Goal: Information Seeking & Learning: Learn about a topic

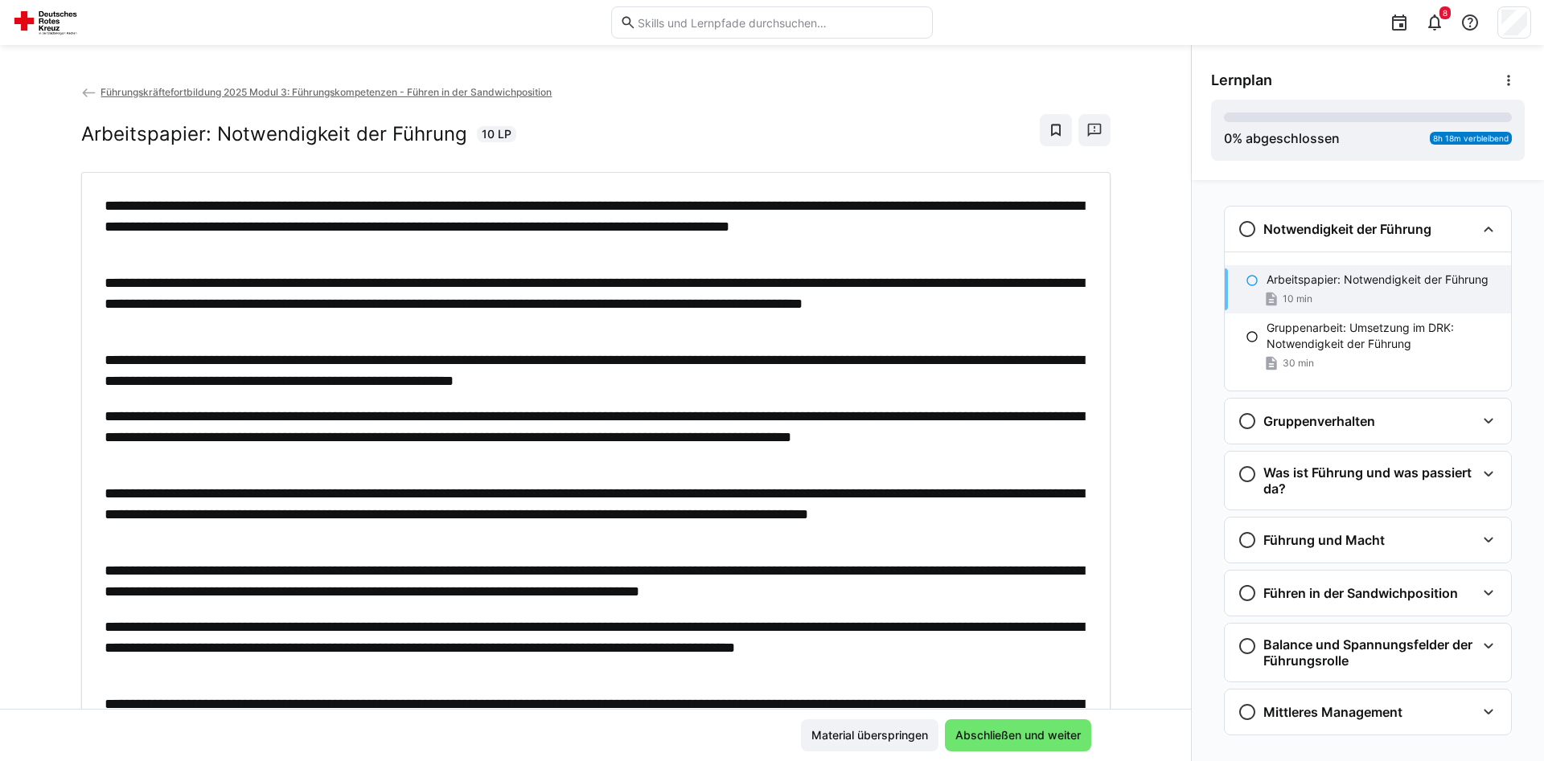
scroll to position [39, 0]
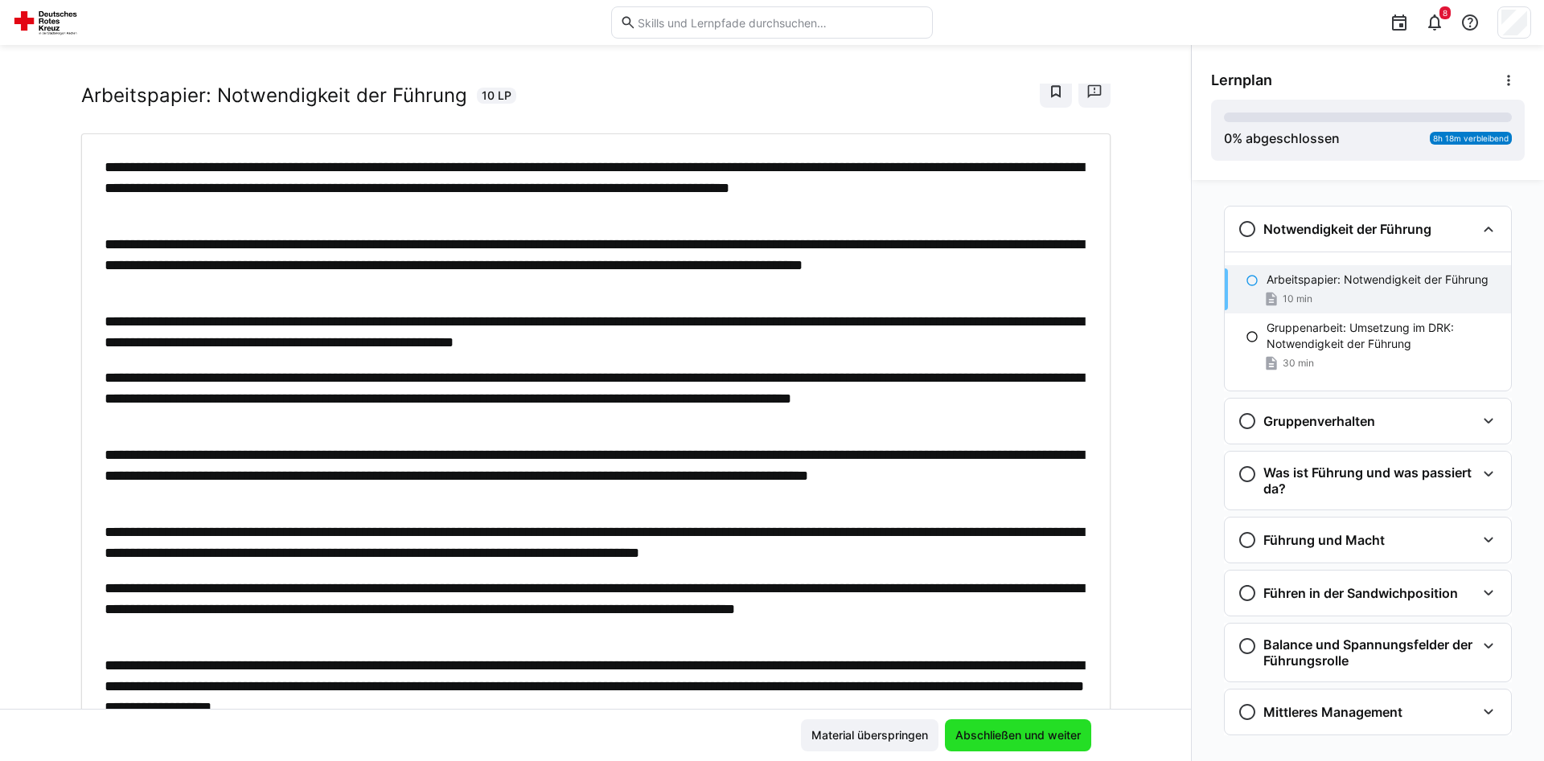
click at [1063, 735] on span "Abschließen und weiter" at bounding box center [1018, 736] width 130 height 16
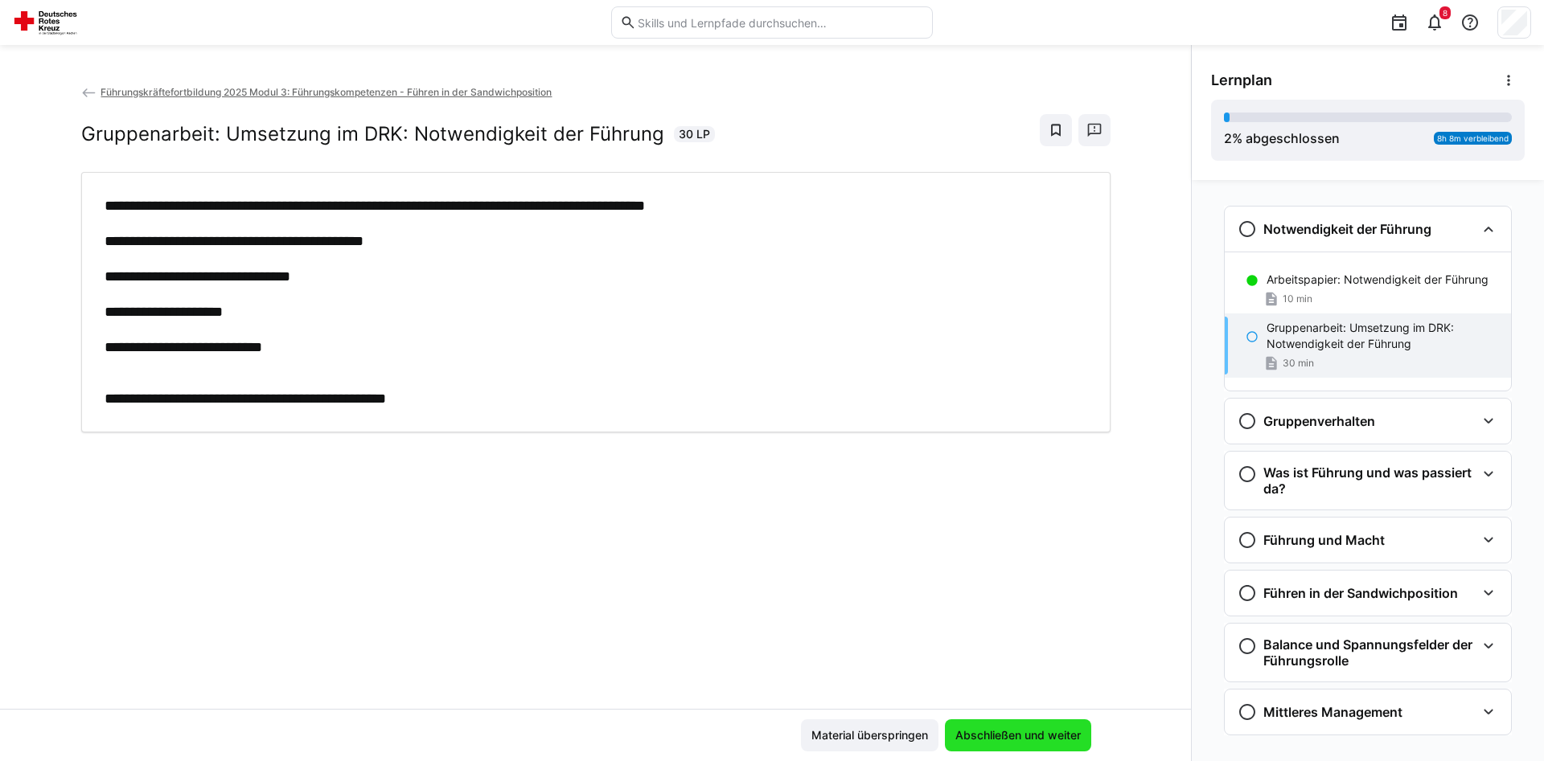
click at [1063, 735] on span "Abschließen und weiter" at bounding box center [1018, 736] width 130 height 16
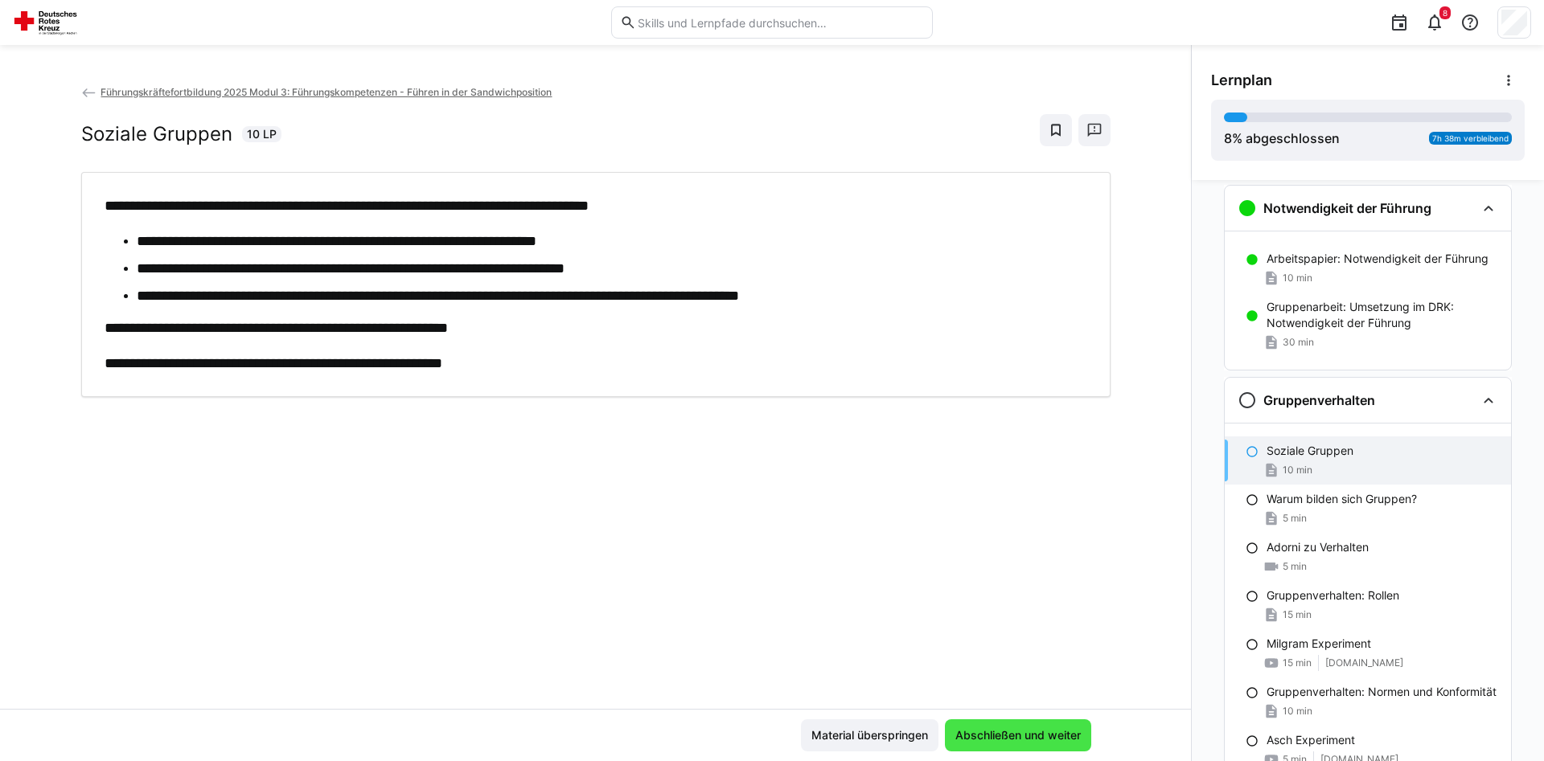
scroll to position [24, 0]
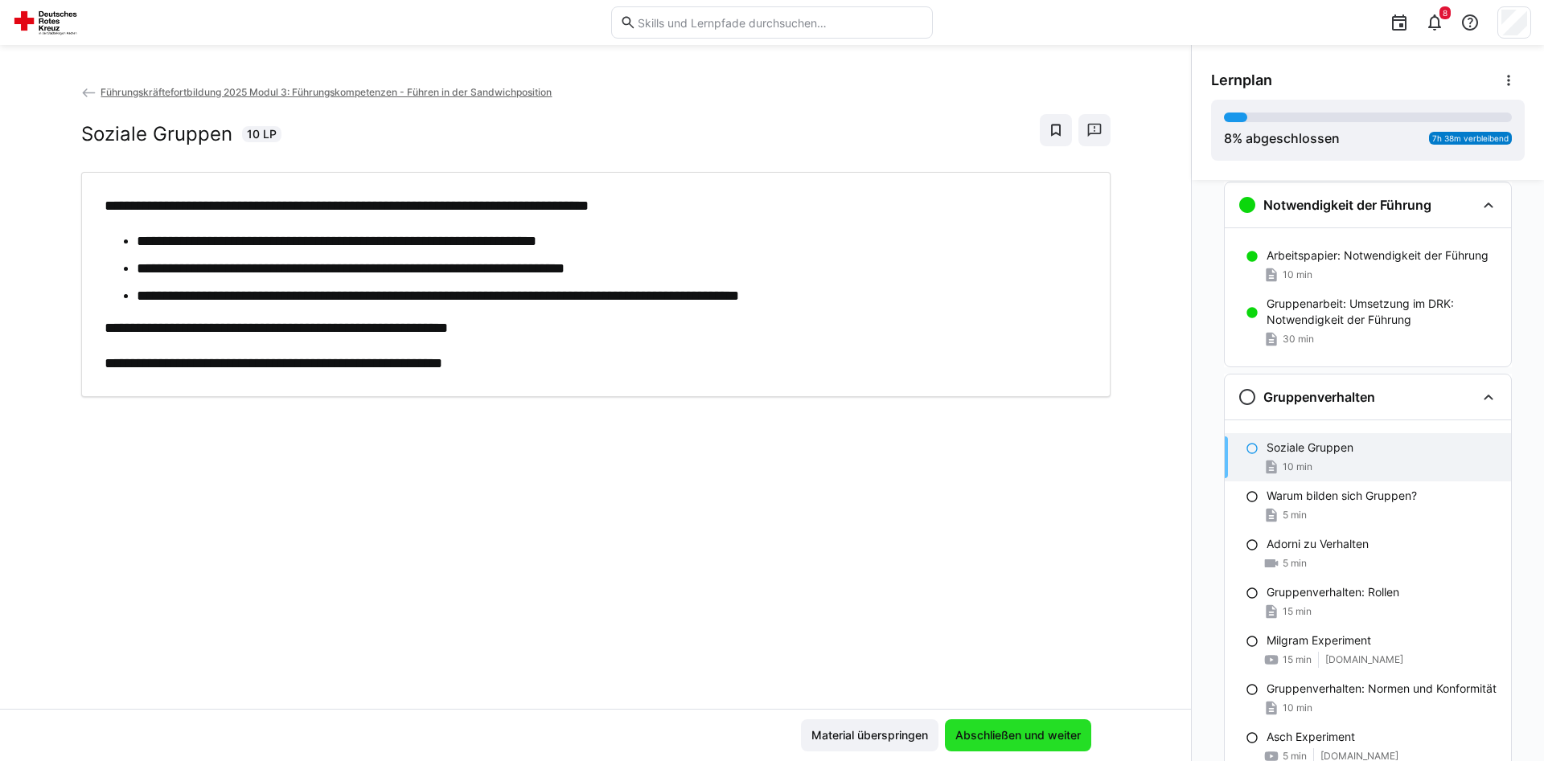
click at [1047, 742] on span "Abschließen und weiter" at bounding box center [1018, 736] width 130 height 16
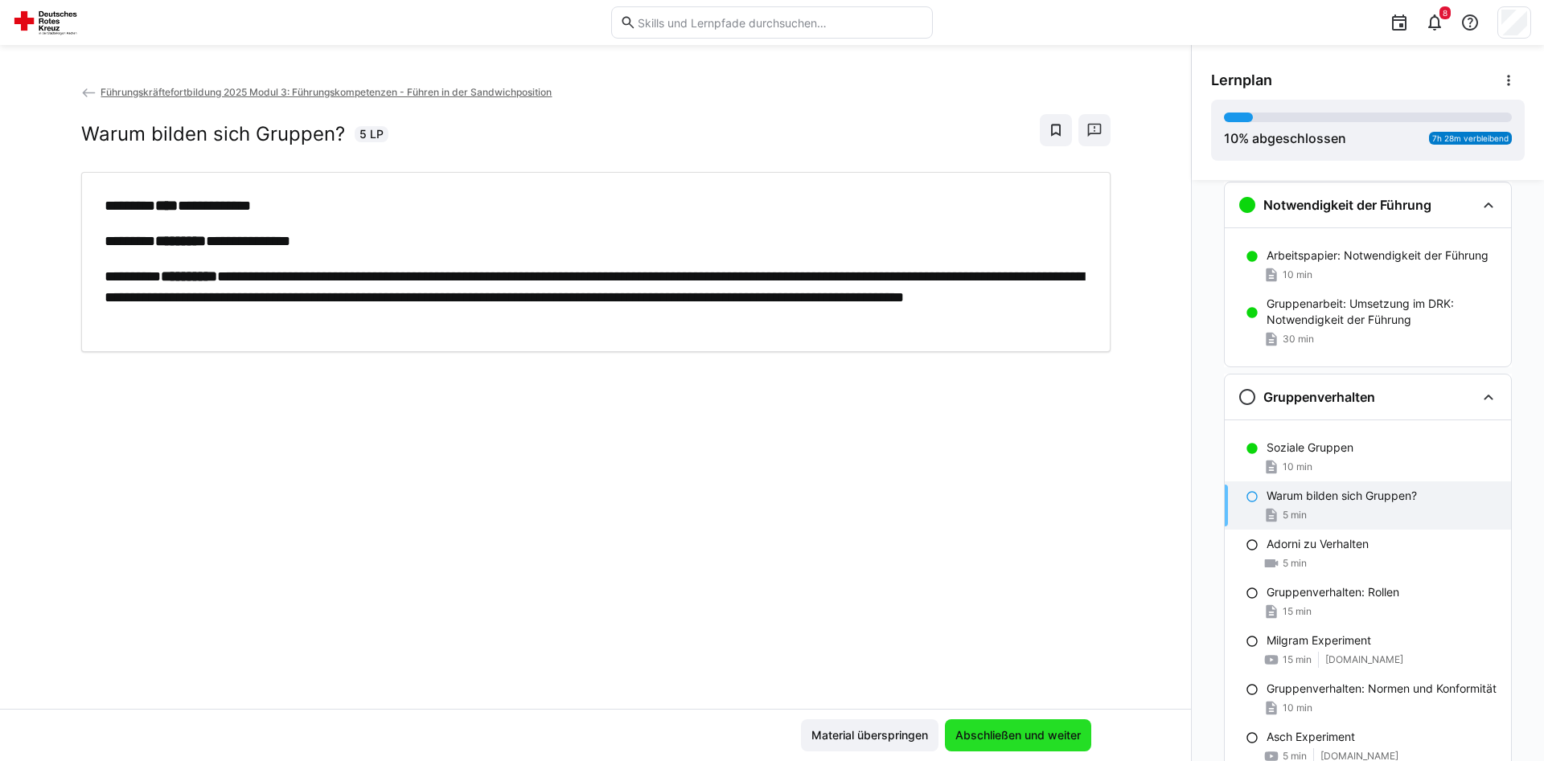
click at [1047, 742] on span "Abschließen und weiter" at bounding box center [1018, 736] width 130 height 16
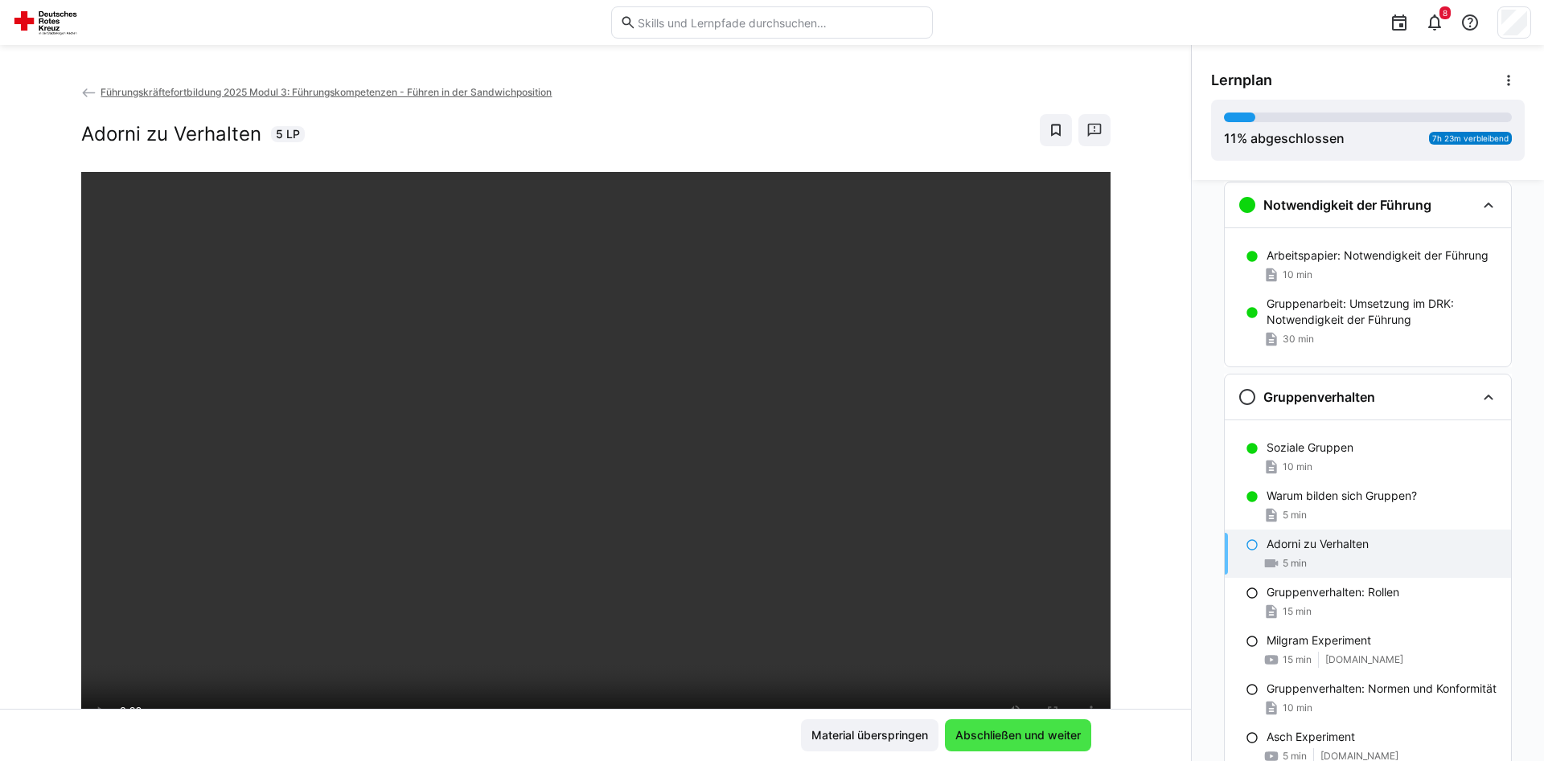
click at [1047, 742] on span "Abschließen und weiter" at bounding box center [1018, 736] width 130 height 16
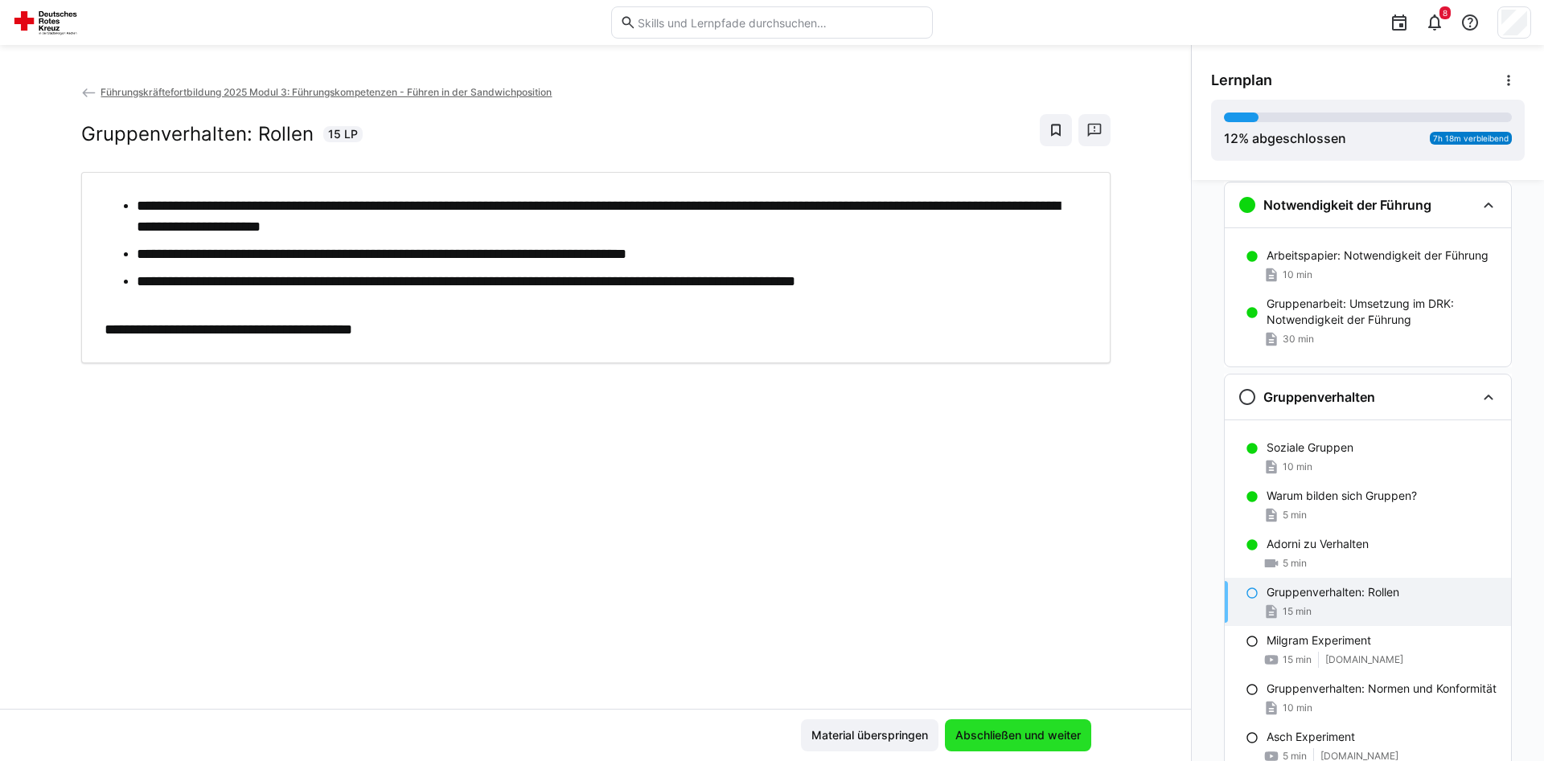
click at [1046, 733] on span "Abschließen und weiter" at bounding box center [1018, 736] width 130 height 16
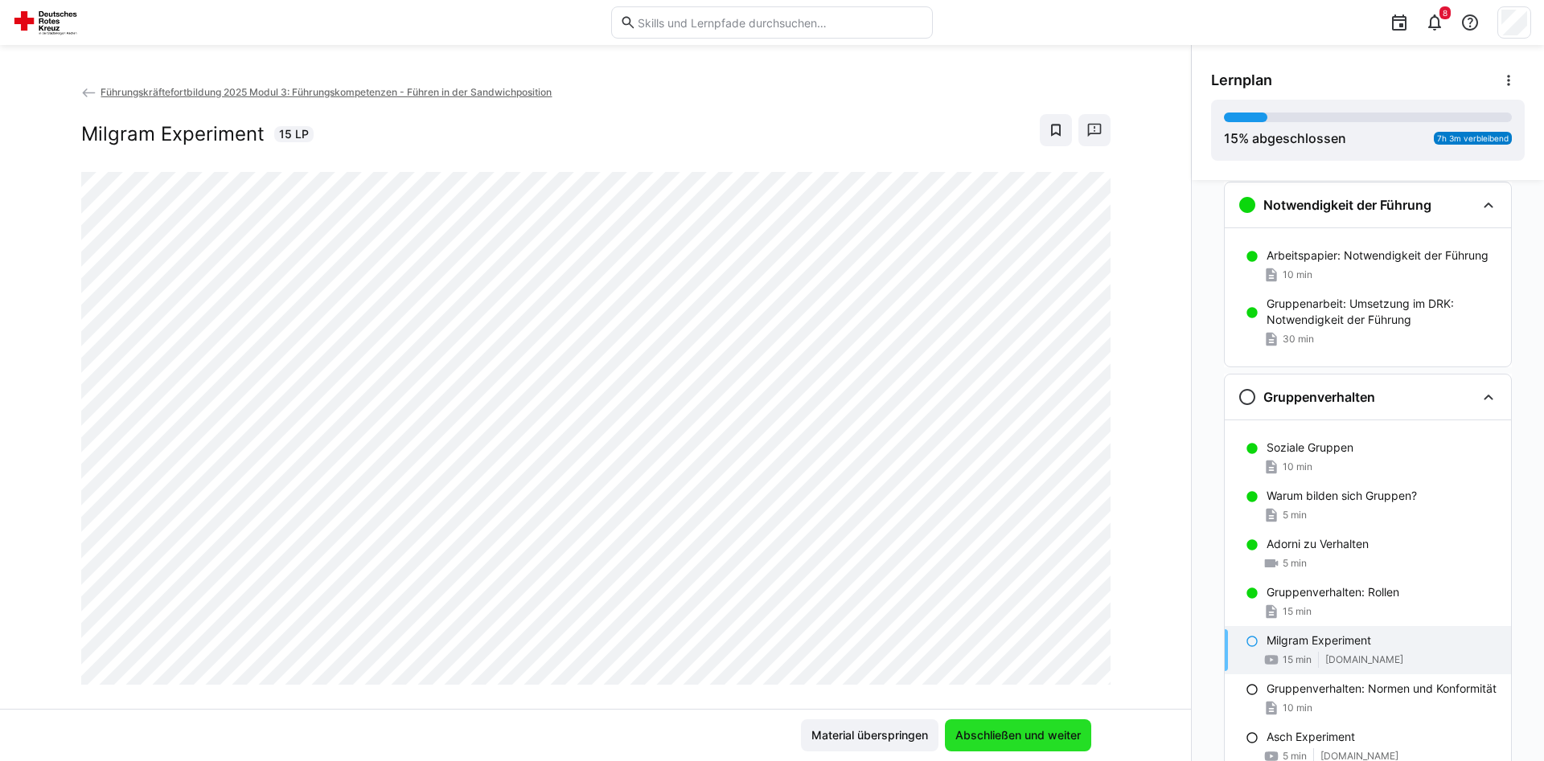
click at [1046, 733] on span "Abschließen und weiter" at bounding box center [1018, 736] width 130 height 16
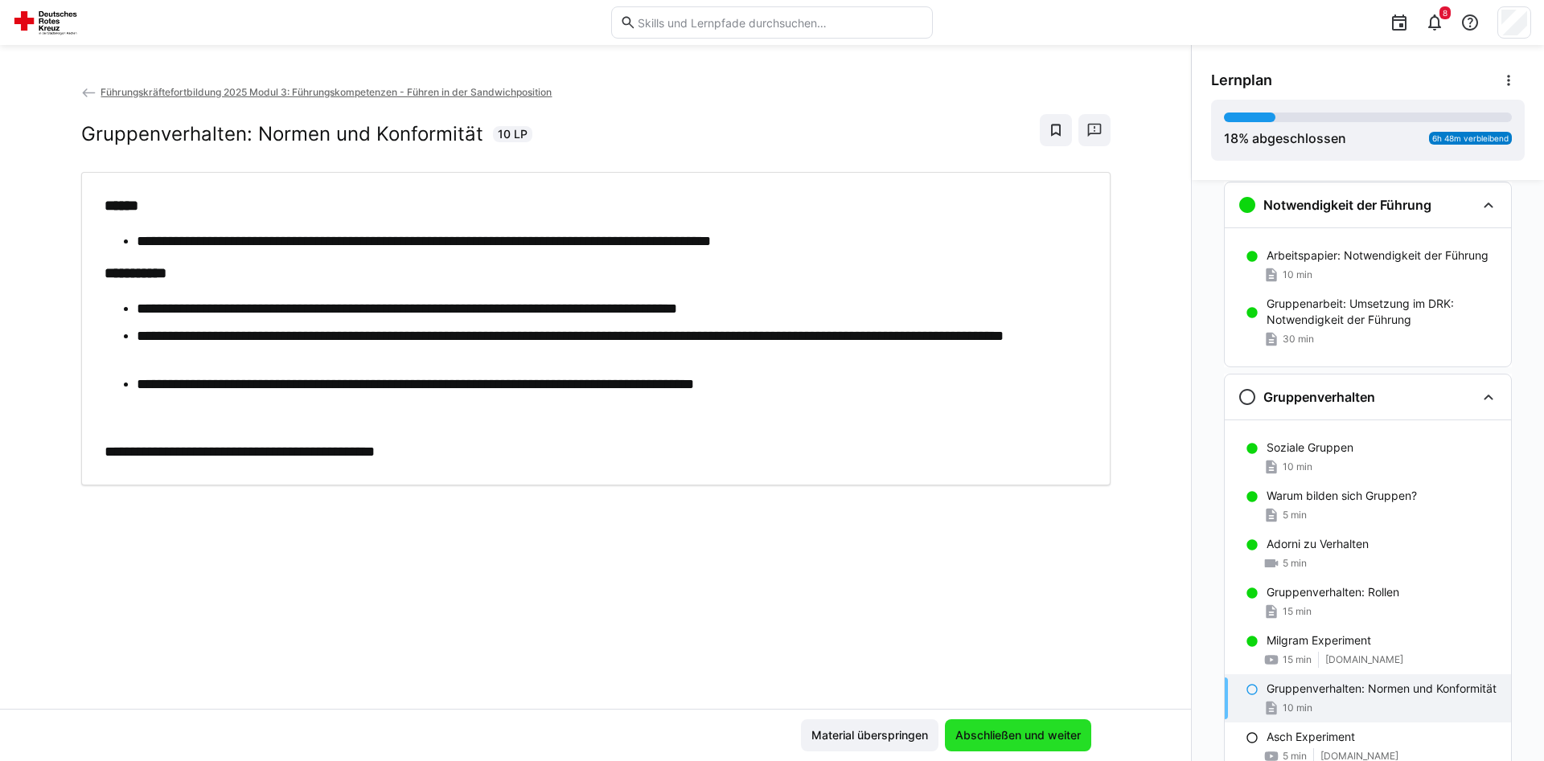
click at [1061, 736] on span "Abschließen und weiter" at bounding box center [1018, 736] width 130 height 16
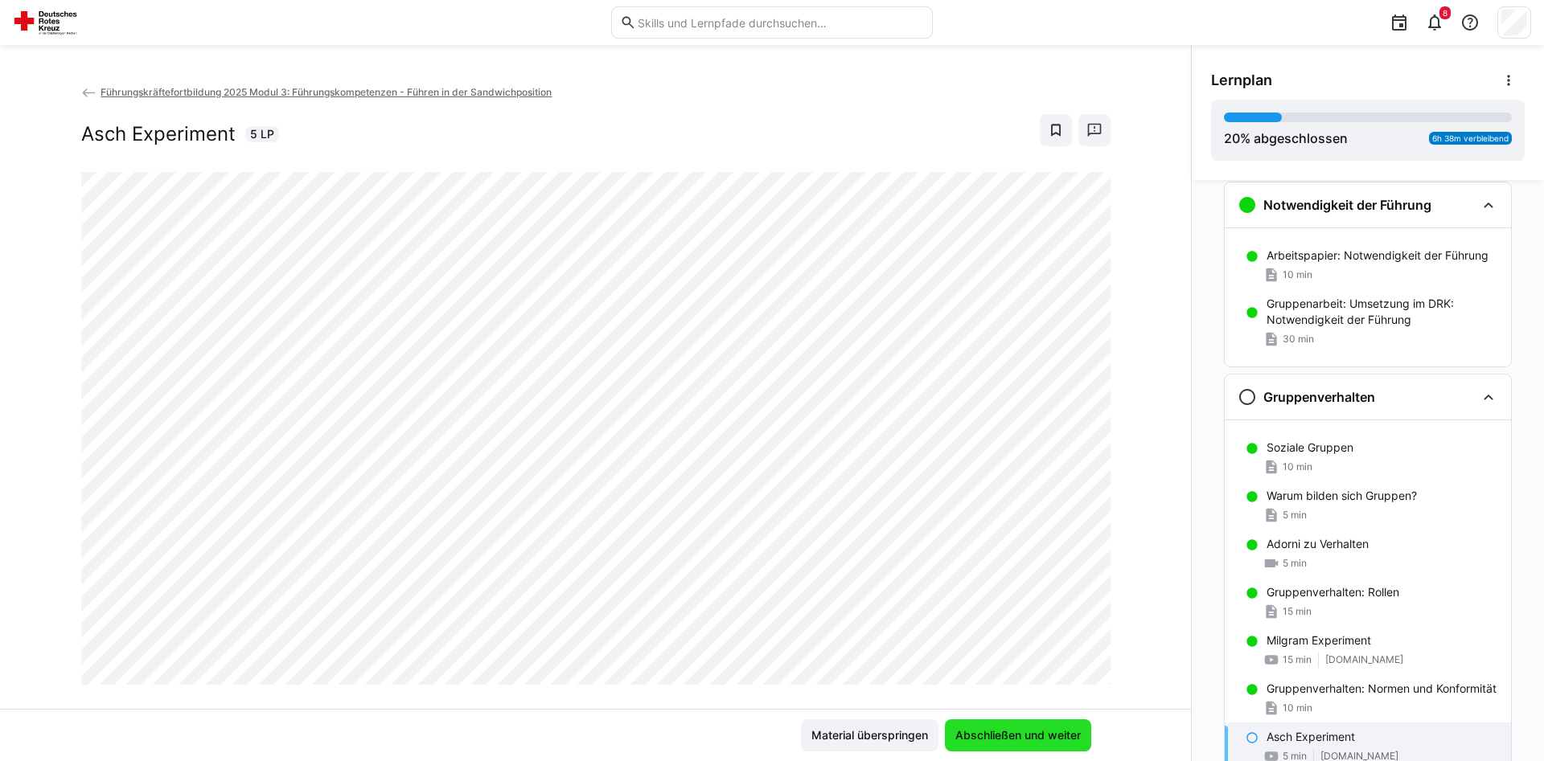
click at [1061, 736] on span "Abschließen und weiter" at bounding box center [1018, 736] width 130 height 16
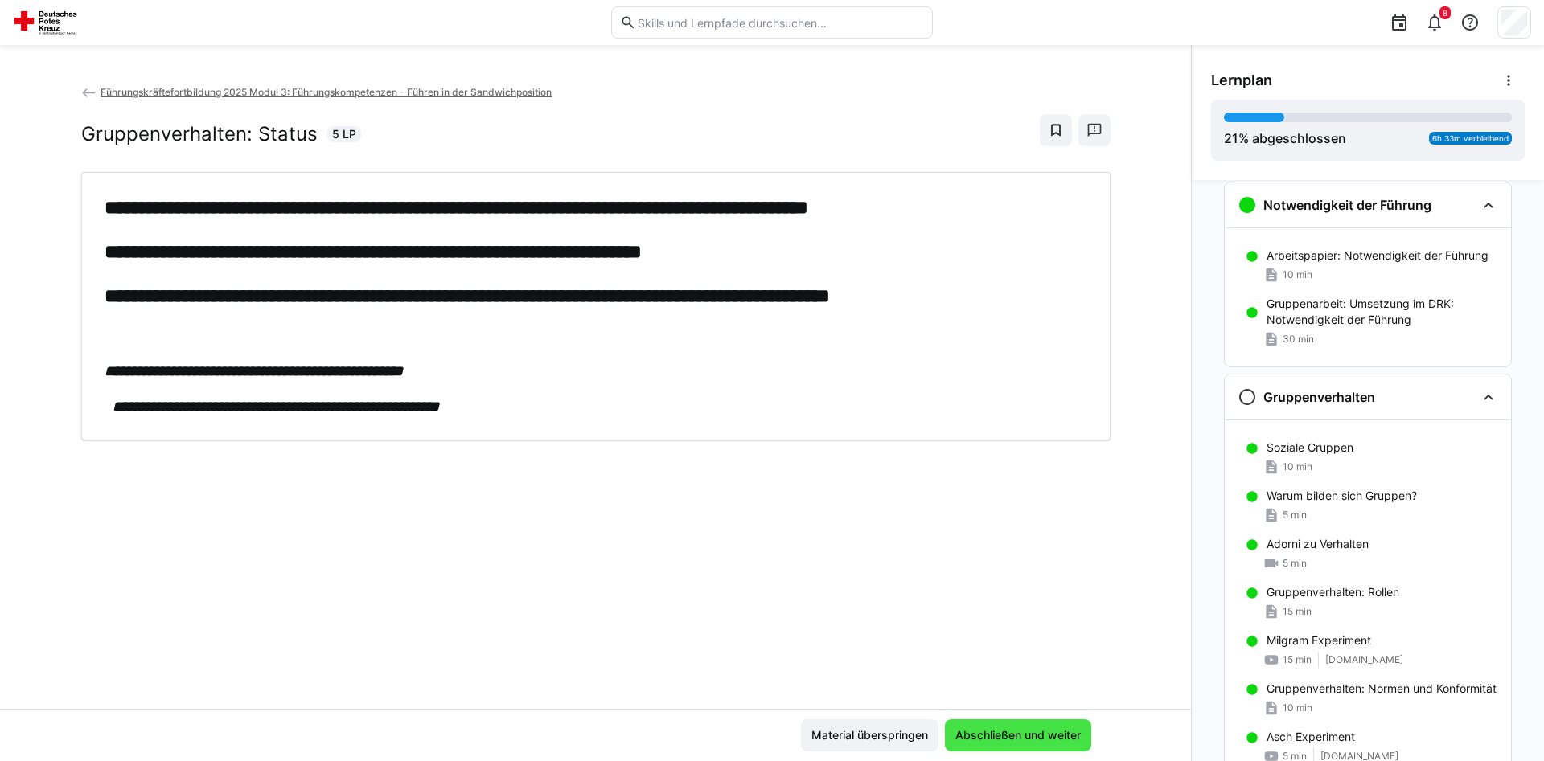
click at [1019, 747] on span "Abschließen und weiter" at bounding box center [1018, 736] width 146 height 32
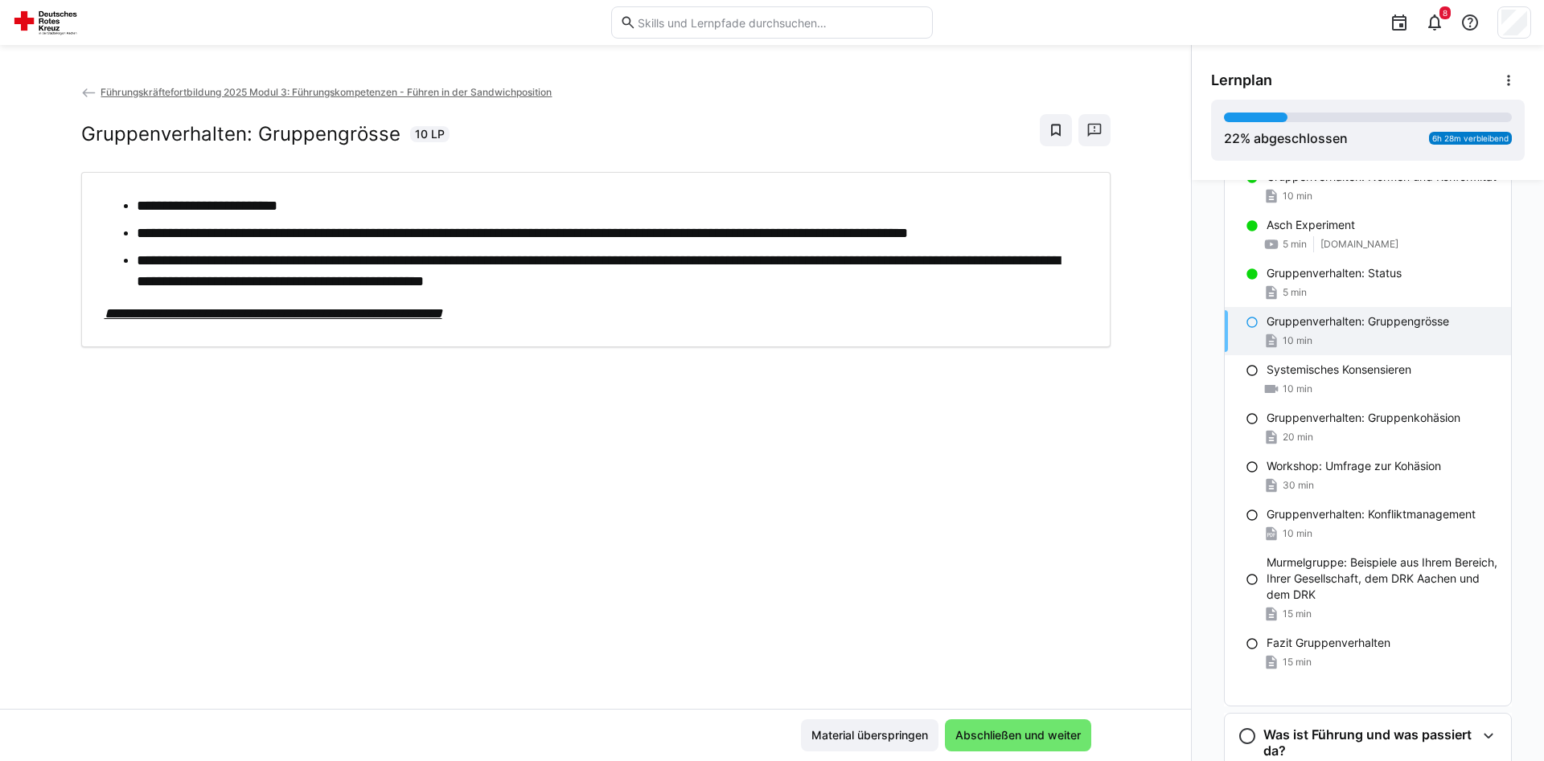
scroll to position [580, 0]
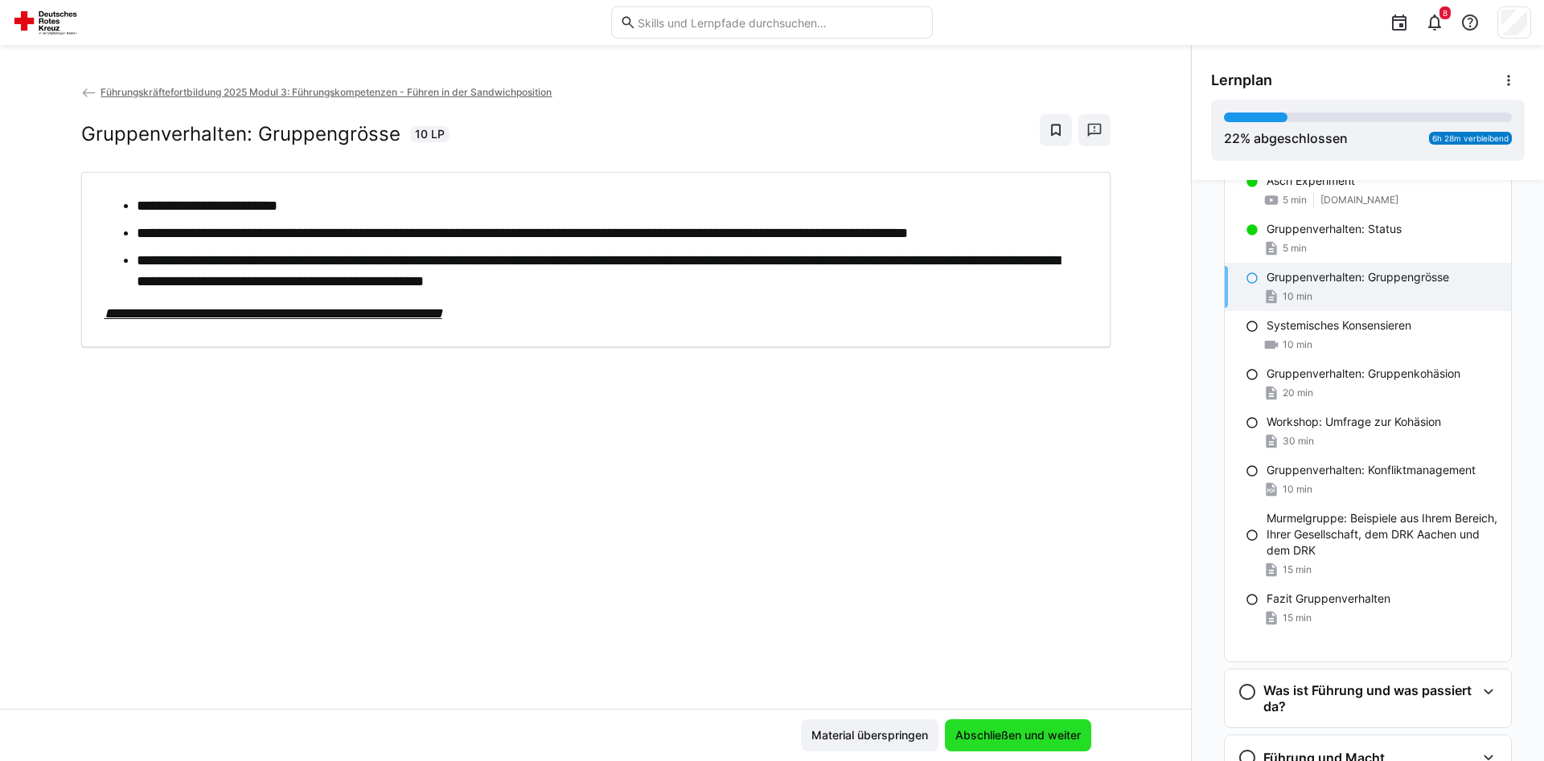
click at [1019, 743] on span "Abschließen und weiter" at bounding box center [1018, 736] width 130 height 16
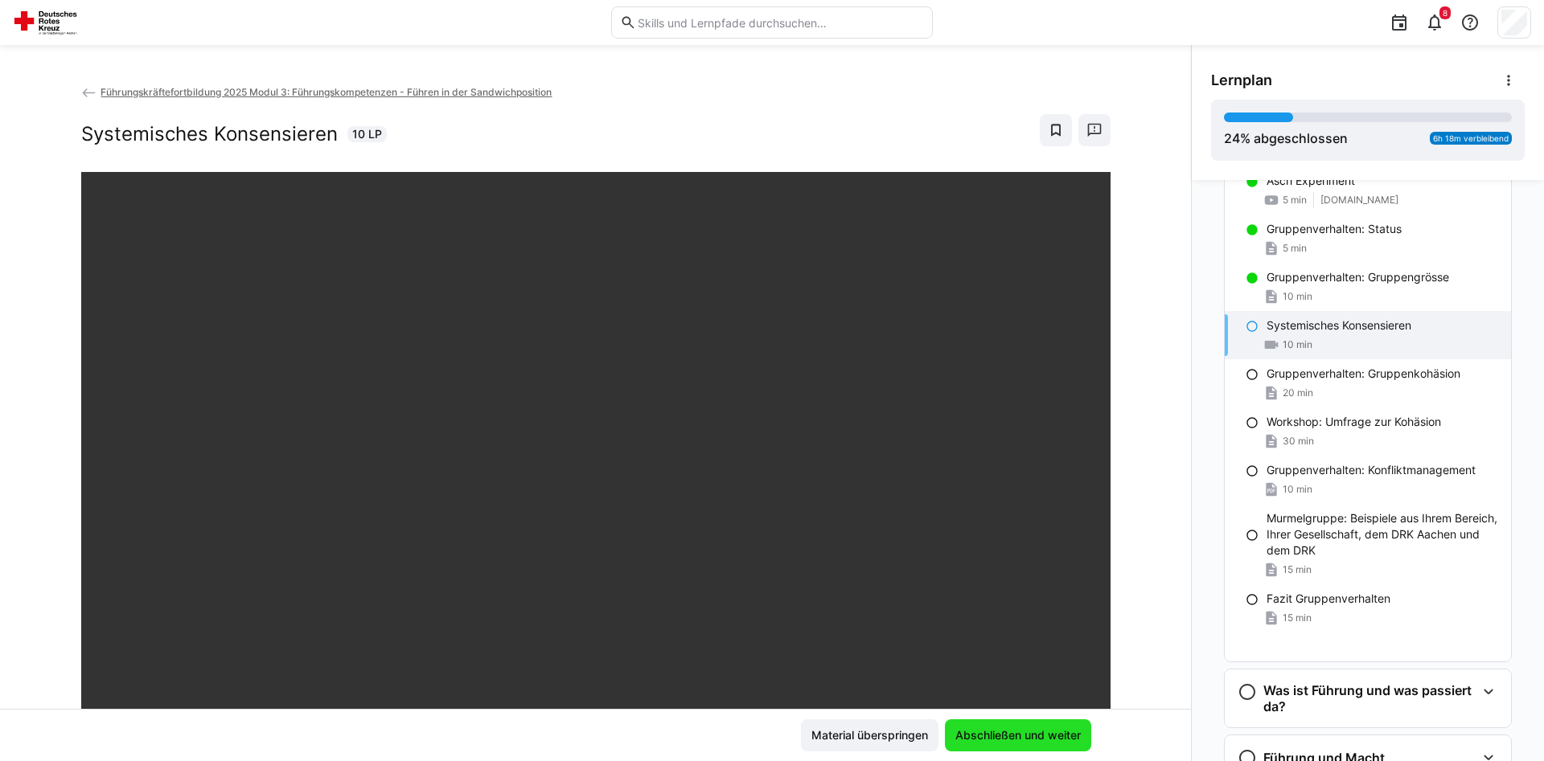
click at [1028, 734] on span "Abschließen und weiter" at bounding box center [1018, 736] width 130 height 16
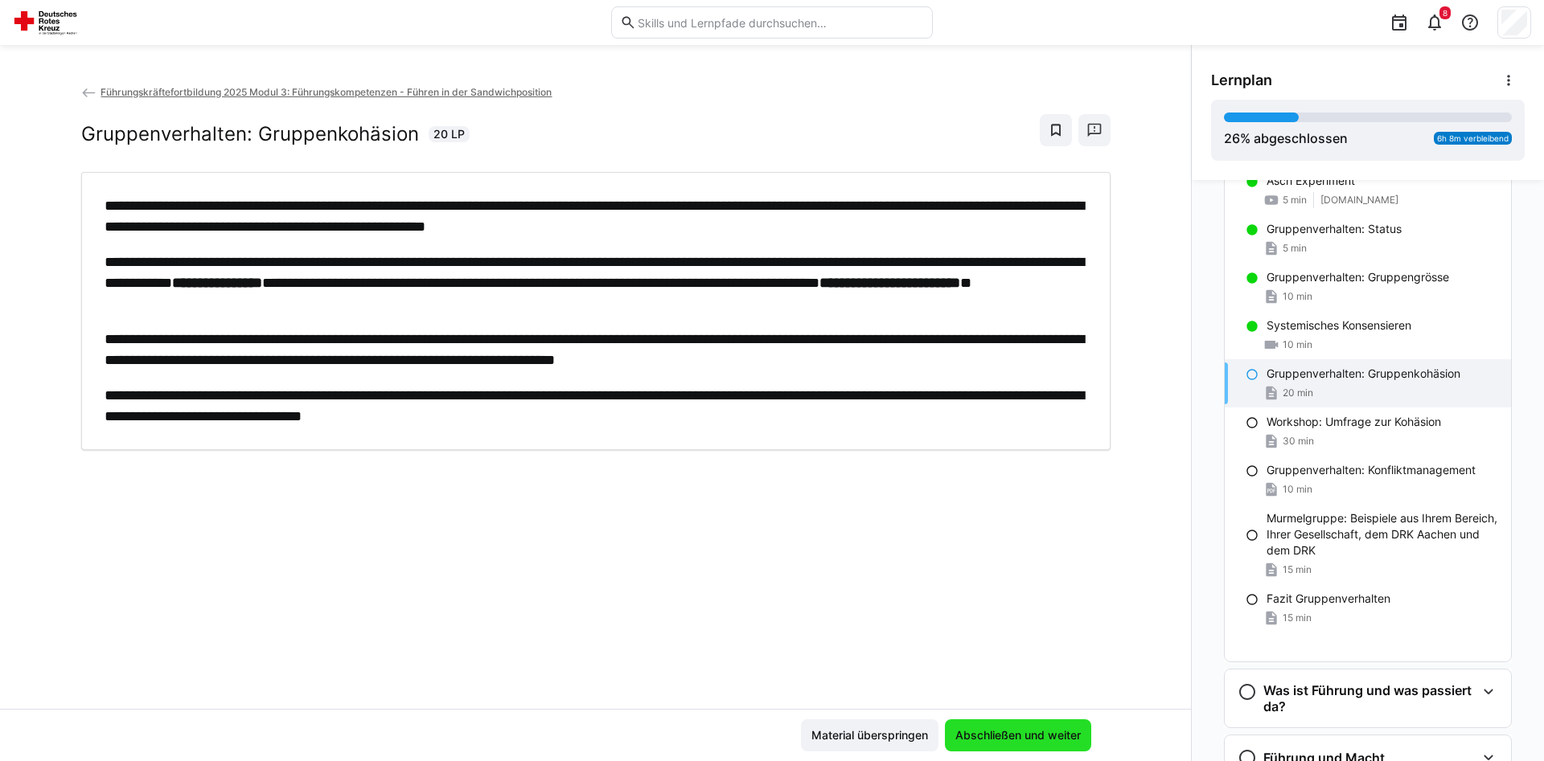
click at [1002, 729] on span "Abschließen und weiter" at bounding box center [1018, 736] width 130 height 16
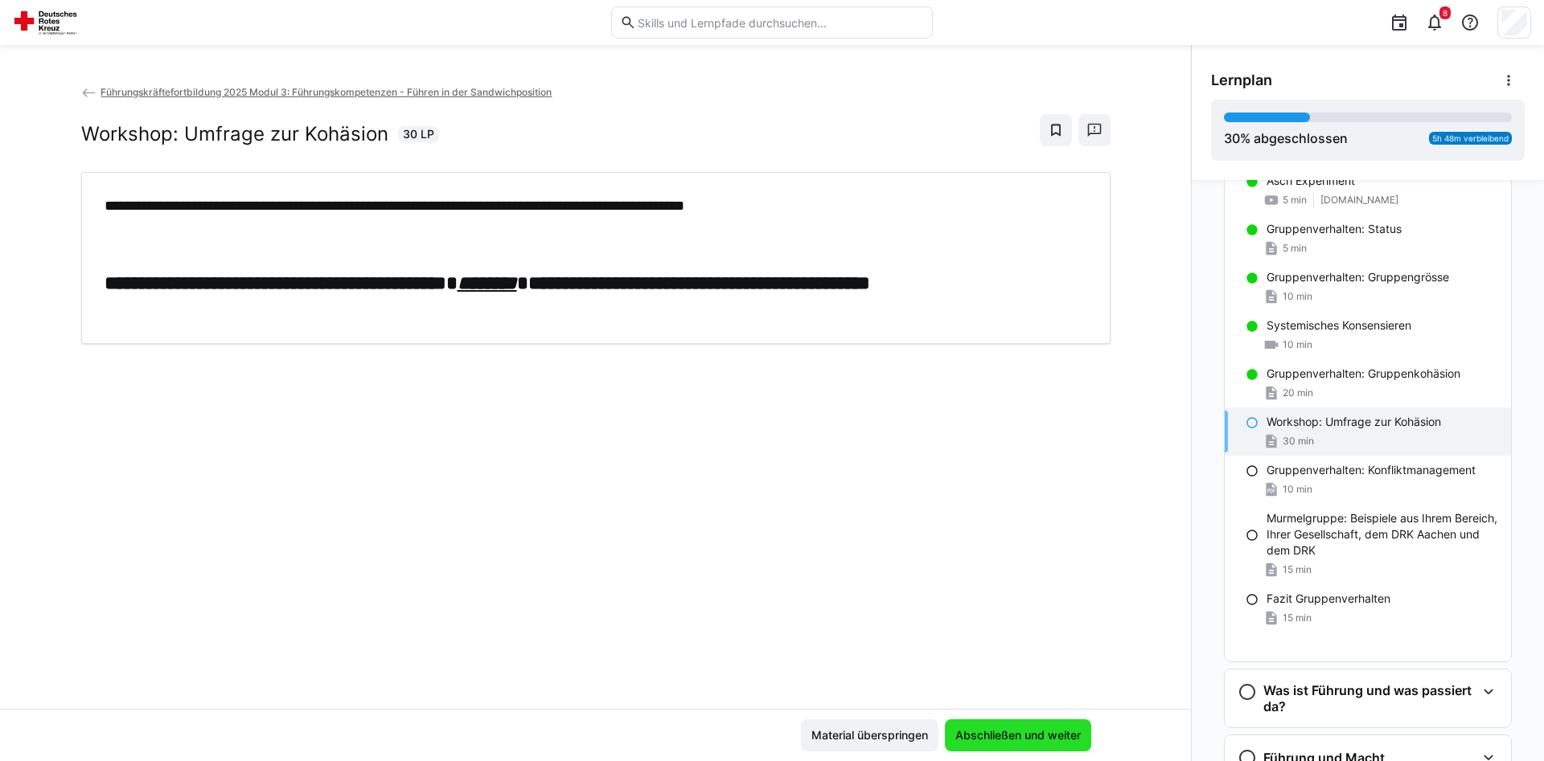
click at [1050, 741] on span "Abschließen und weiter" at bounding box center [1018, 736] width 130 height 16
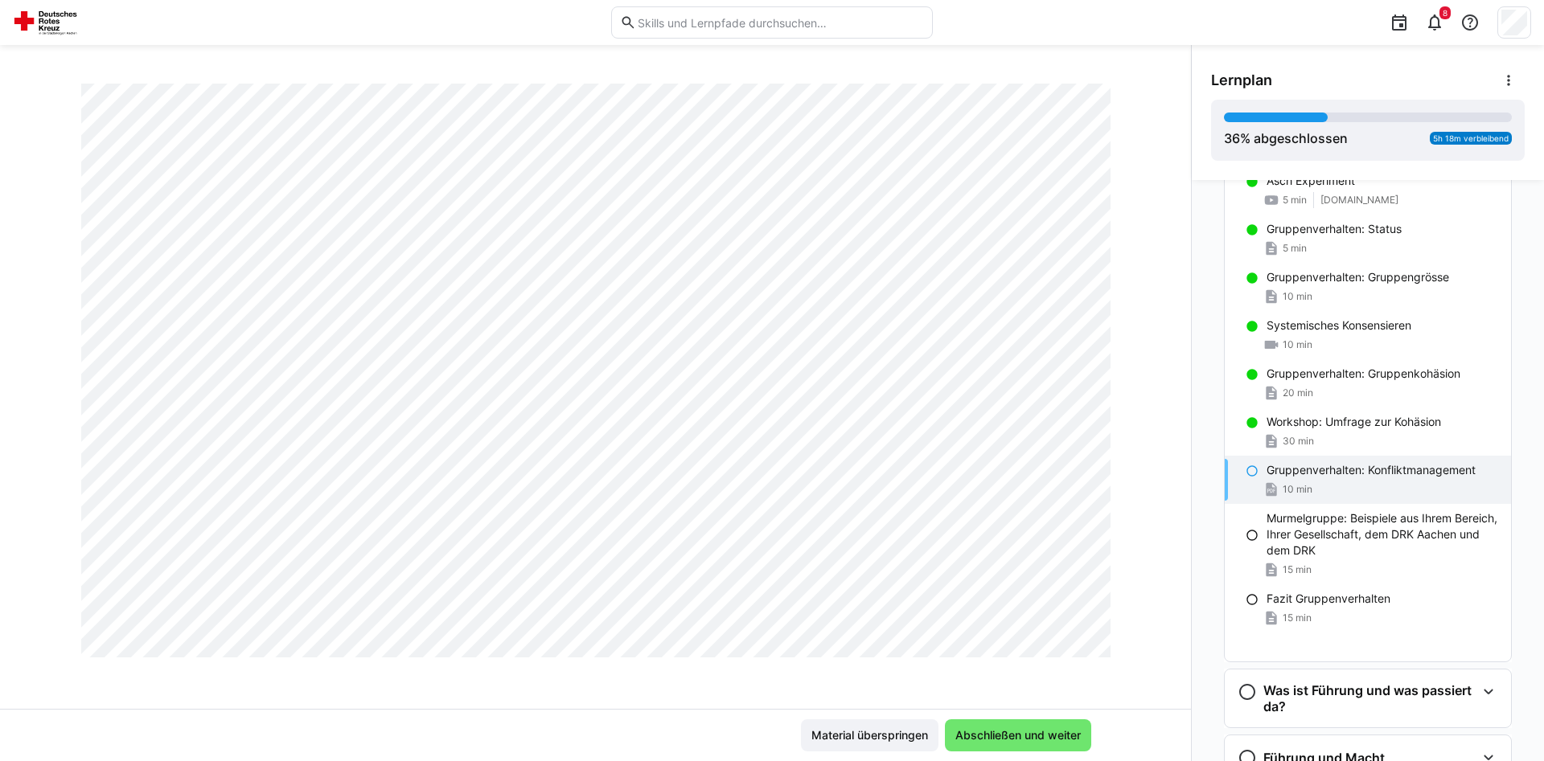
scroll to position [929, 0]
click at [1022, 734] on span "Abschließen und weiter" at bounding box center [1018, 736] width 130 height 16
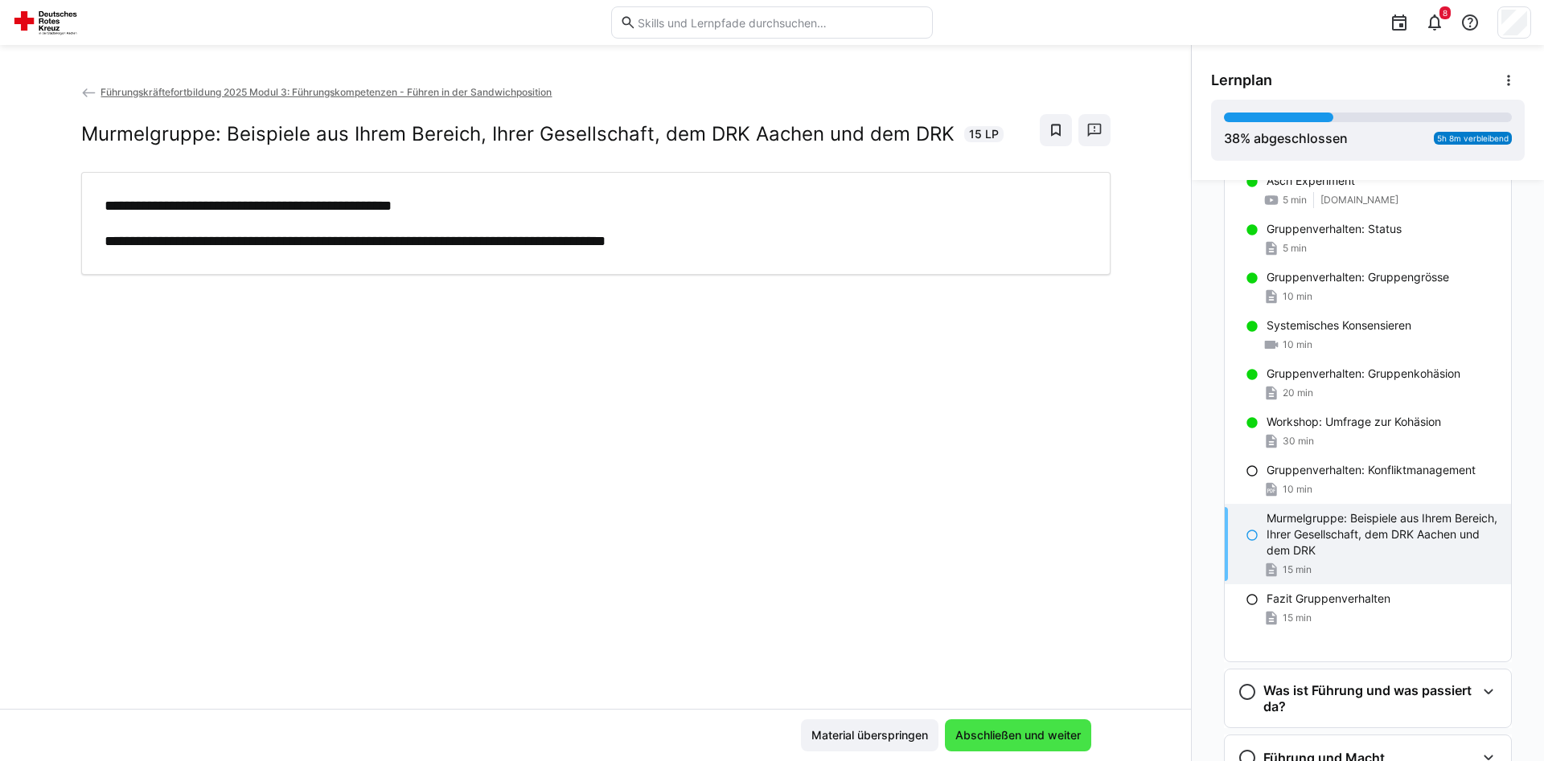
scroll to position [0, 0]
click at [1032, 739] on span "Abschließen und weiter" at bounding box center [1018, 736] width 130 height 16
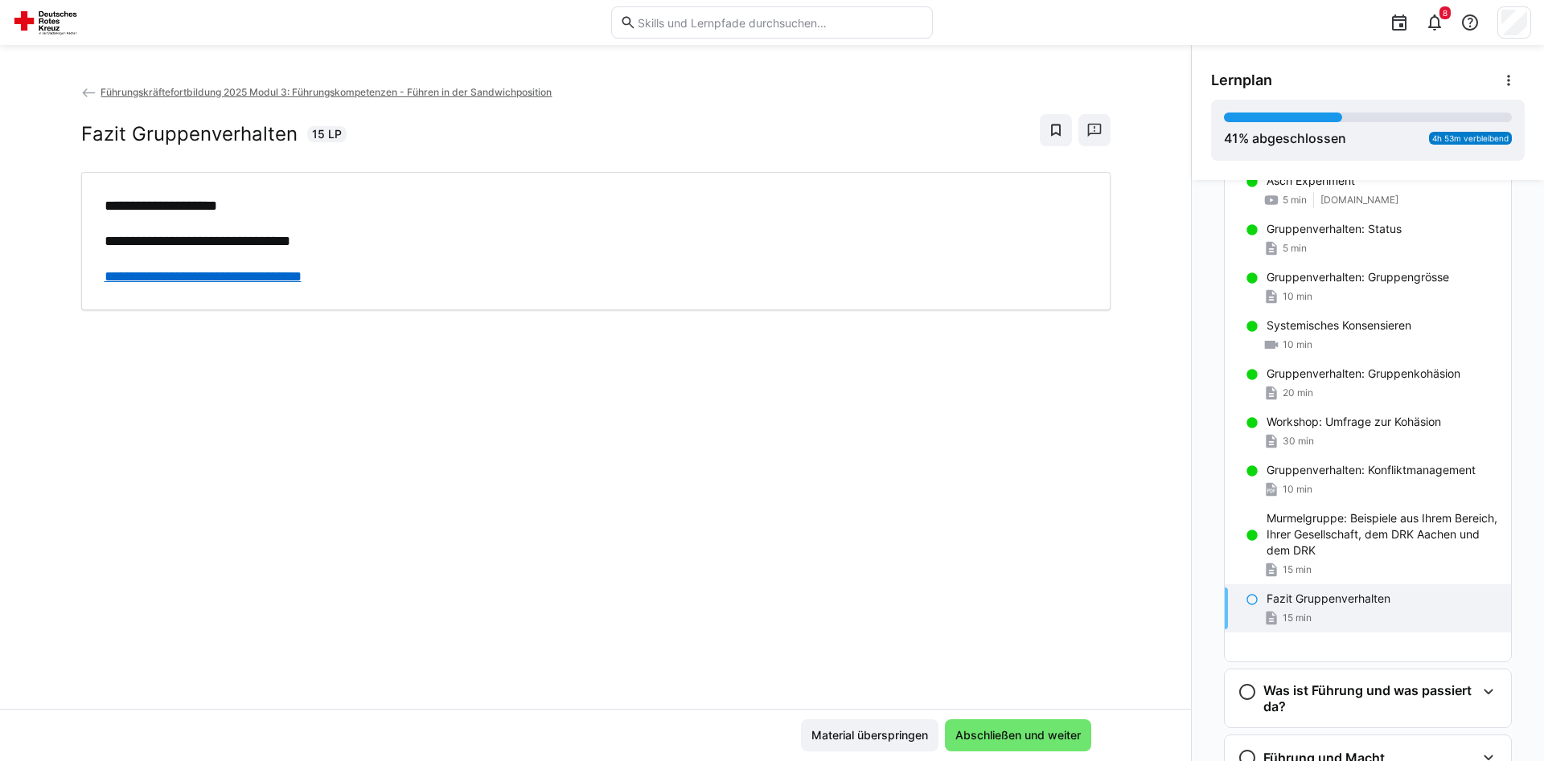
click at [301, 284] on link "**********" at bounding box center [203, 276] width 197 height 14
click at [1020, 729] on span "Abschließen und weiter" at bounding box center [1018, 736] width 130 height 16
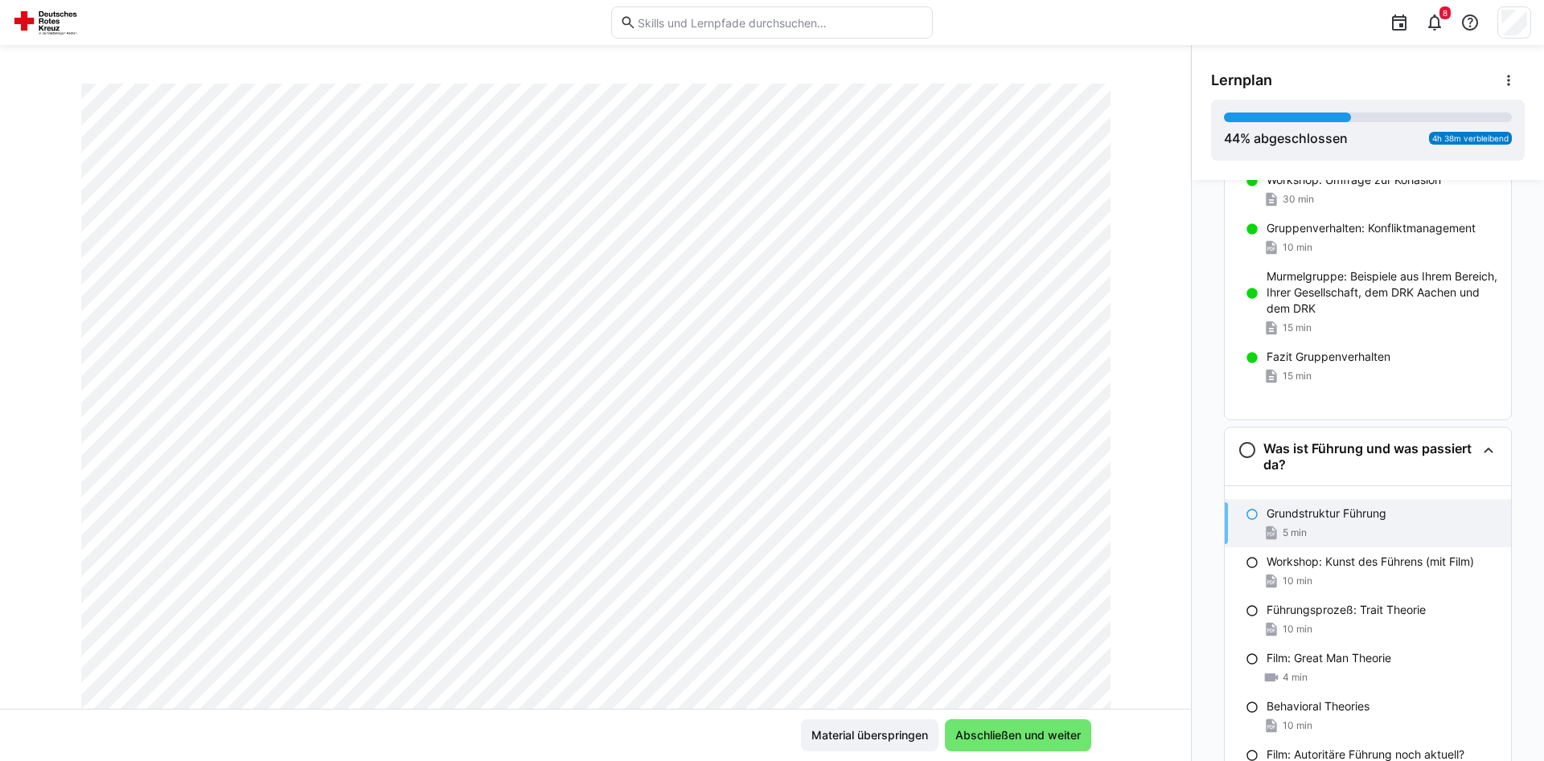
scroll to position [276, 0]
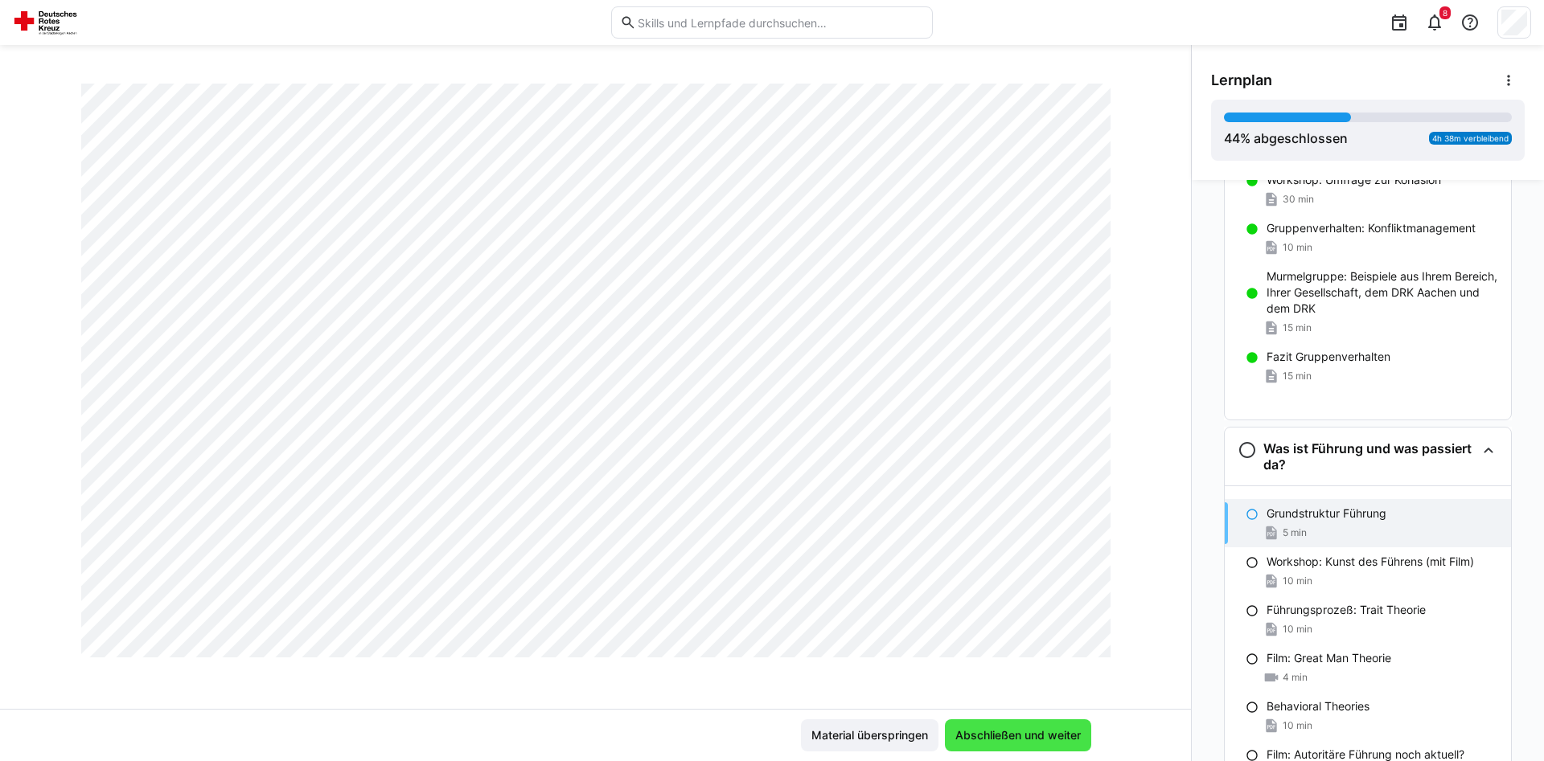
click at [1039, 736] on span "Abschließen und weiter" at bounding box center [1018, 736] width 130 height 16
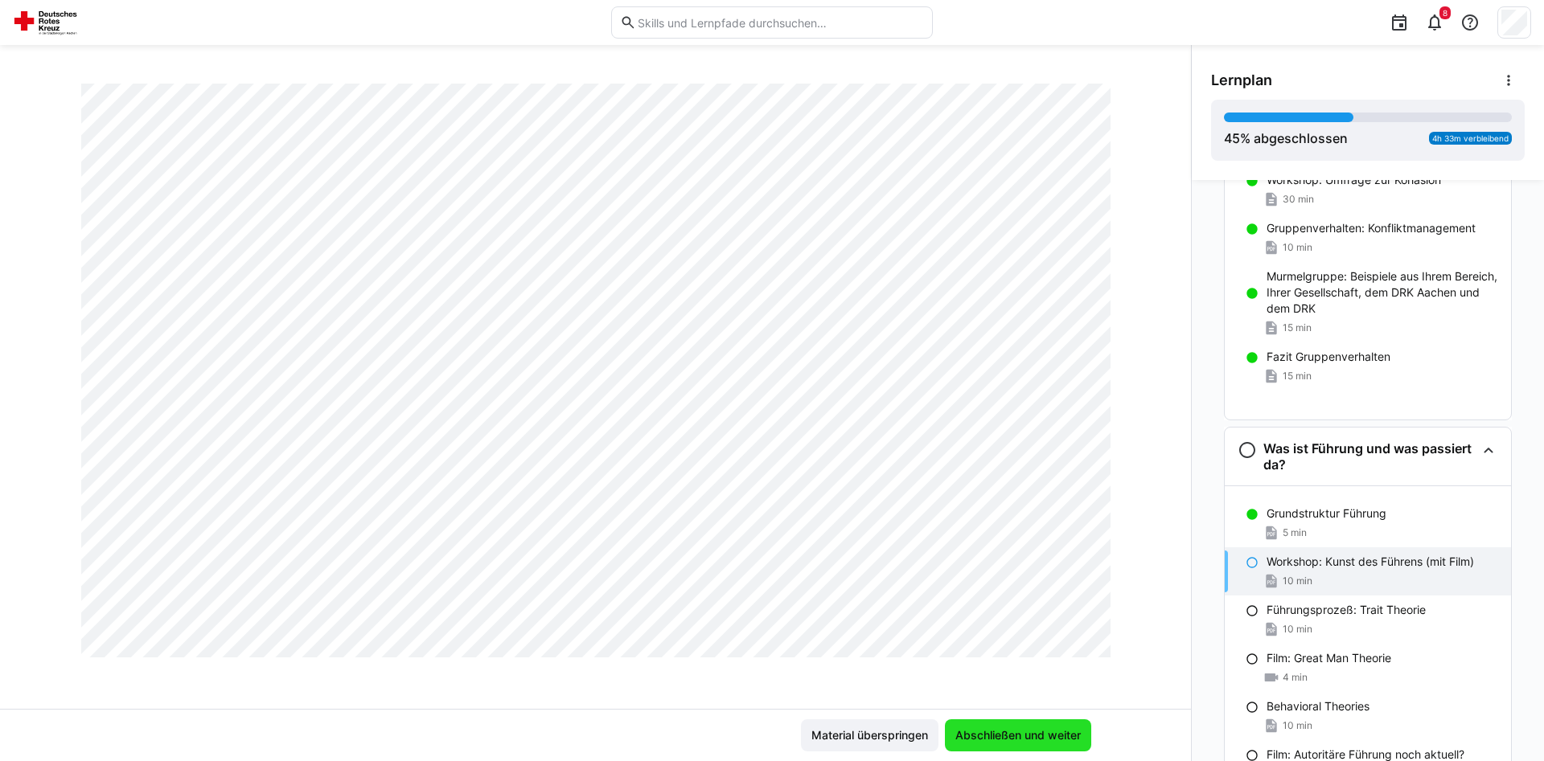
click at [1039, 736] on span "Abschließen und weiter" at bounding box center [1018, 736] width 130 height 16
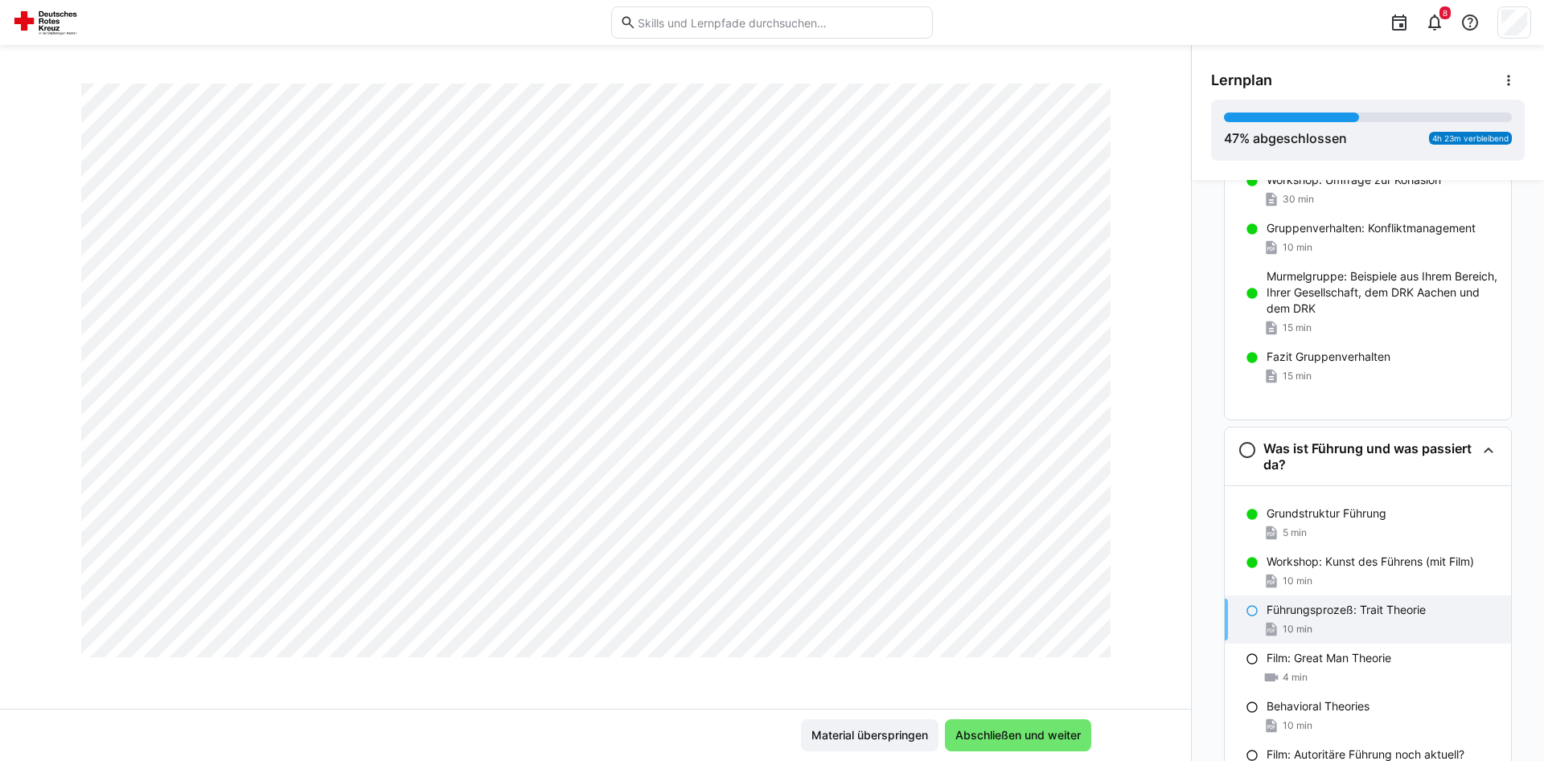
scroll to position [1667, 0]
click at [1045, 746] on span "Abschließen und weiter" at bounding box center [1018, 736] width 146 height 32
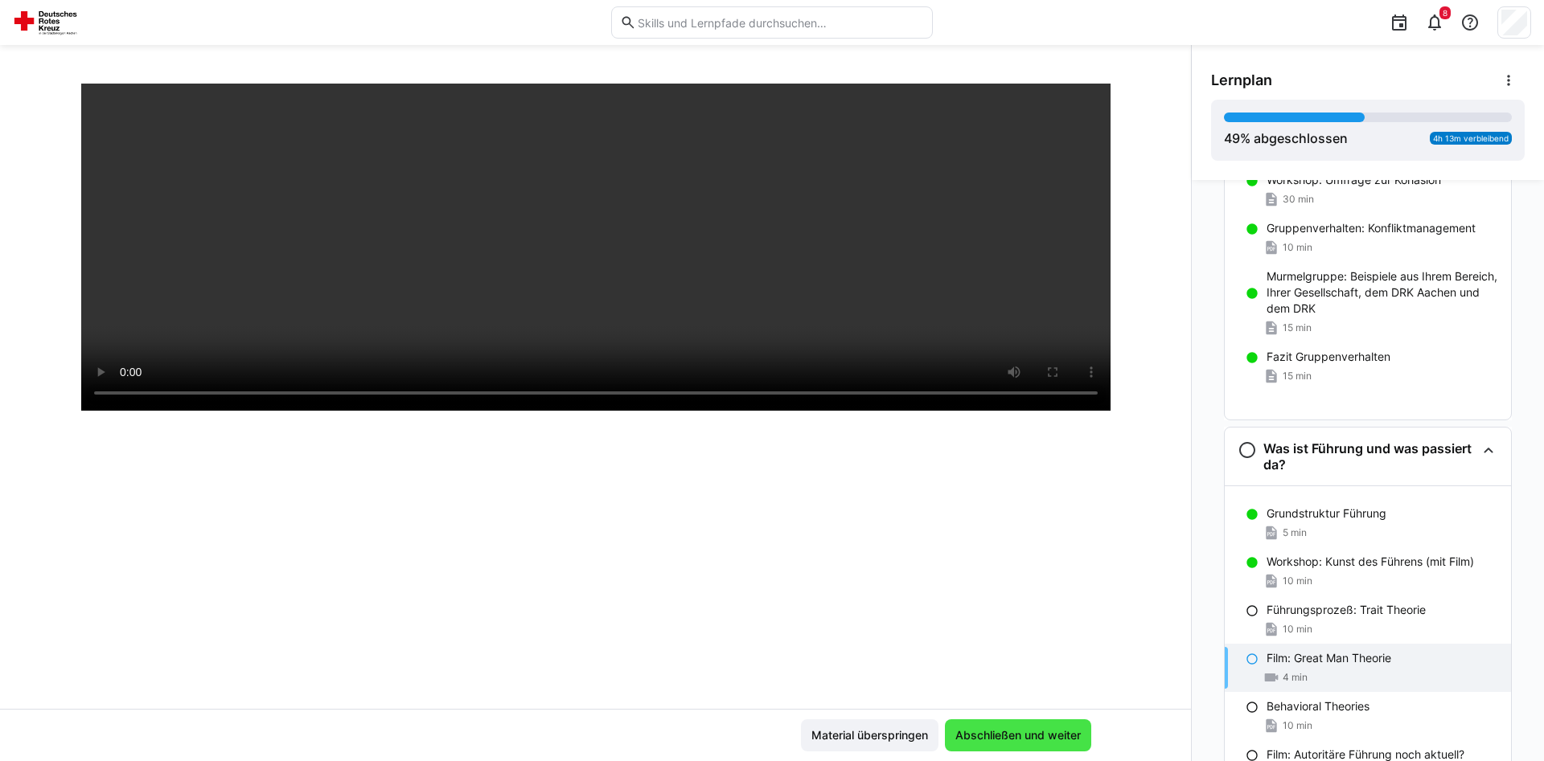
scroll to position [276, 0]
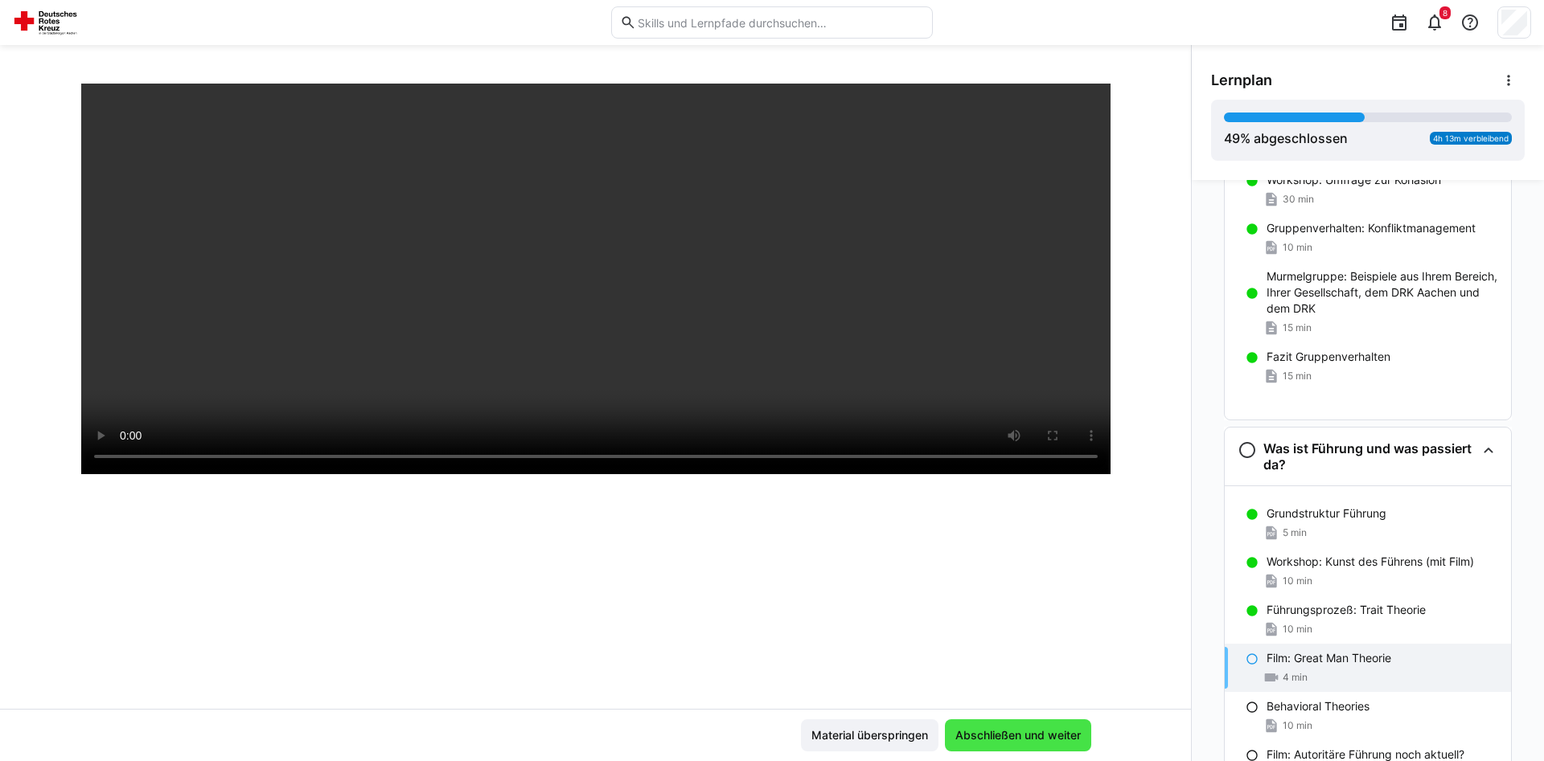
click at [1045, 746] on span "Abschließen und weiter" at bounding box center [1018, 736] width 146 height 32
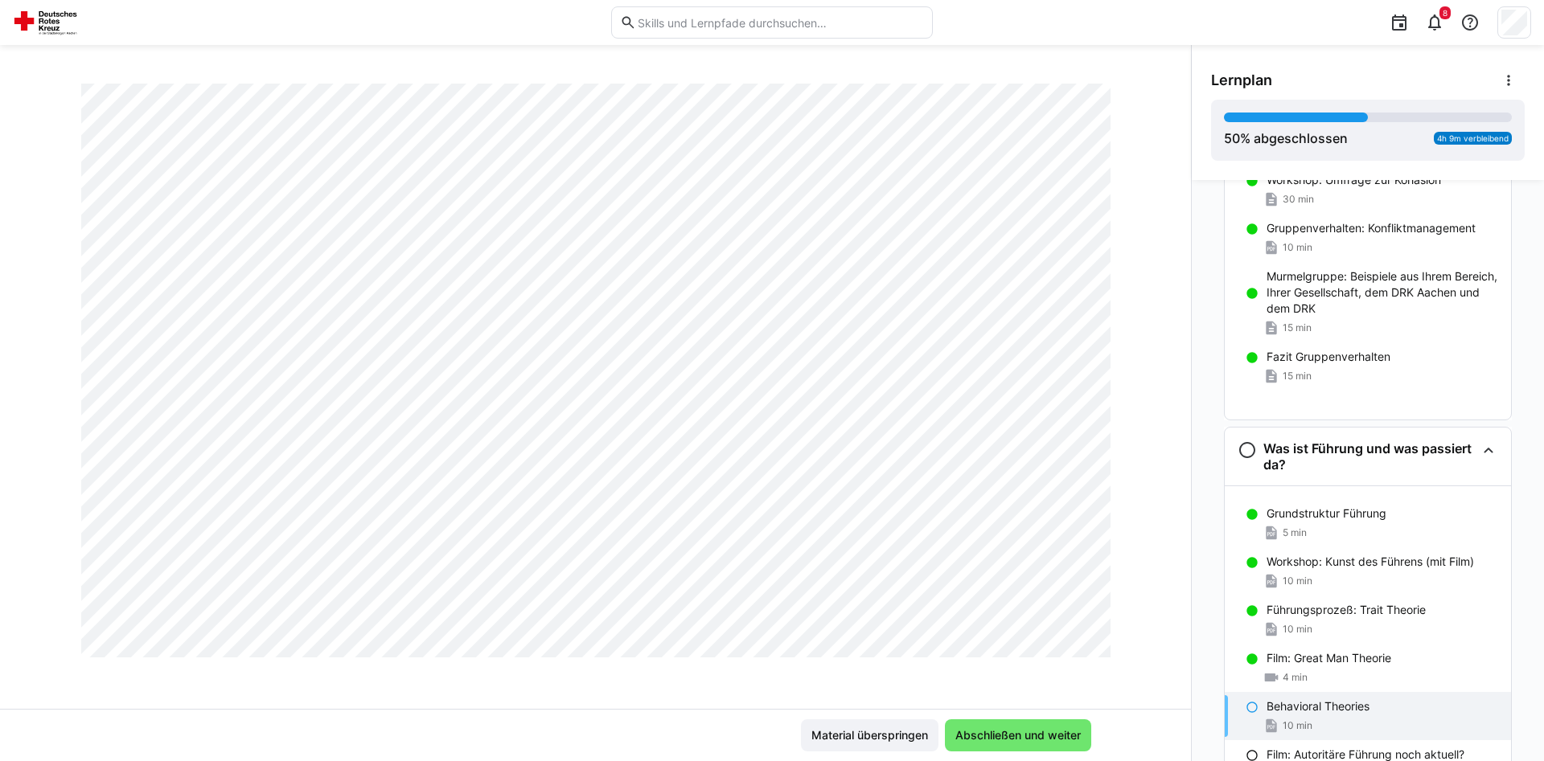
scroll to position [933, 0]
click at [1051, 725] on span "Abschließen und weiter" at bounding box center [1018, 736] width 146 height 32
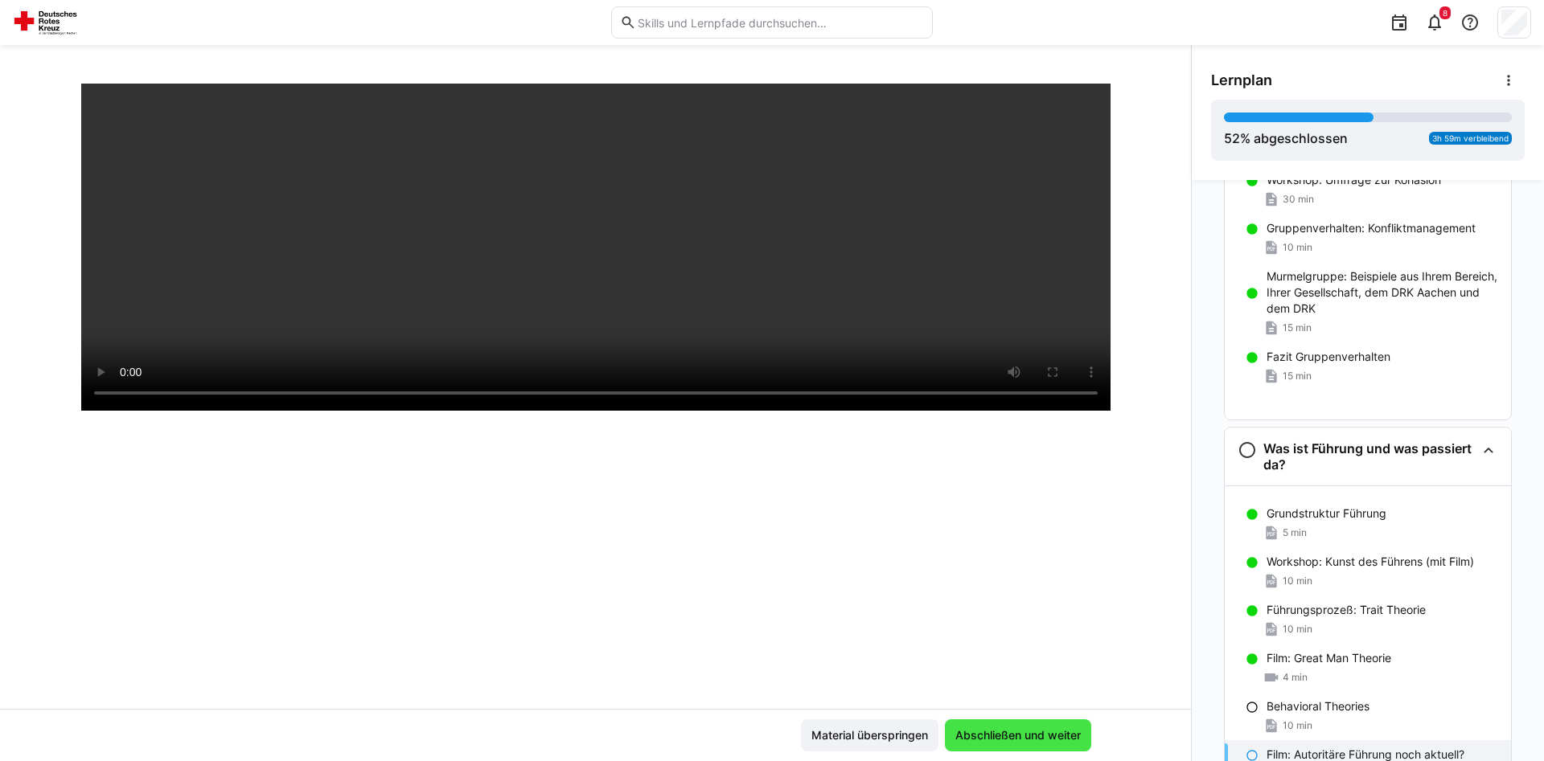
scroll to position [276, 0]
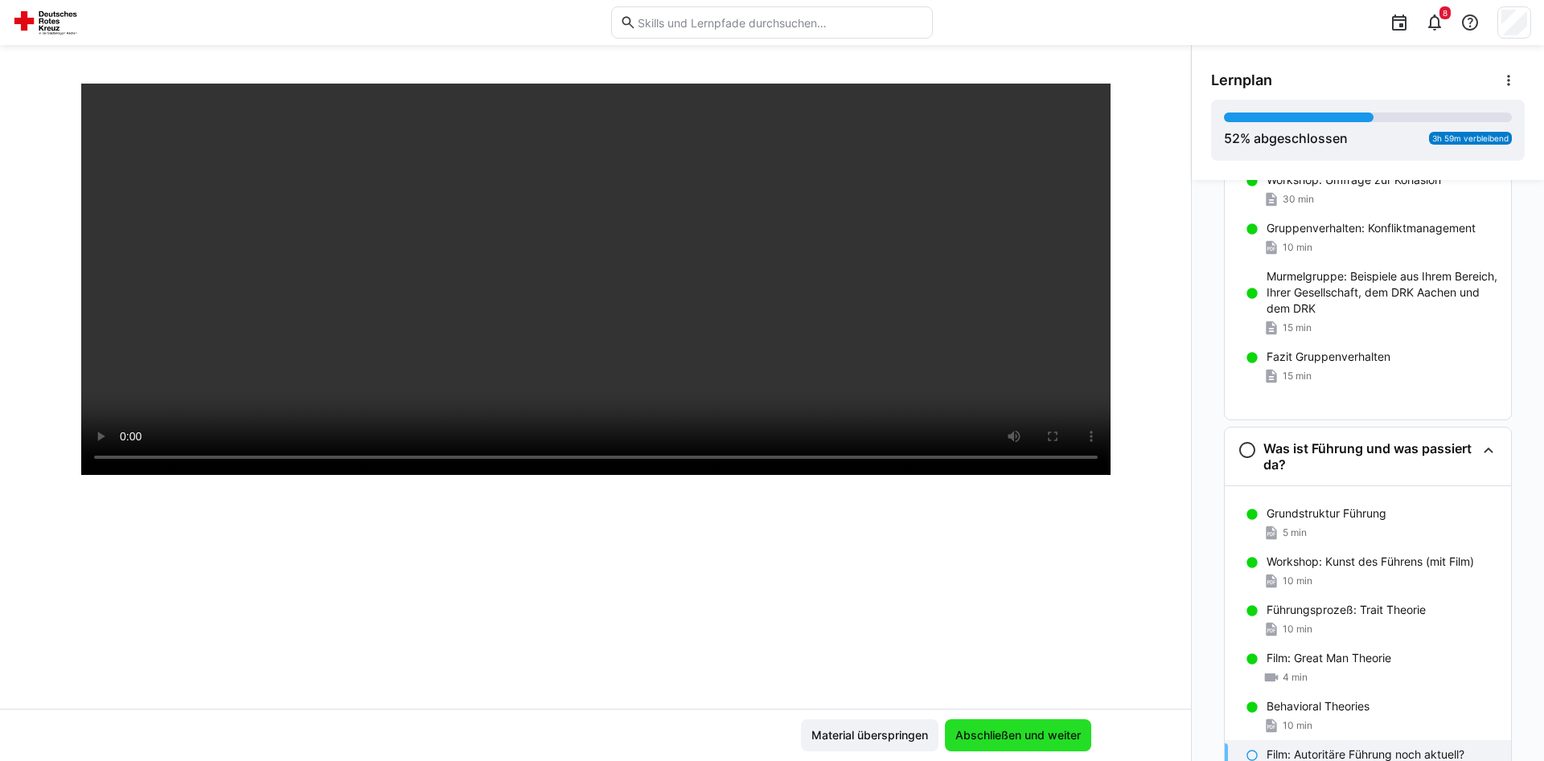
click at [1051, 725] on span "Abschließen und weiter" at bounding box center [1018, 736] width 146 height 32
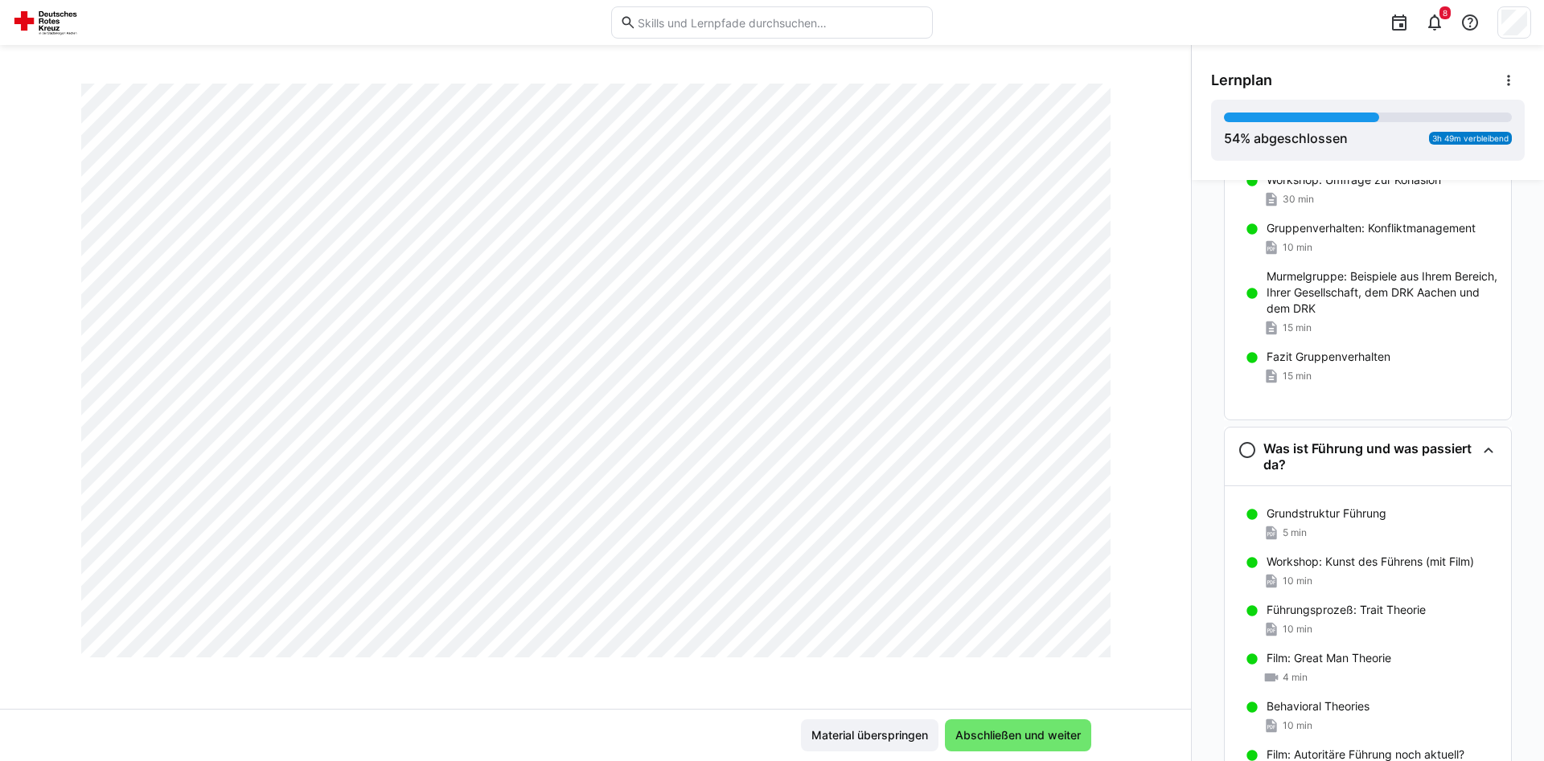
scroll to position [866, 0]
click at [1230, 580] on div "Workshop: Kunst des Führens (mit Film) 10 min" at bounding box center [1367, 571] width 286 height 48
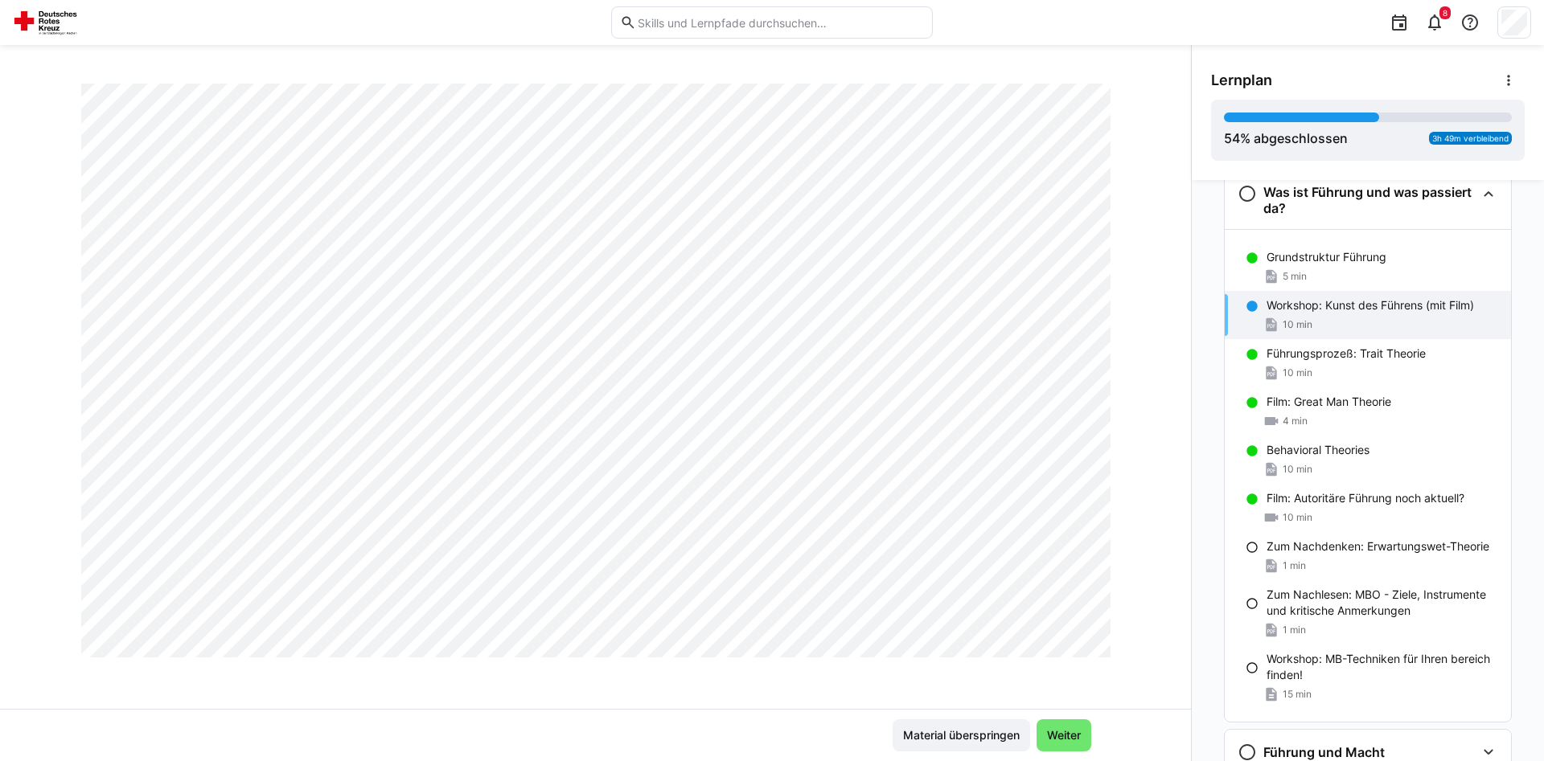
scroll to position [1084, 0]
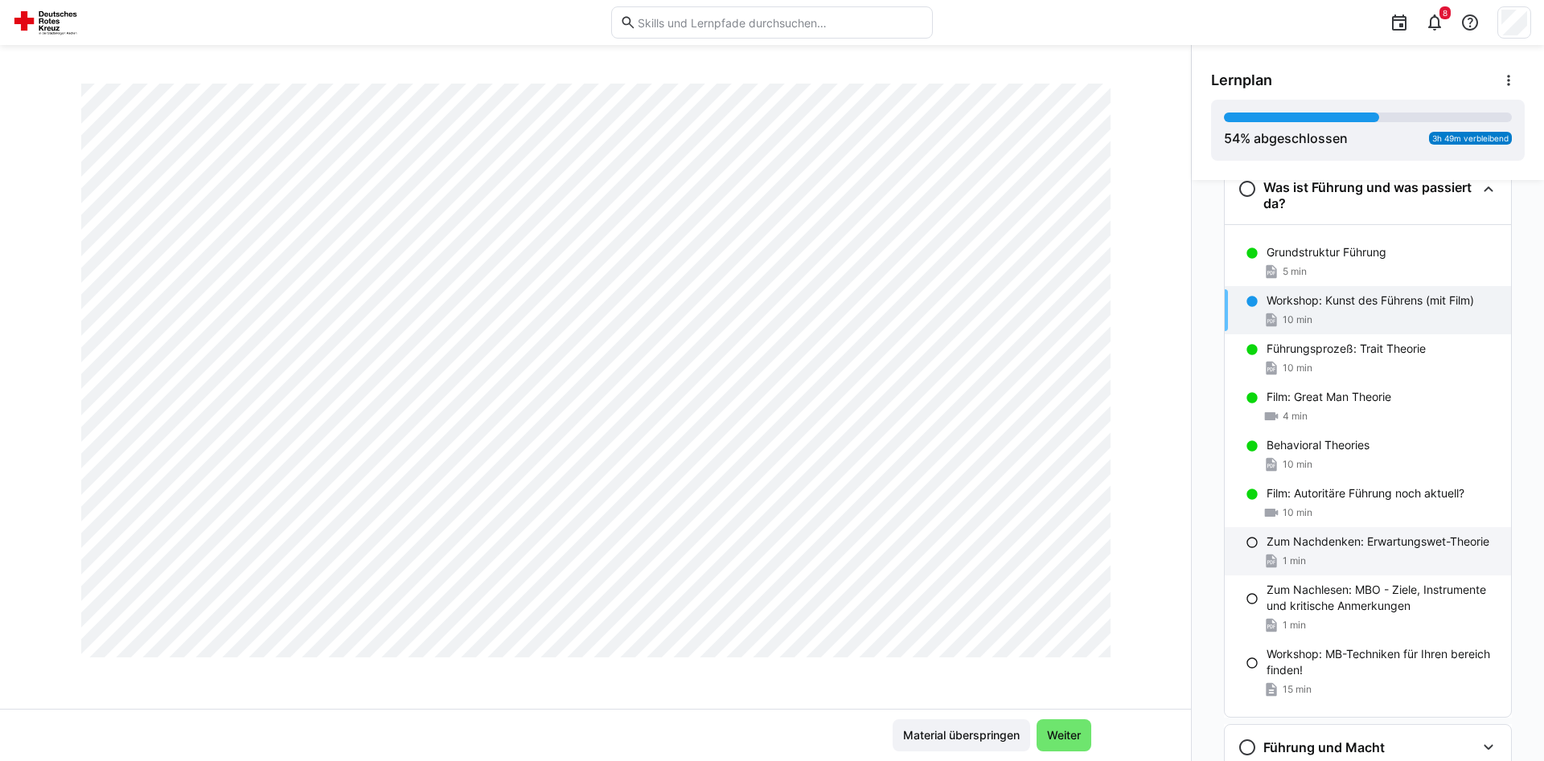
click at [1408, 555] on div "1 min" at bounding box center [1382, 561] width 232 height 16
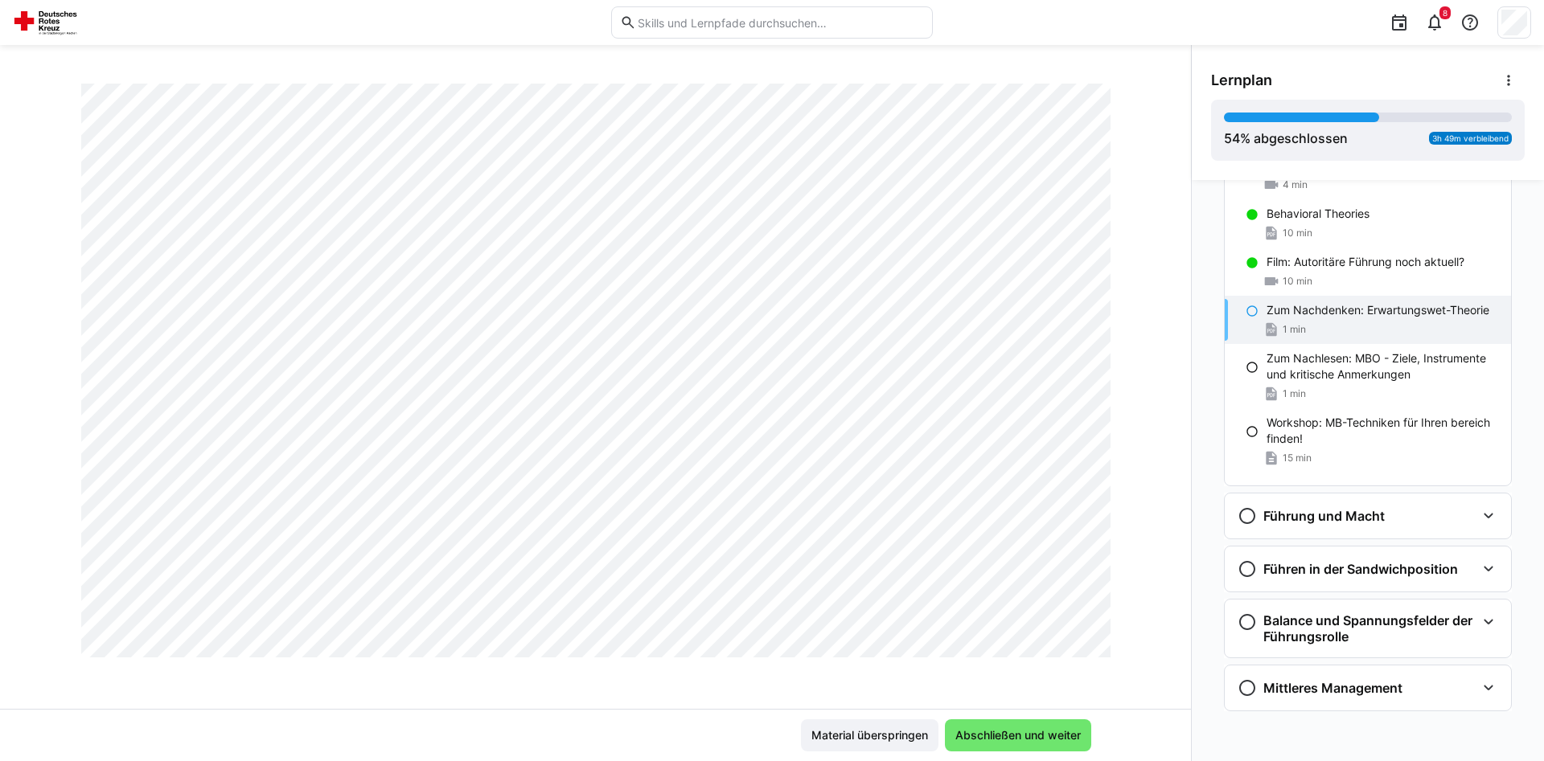
scroll to position [933, 0]
click at [1024, 743] on span "Abschließen und weiter" at bounding box center [1018, 736] width 130 height 16
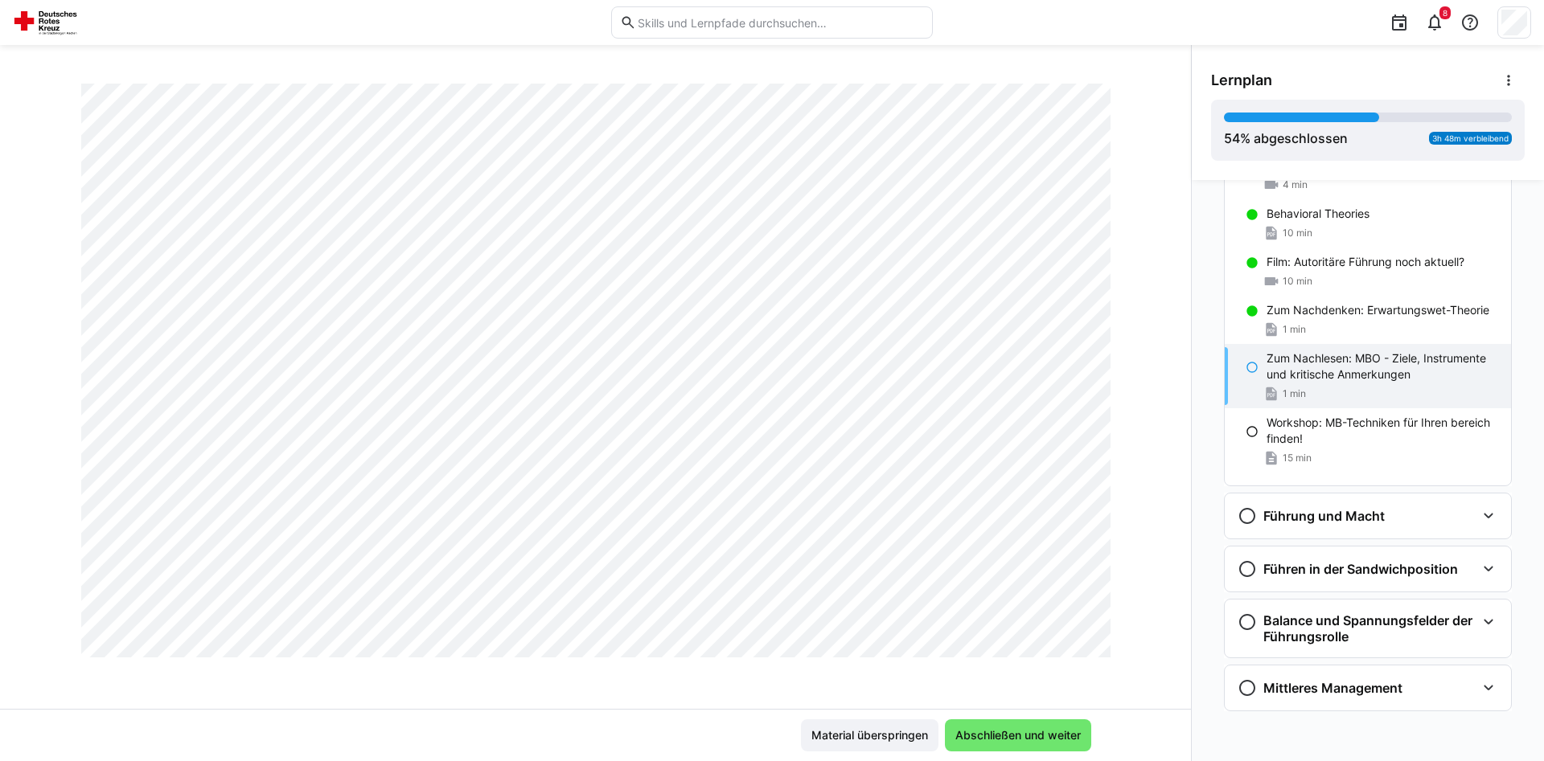
scroll to position [1572, 0]
click at [1031, 733] on span "Abschließen und weiter" at bounding box center [1018, 736] width 130 height 16
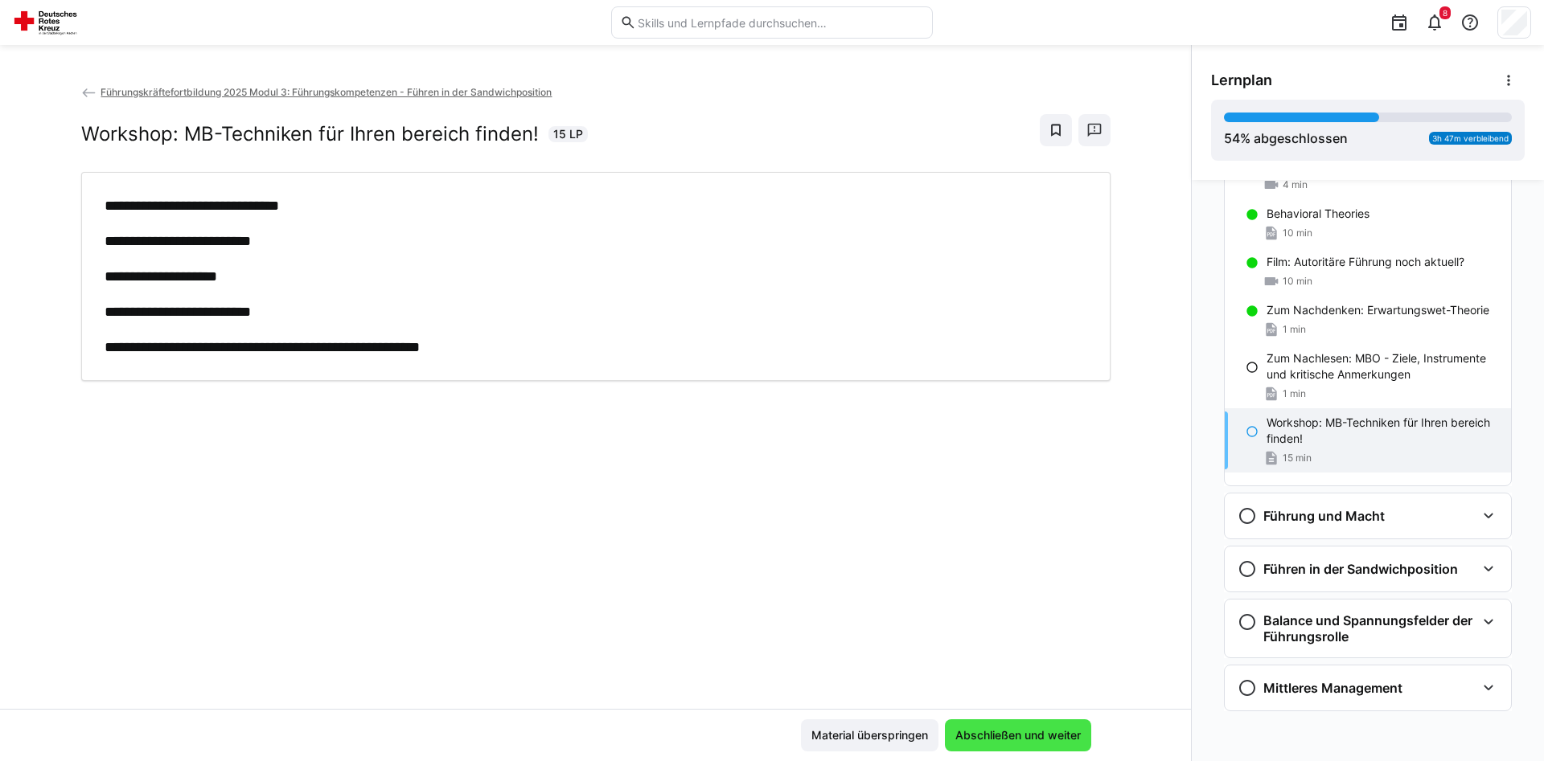
scroll to position [0, 0]
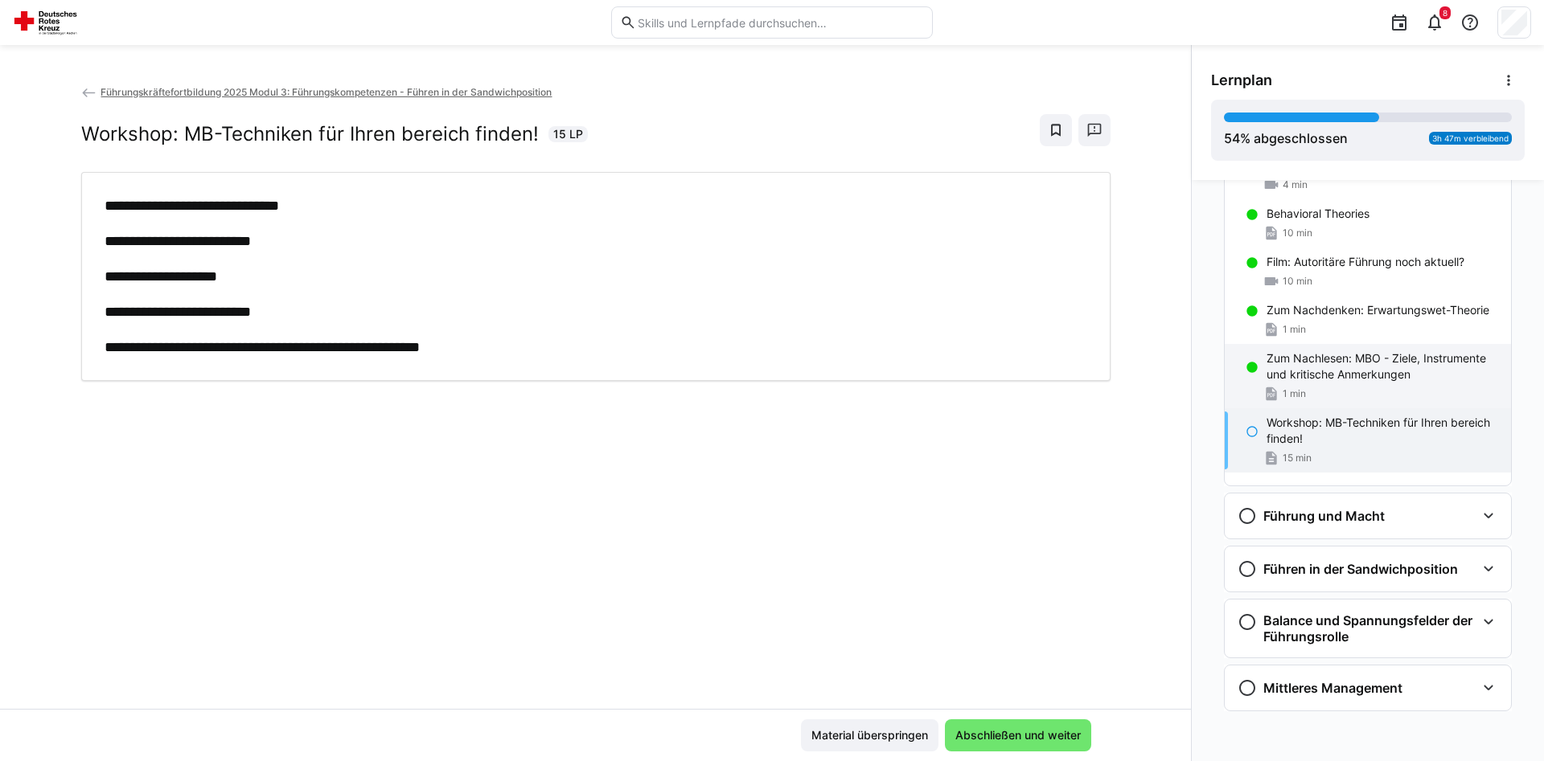
click at [1315, 372] on p "Zum Nachlesen: MBO - Ziele, Instrumente und kritische Anmerkungen" at bounding box center [1382, 367] width 232 height 32
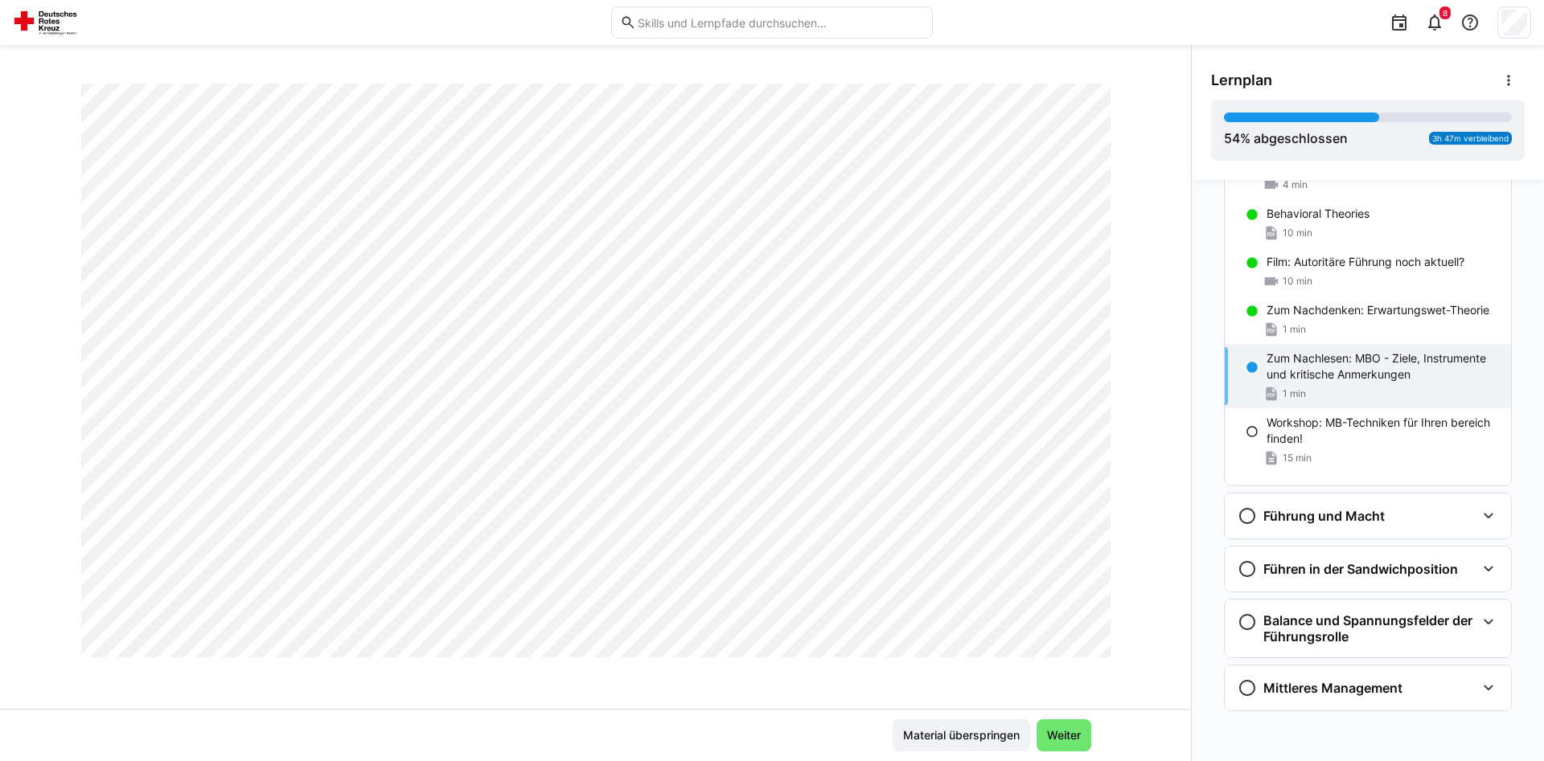
scroll to position [1667, 0]
click at [1077, 741] on span "Weiter" at bounding box center [1063, 736] width 39 height 16
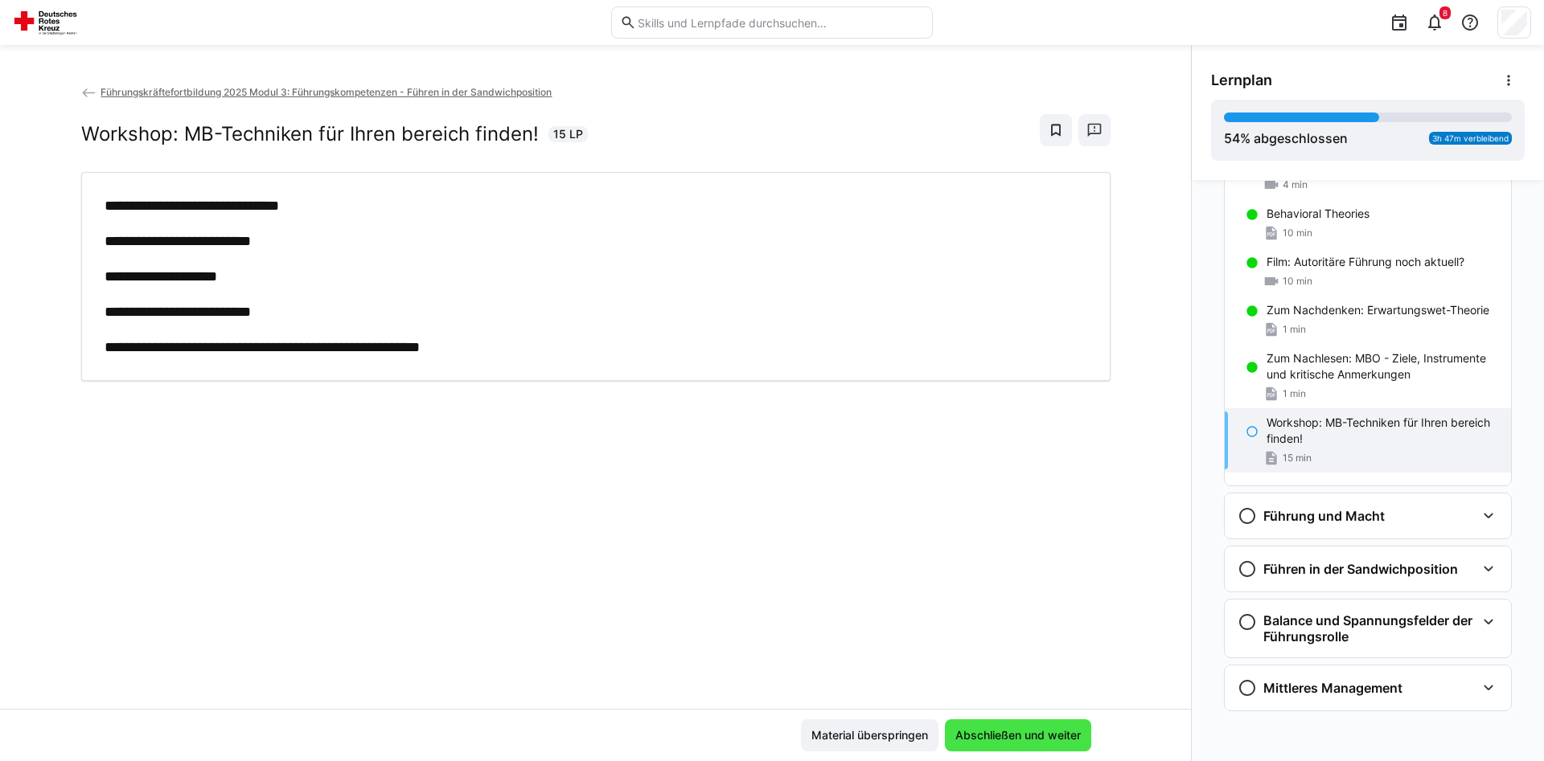
click at [1053, 734] on span "Abschließen und weiter" at bounding box center [1018, 736] width 130 height 16
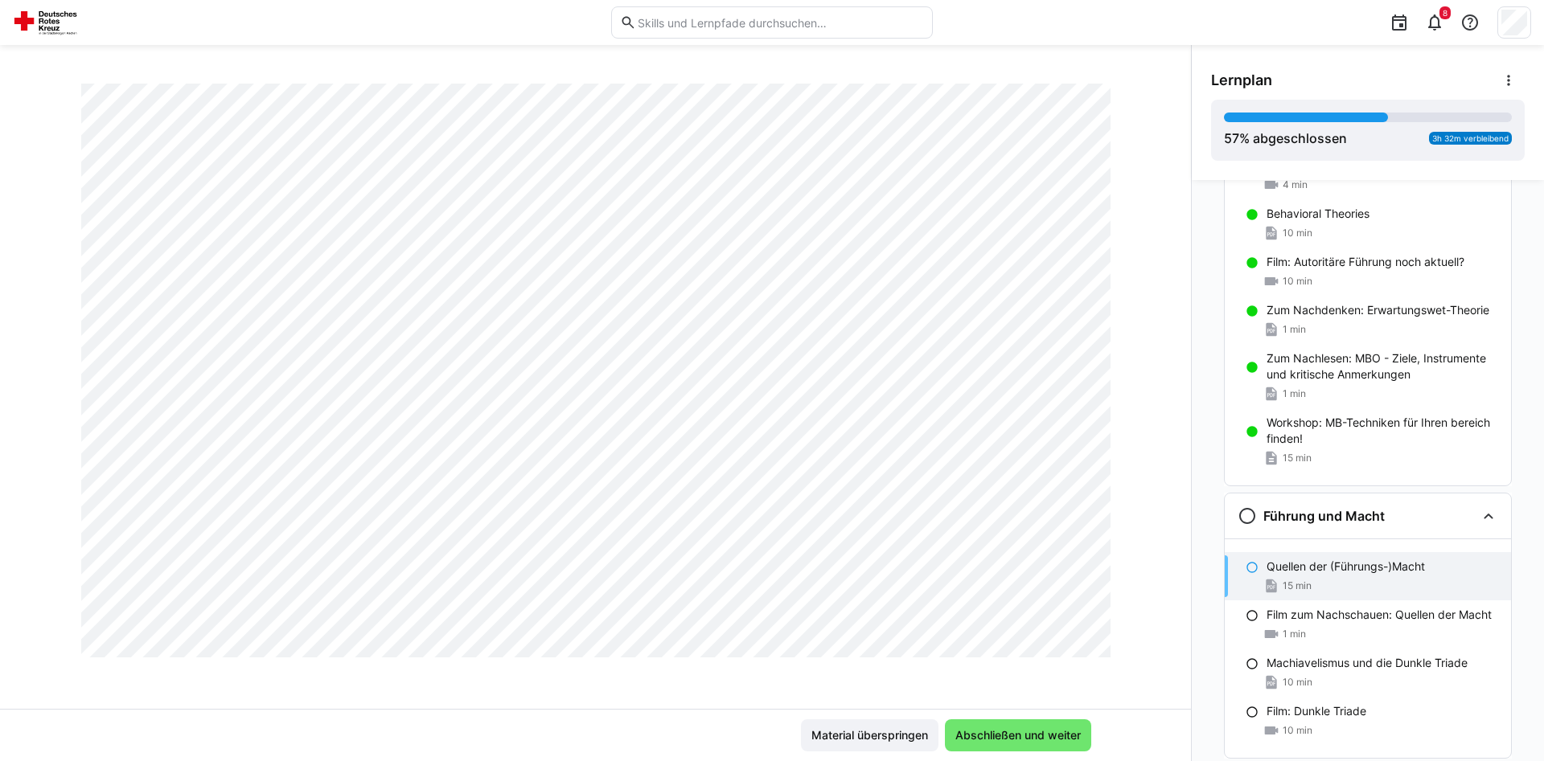
scroll to position [914, 0]
click at [980, 729] on span "Abschließen und weiter" at bounding box center [1018, 736] width 130 height 16
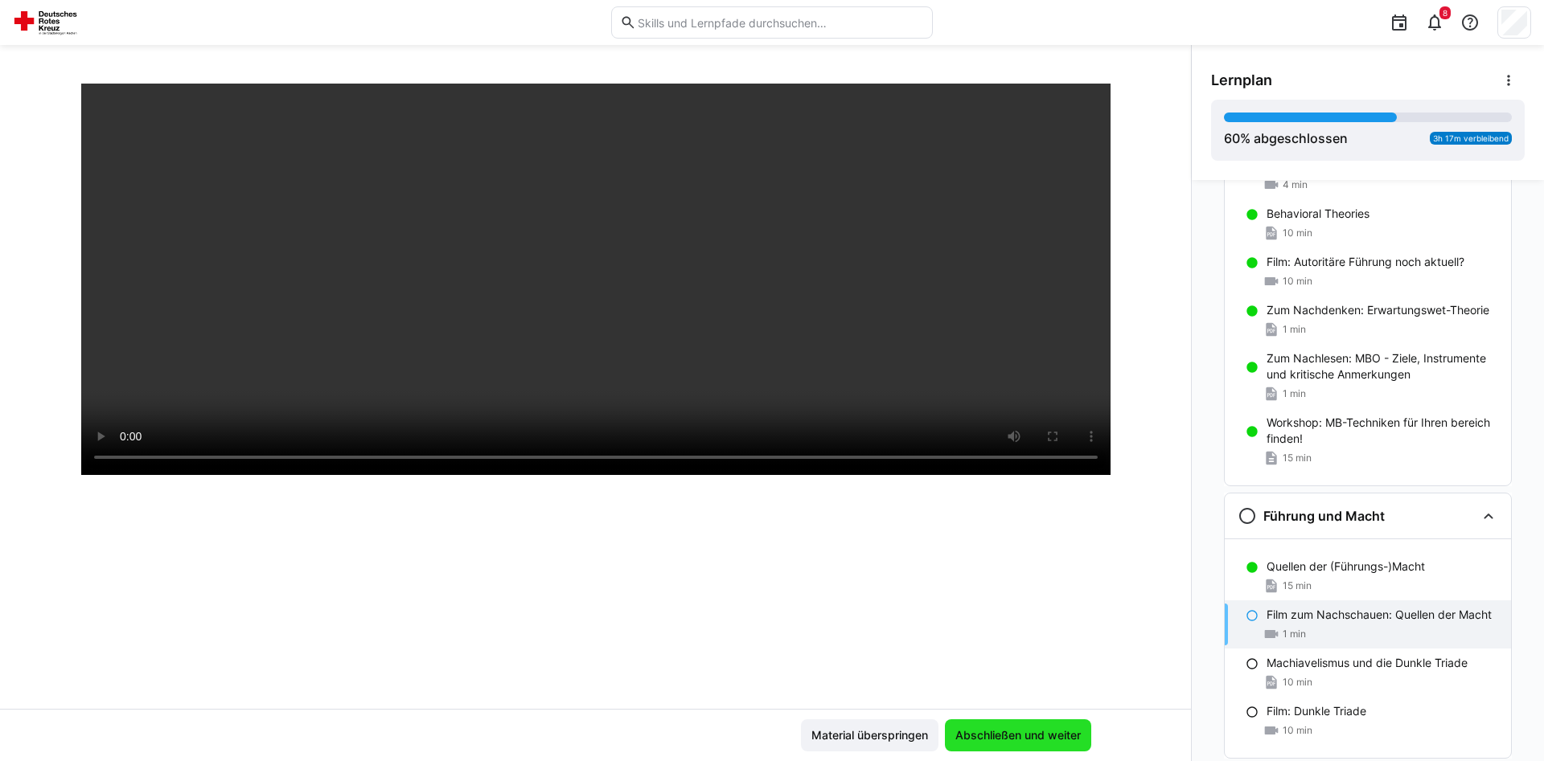
click at [980, 729] on span "Abschließen und weiter" at bounding box center [1018, 736] width 130 height 16
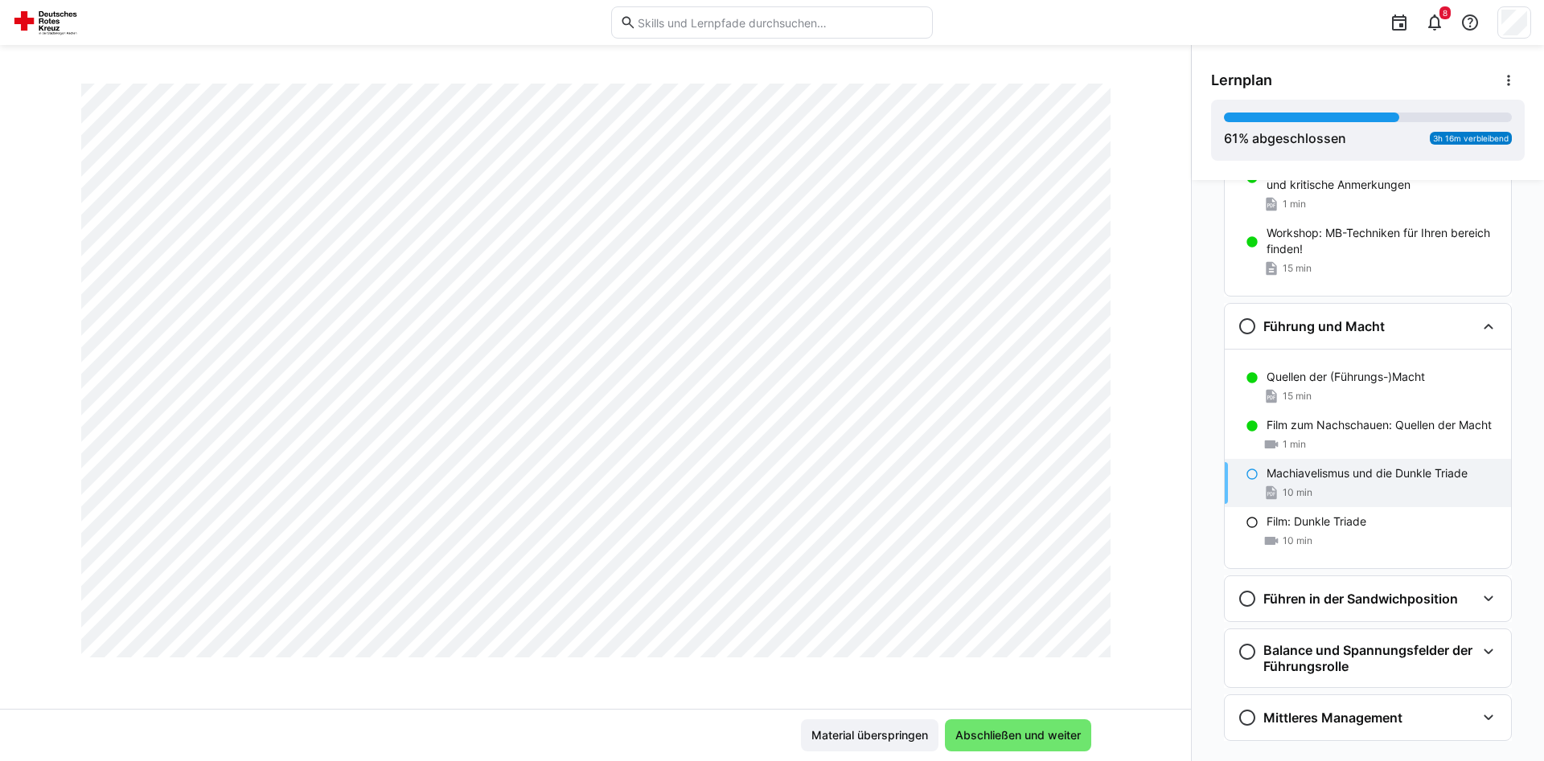
scroll to position [1535, 0]
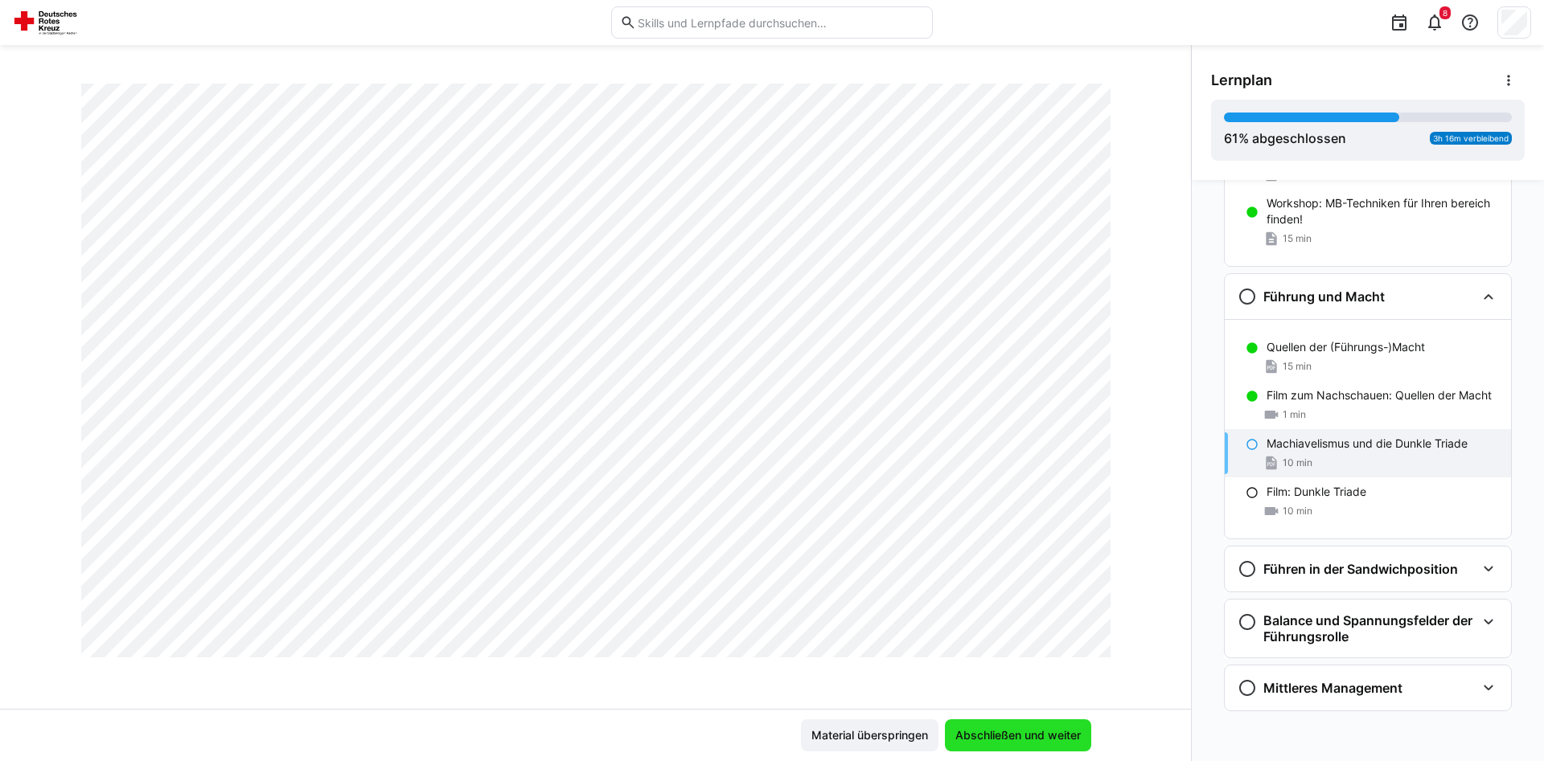
click at [1055, 729] on span "Abschließen und weiter" at bounding box center [1018, 736] width 130 height 16
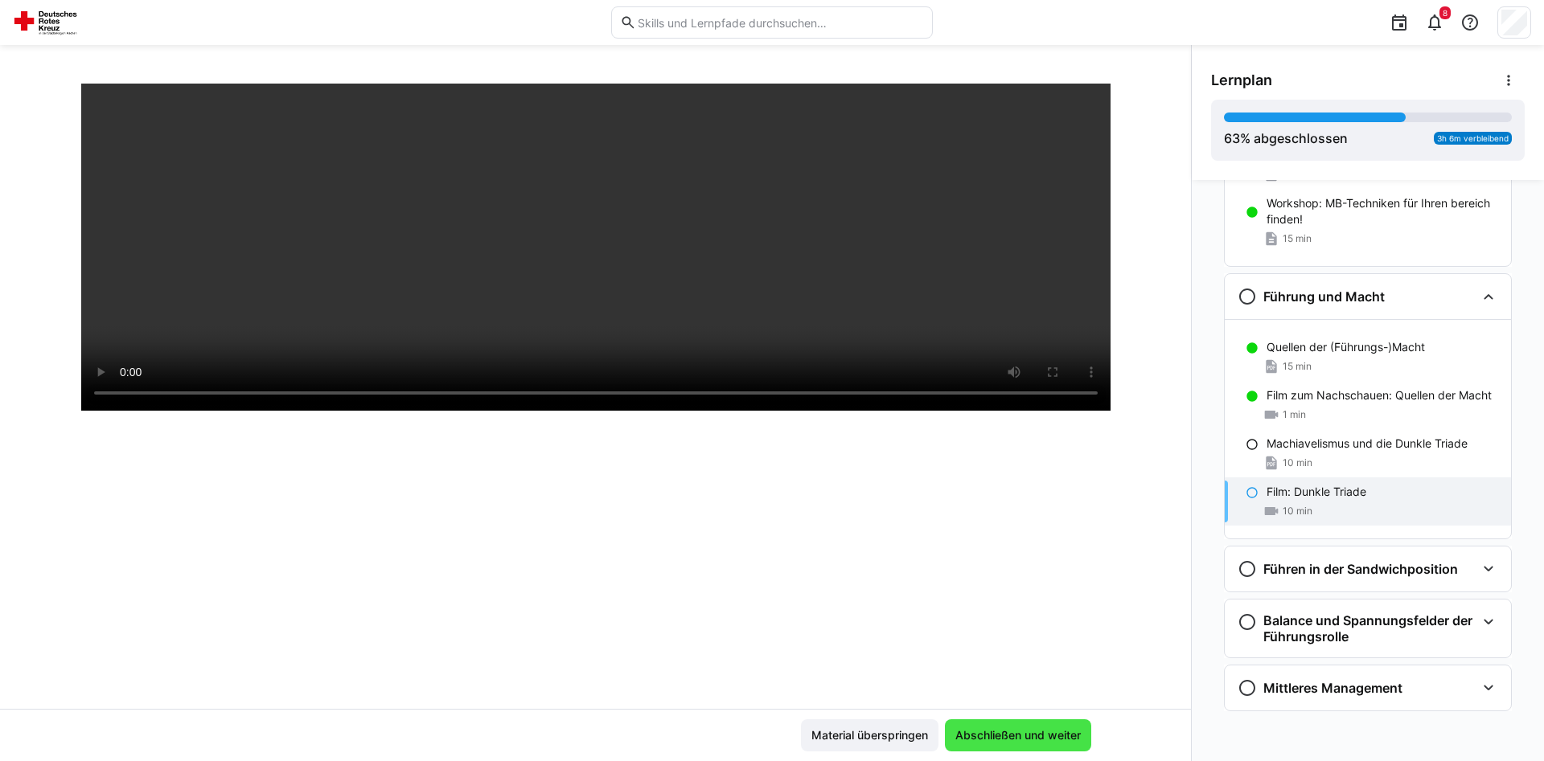
scroll to position [276, 0]
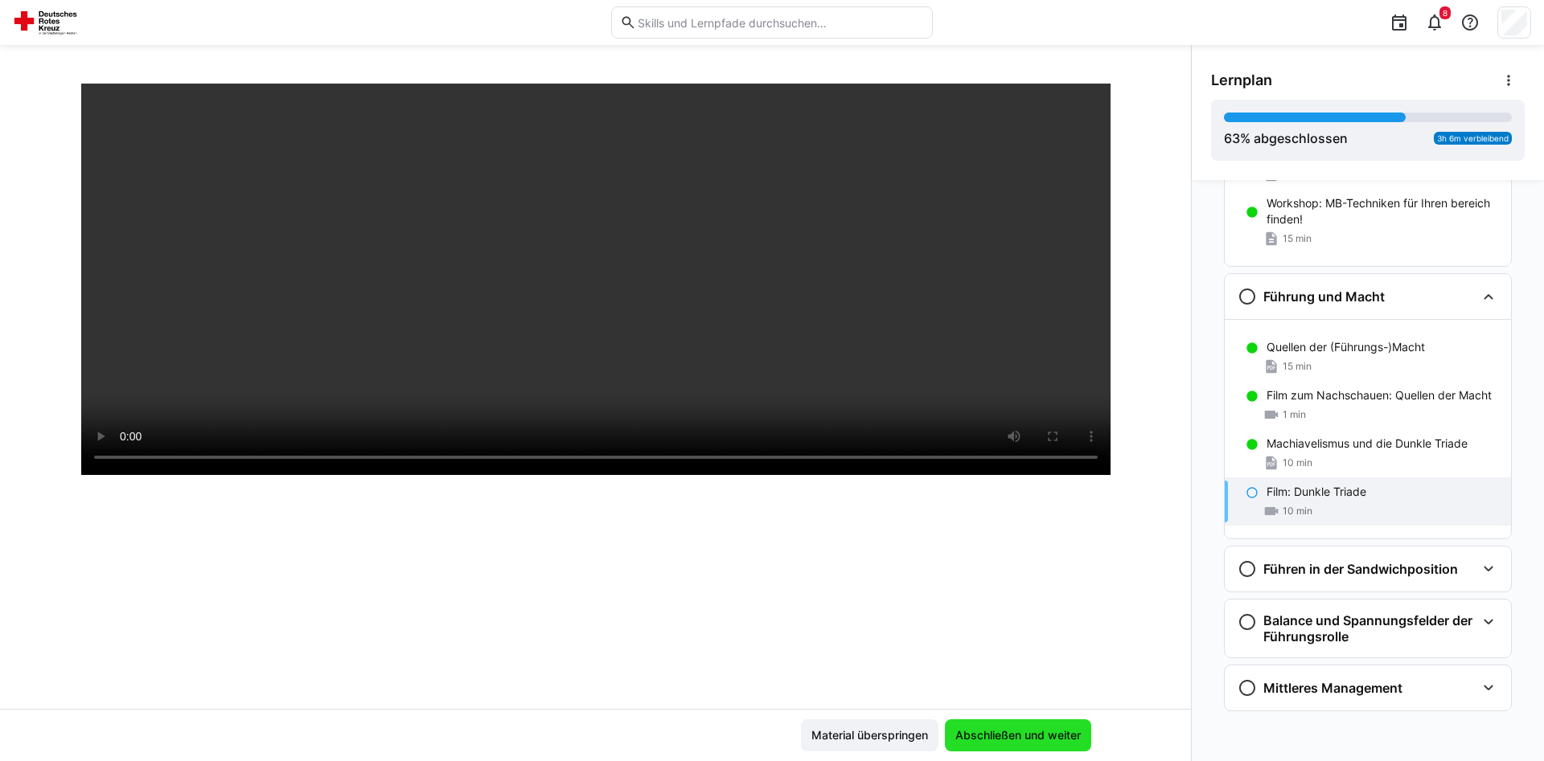
click at [1055, 729] on span "Abschließen und weiter" at bounding box center [1018, 736] width 130 height 16
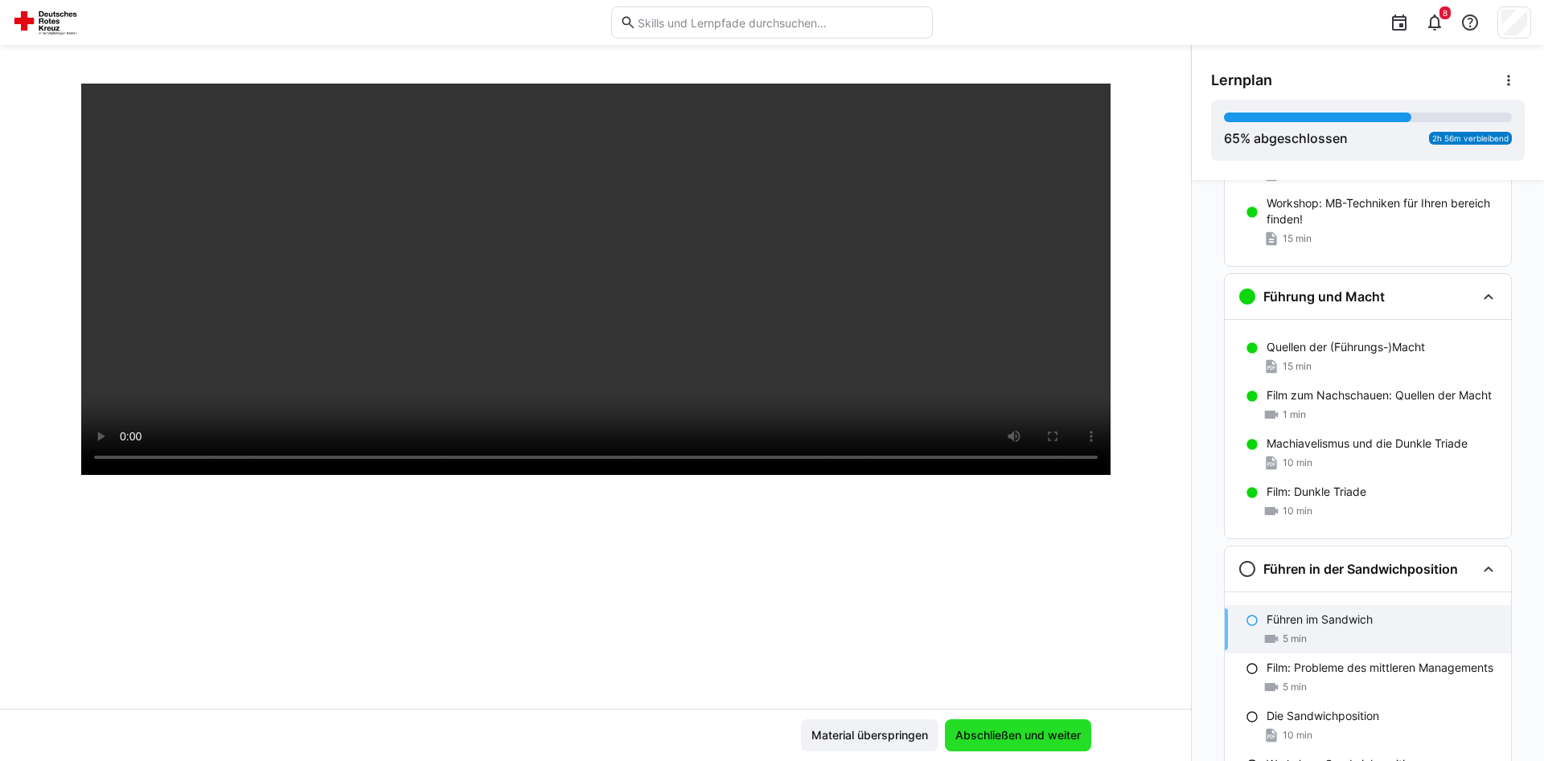
click at [1043, 736] on span "Abschließen und weiter" at bounding box center [1018, 736] width 130 height 16
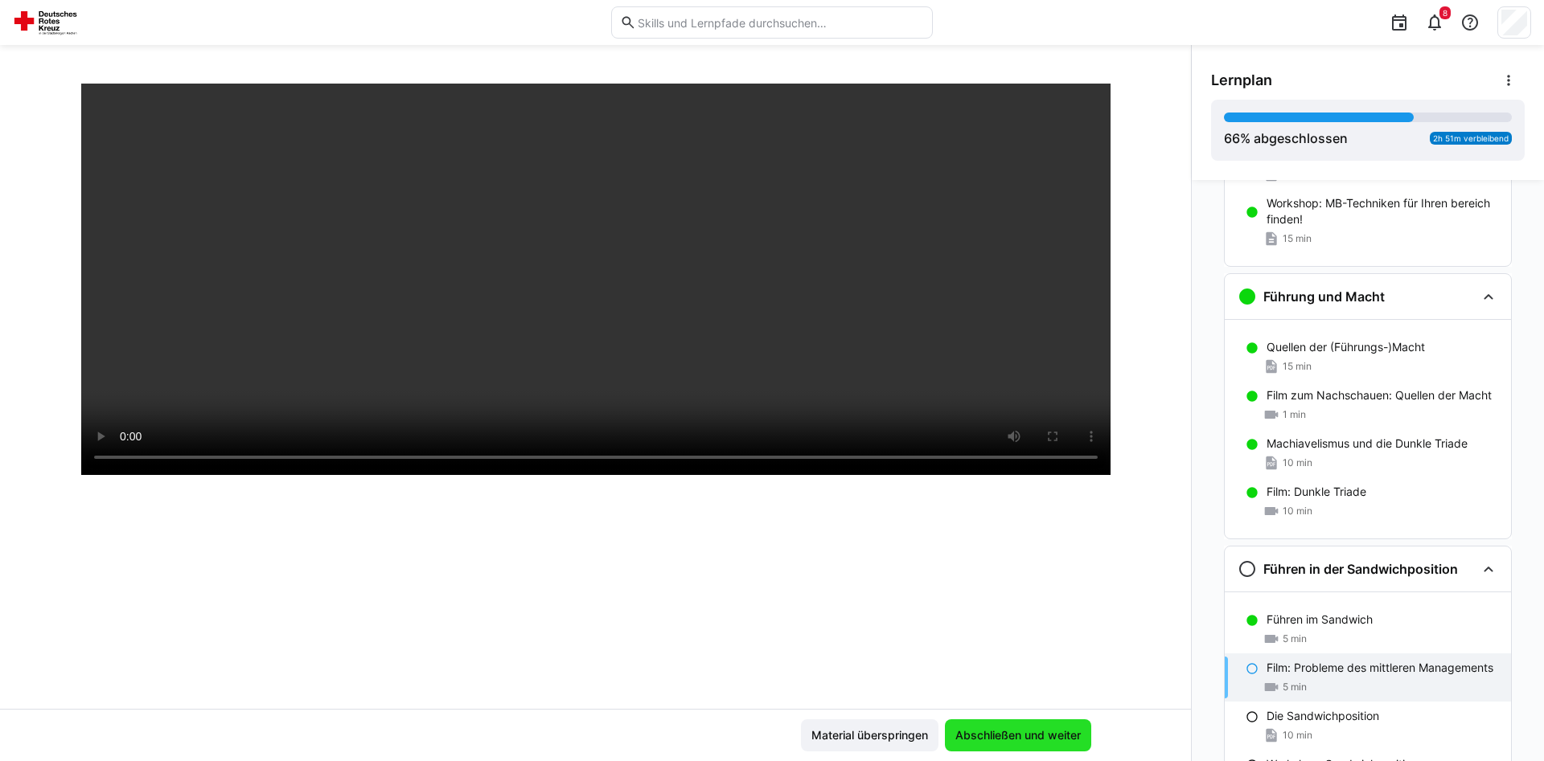
click at [1043, 736] on span "Abschließen und weiter" at bounding box center [1018, 736] width 130 height 16
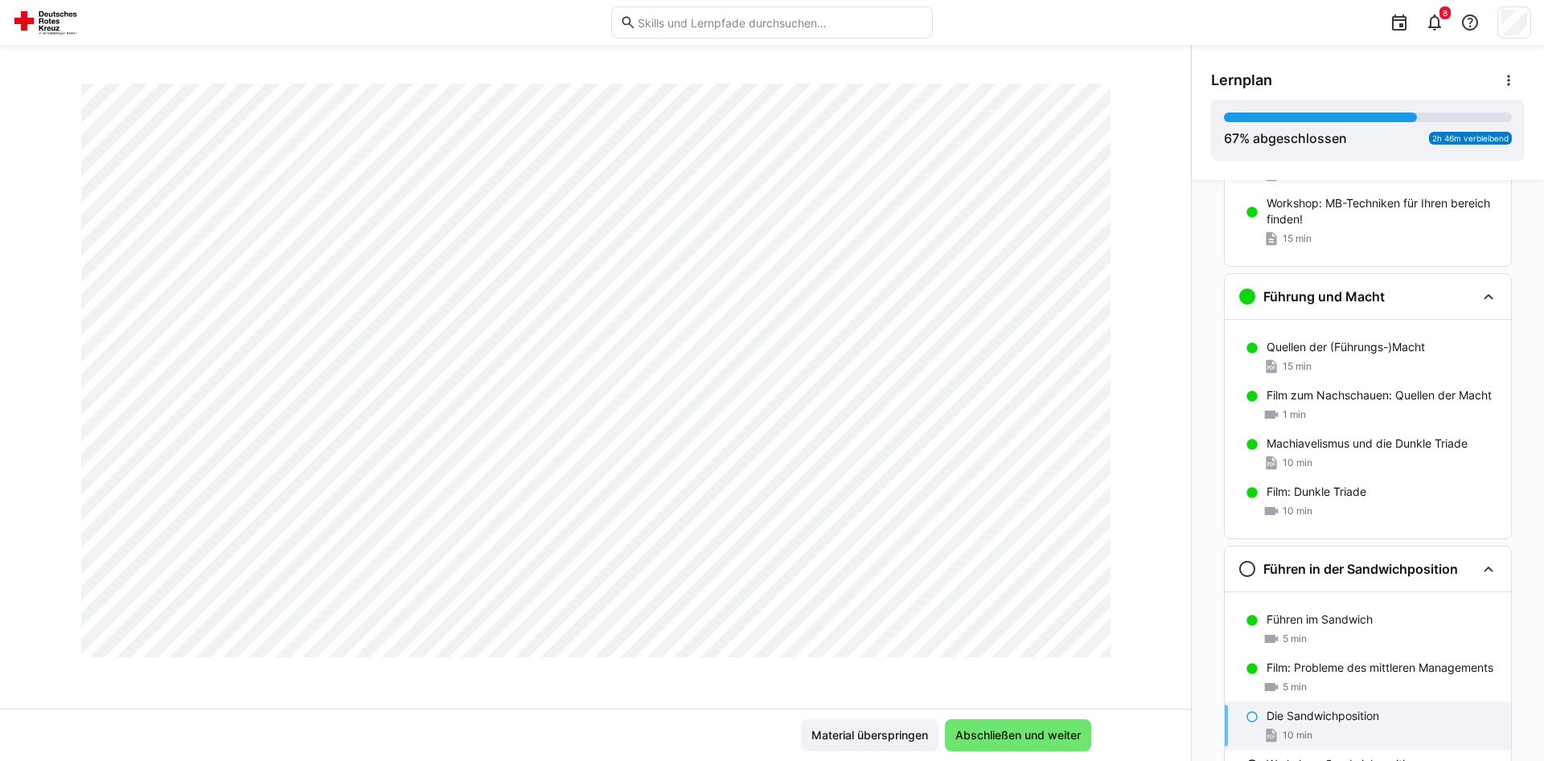
scroll to position [3828, 0]
drag, startPoint x: 1187, startPoint y: 325, endPoint x: 1194, endPoint y: 588, distance: 263.8
click at [1194, 588] on div "Notwendigkeit der Führung Arbeitspapier: Notwendigkeit der Führung 10 min Grupp…" at bounding box center [1367, 470] width 352 height 581
click at [1054, 744] on span "Abschließen und weiter" at bounding box center [1018, 736] width 146 height 32
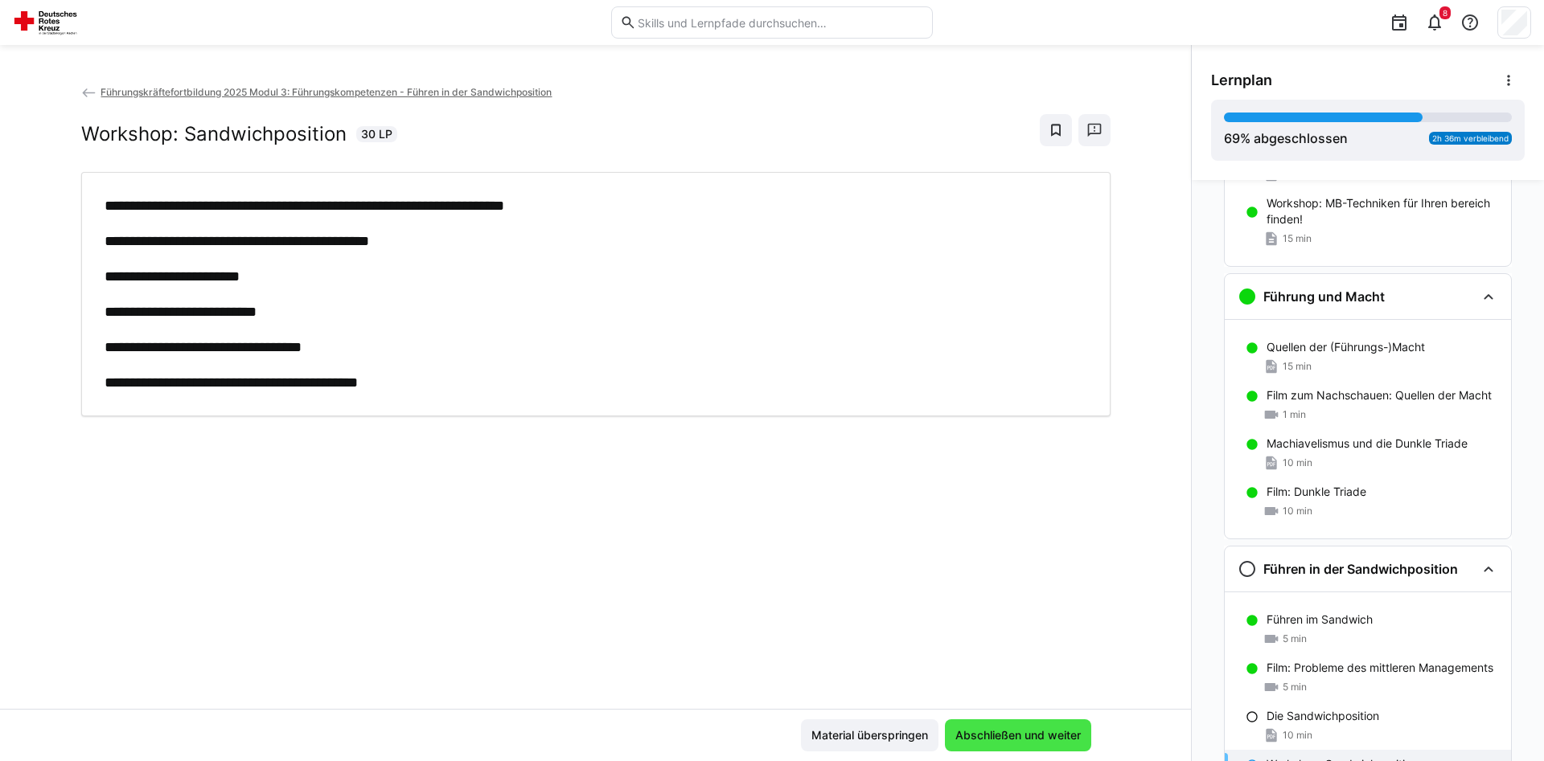
scroll to position [0, 0]
click at [1037, 744] on span "Abschließen und weiter" at bounding box center [1018, 736] width 146 height 32
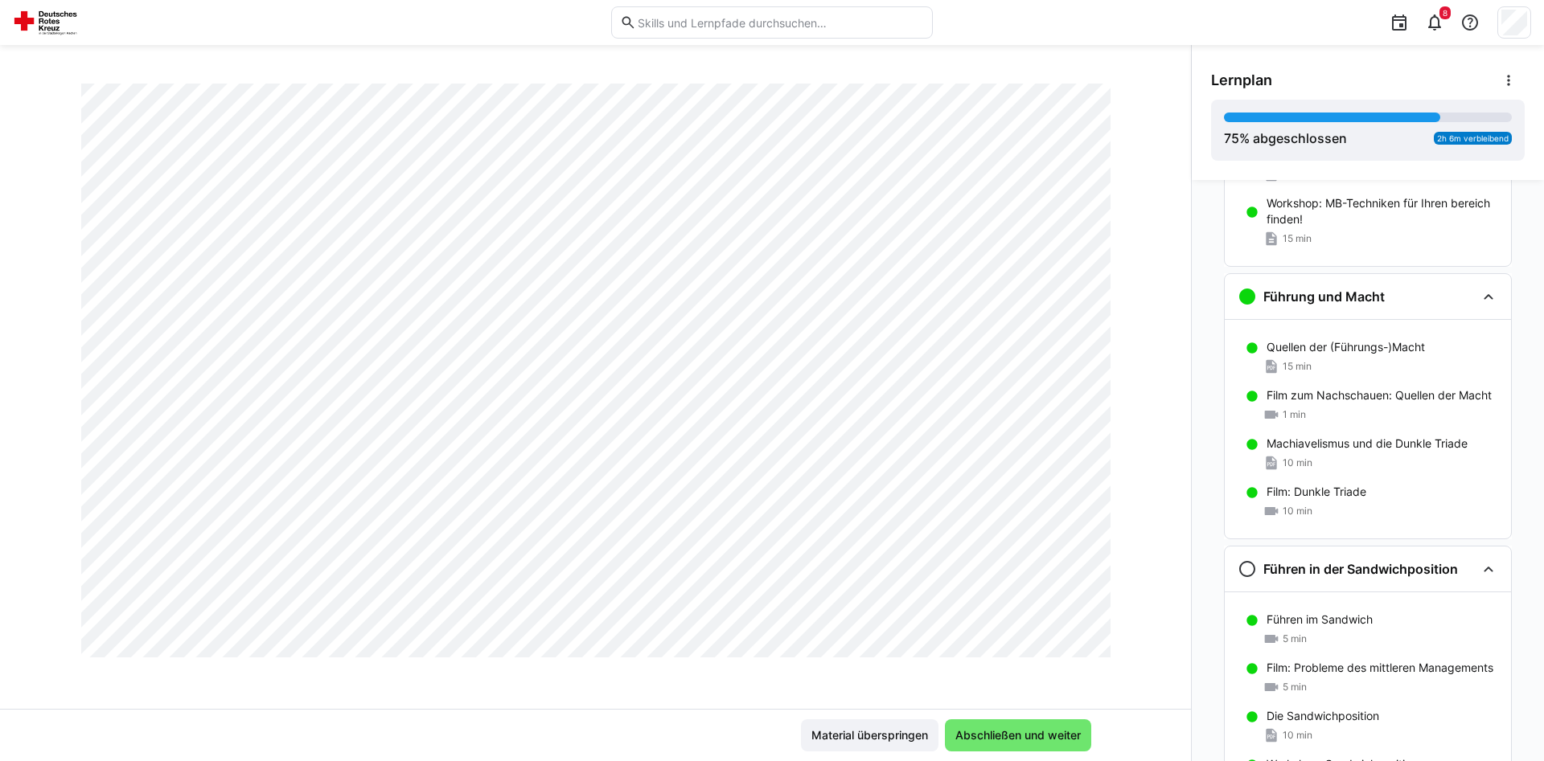
scroll to position [900, 0]
click at [1051, 728] on span "Abschließen und weiter" at bounding box center [1018, 736] width 130 height 16
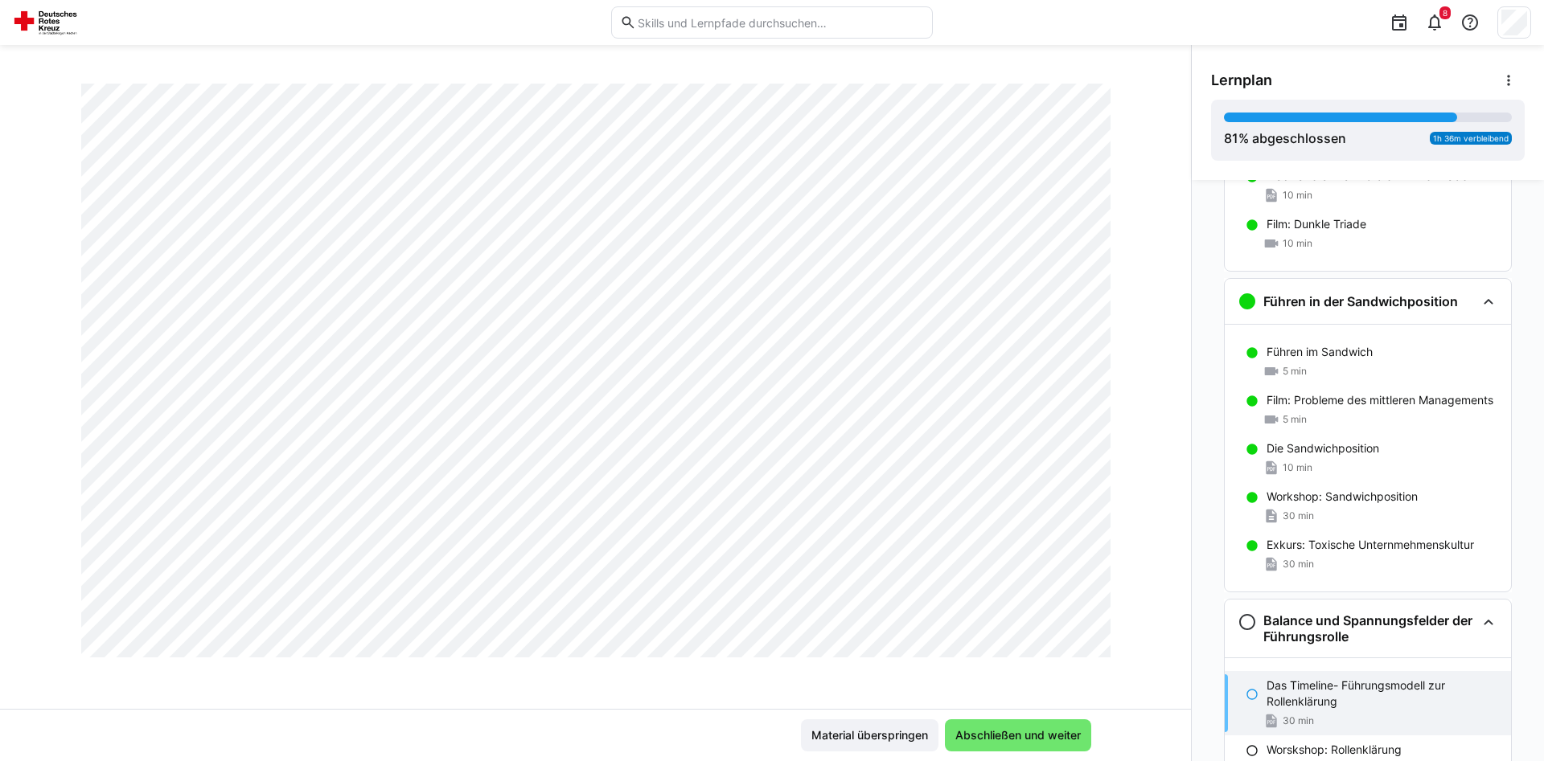
scroll to position [3606, 0]
click at [1046, 731] on span "Abschließen und weiter" at bounding box center [1018, 736] width 130 height 16
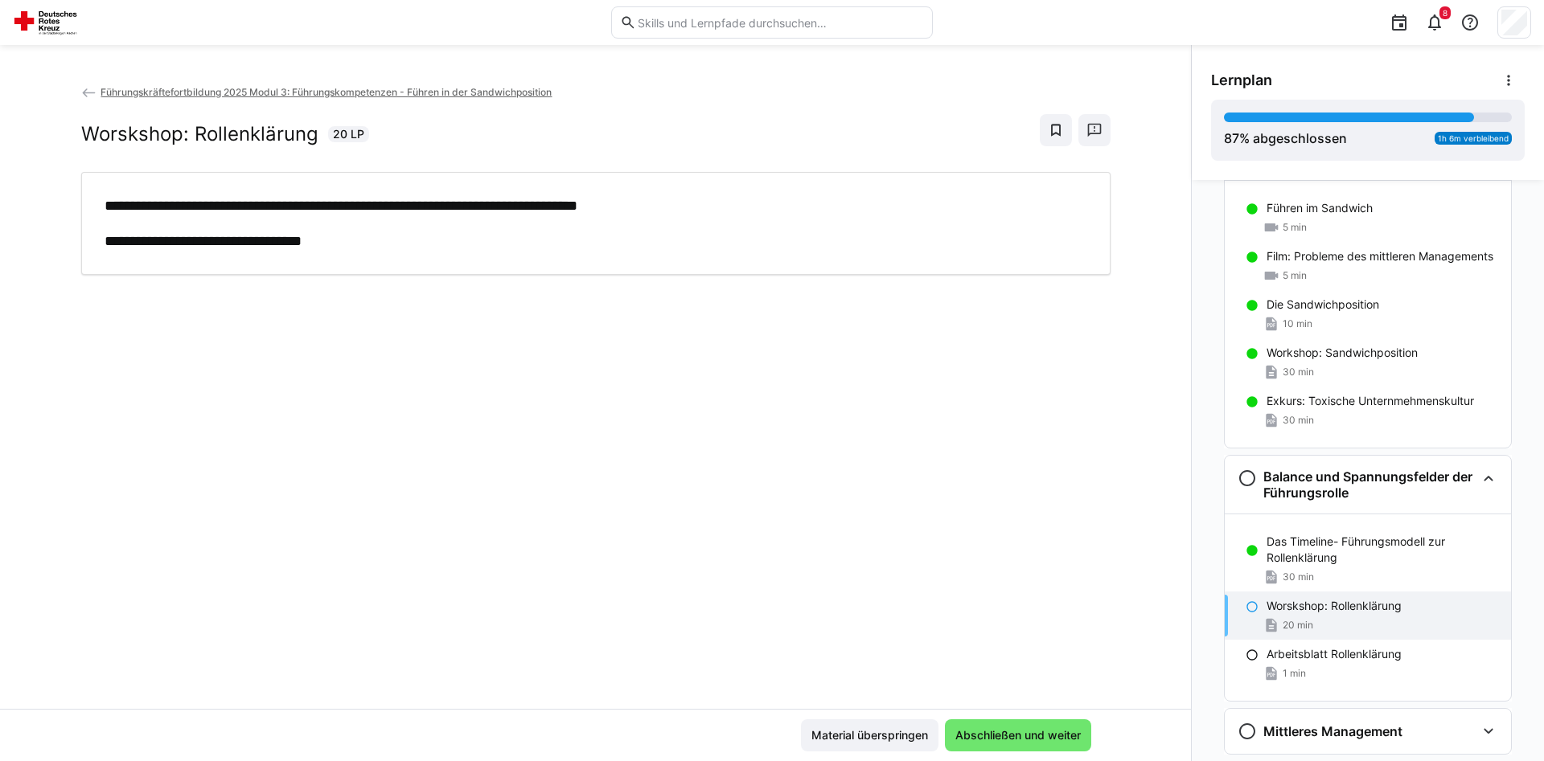
scroll to position [1990, 0]
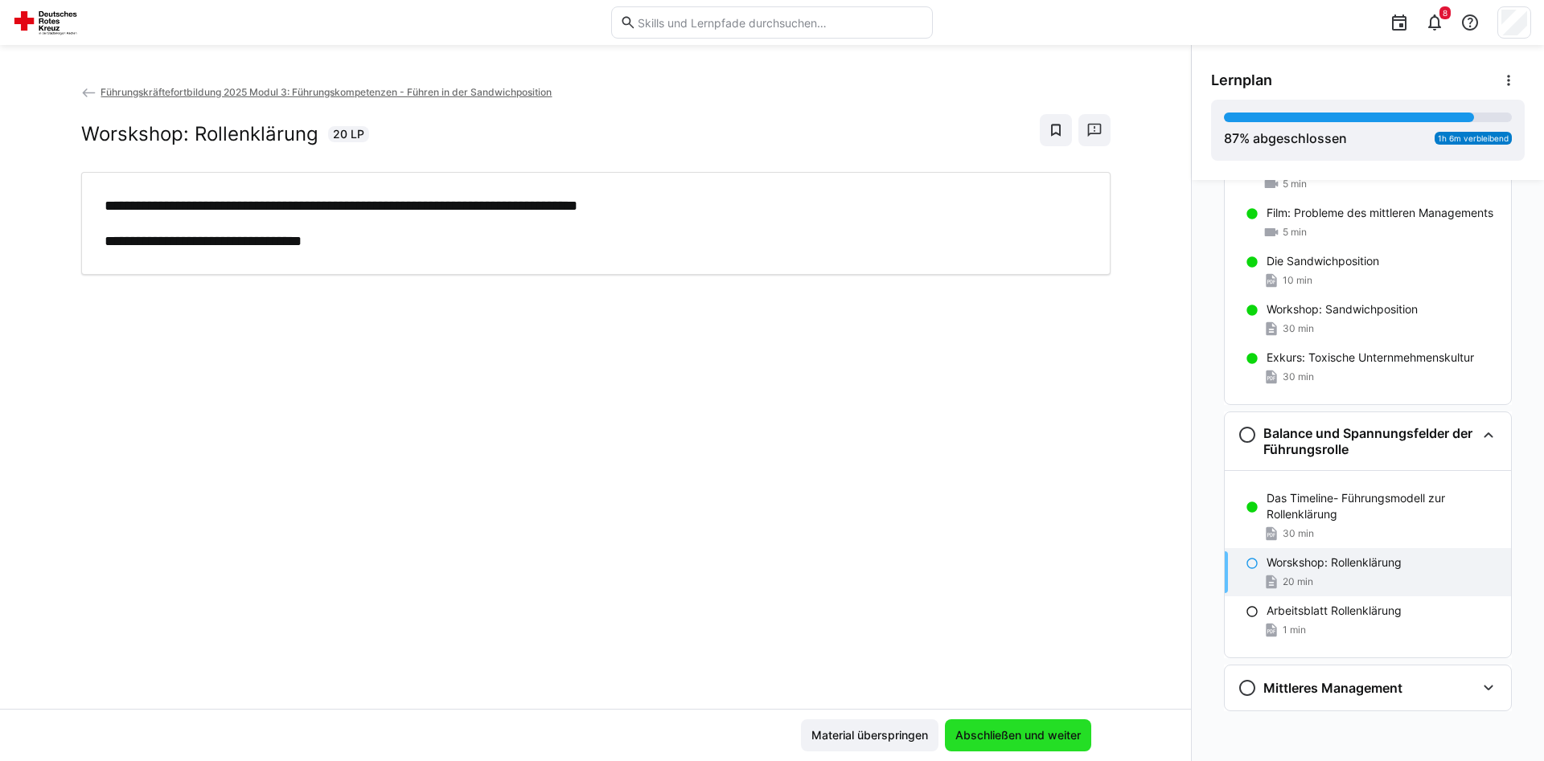
click at [1011, 741] on span "Abschließen und weiter" at bounding box center [1018, 736] width 130 height 16
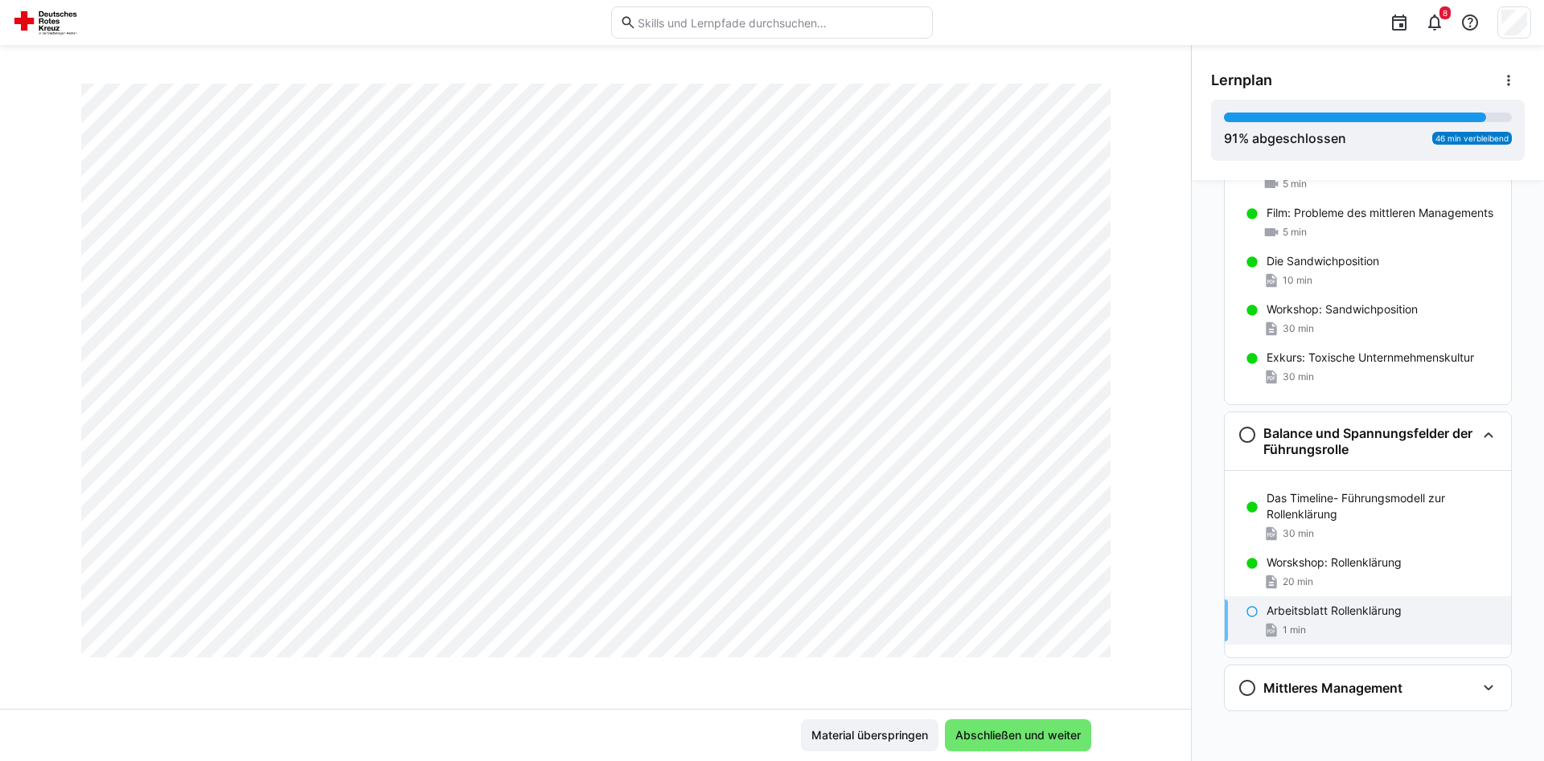
scroll to position [1800, 0]
click at [1189, 51] on div "Führungskräftefortbildung 2025 Modul 3: Führungskompetenzen - Führen in der San…" at bounding box center [595, 403] width 1191 height 716
click at [1189, 43] on div "8" at bounding box center [1237, 22] width 587 height 45
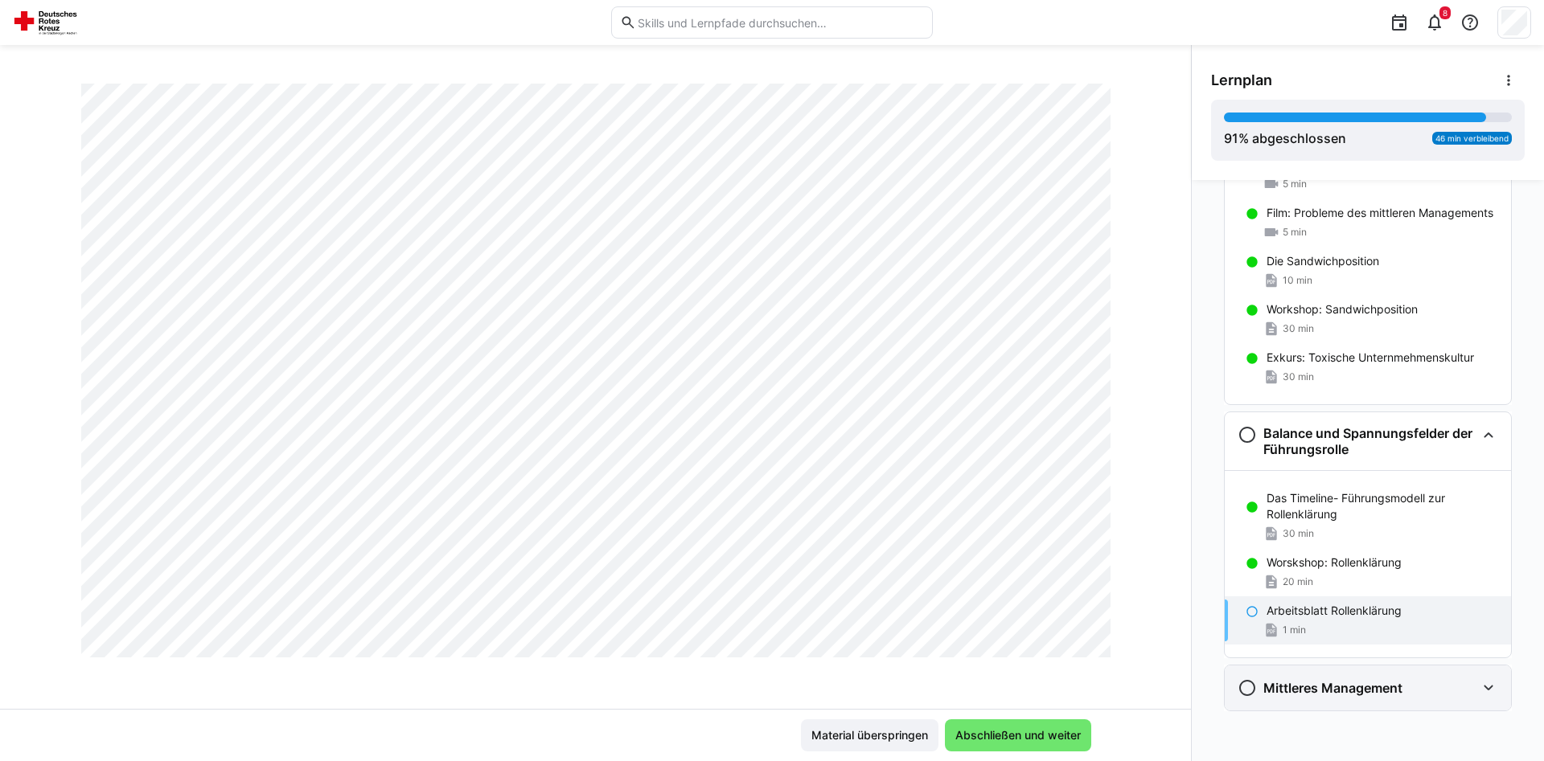
click at [1484, 683] on eds-icon at bounding box center [1487, 688] width 19 height 19
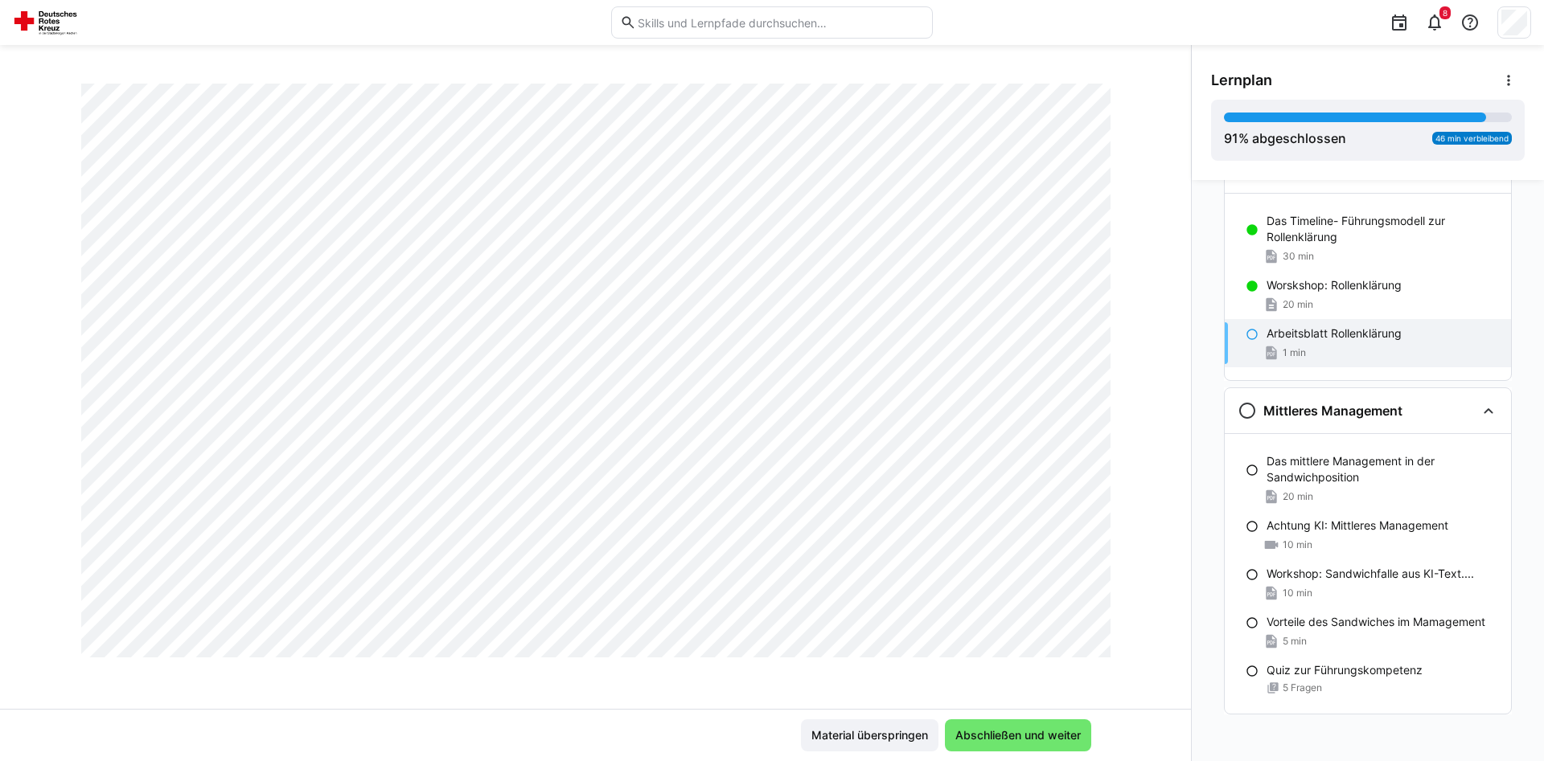
scroll to position [2270, 0]
click at [1189, 83] on div "Führungskräftefortbildung 2025 Modul 3: Führungskompetenzen - Führen in der San…" at bounding box center [595, 403] width 1191 height 716
drag, startPoint x: 1190, startPoint y: 535, endPoint x: 1196, endPoint y: 352, distance: 183.4
click at [1196, 352] on div "Notwendigkeit der Führung Arbeitspapier: Notwendigkeit der Führung 10 min Grupp…" at bounding box center [1367, 470] width 352 height 581
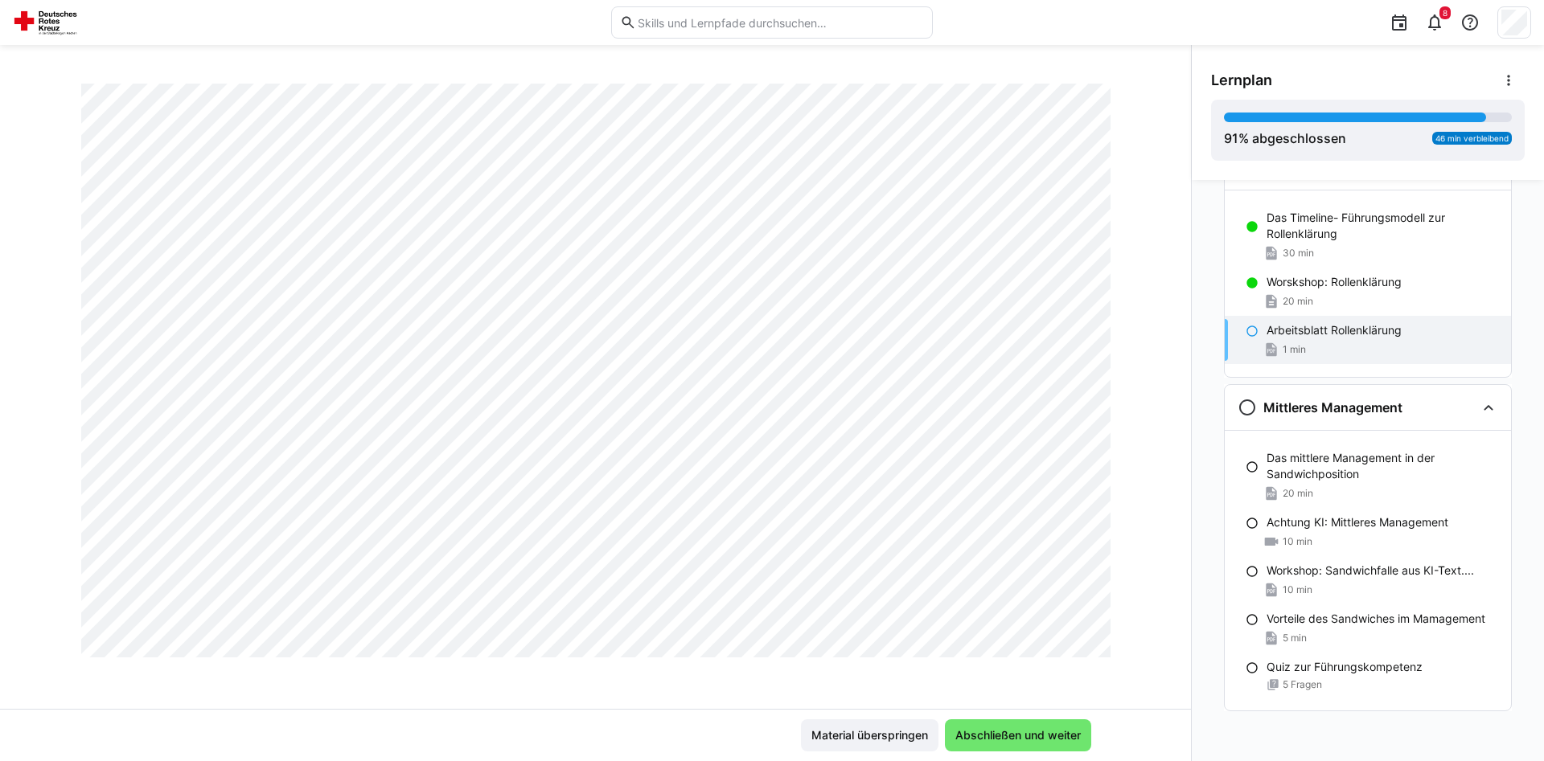
scroll to position [1901, 0]
click at [1032, 730] on span "Abschließen und weiter" at bounding box center [1018, 736] width 130 height 16
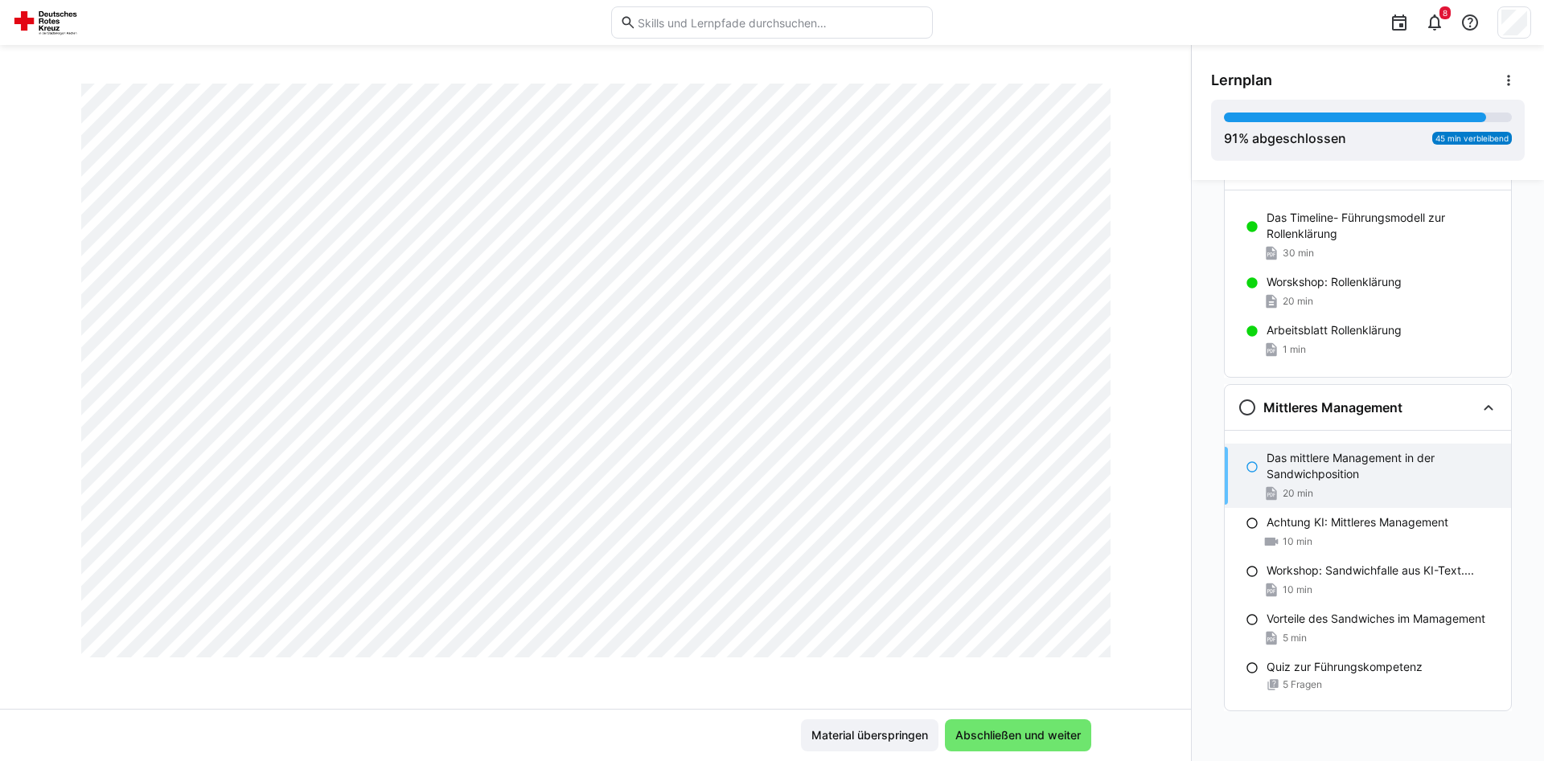
scroll to position [2340, 0]
drag, startPoint x: 1184, startPoint y: 260, endPoint x: 1199, endPoint y: 343, distance: 84.9
click at [1199, 343] on div "Notwendigkeit der Führung Arbeitspapier: Notwendigkeit der Führung 10 min Grupp…" at bounding box center [1367, 470] width 352 height 581
drag, startPoint x: 1185, startPoint y: 346, endPoint x: 1184, endPoint y: 388, distance: 42.6
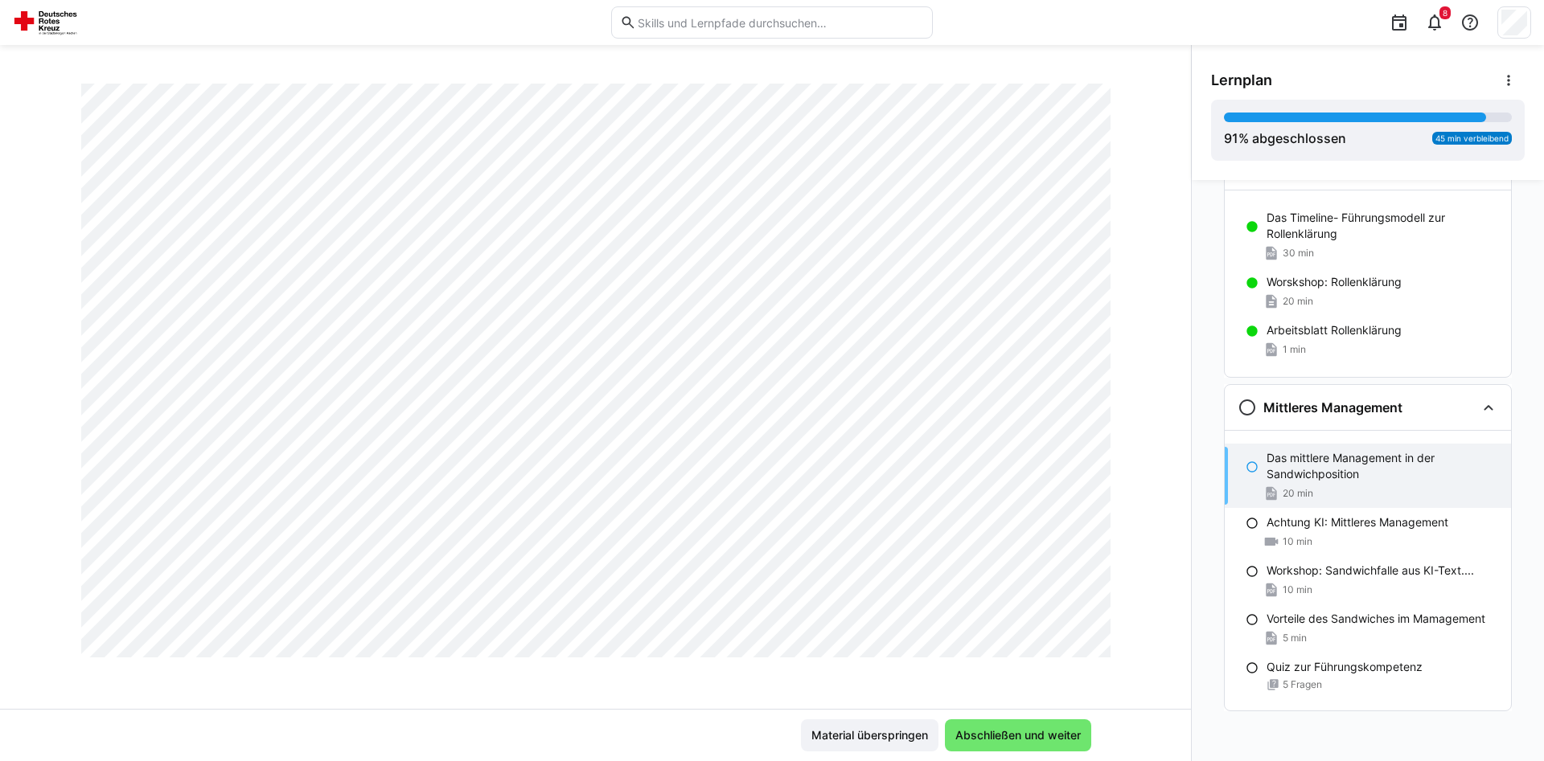
click at [1191, 388] on div "Notwendigkeit der Führung Arbeitspapier: Notwendigkeit der Führung 10 min Grupp…" at bounding box center [1367, 470] width 352 height 581
click at [1129, 388] on div "Führungskräftefortbildung 2025 Modul 3: Führungskompetenzen - Führen in der San…" at bounding box center [595, 396] width 1191 height 625
click at [1007, 736] on span "Abschließen und weiter" at bounding box center [1018, 736] width 130 height 16
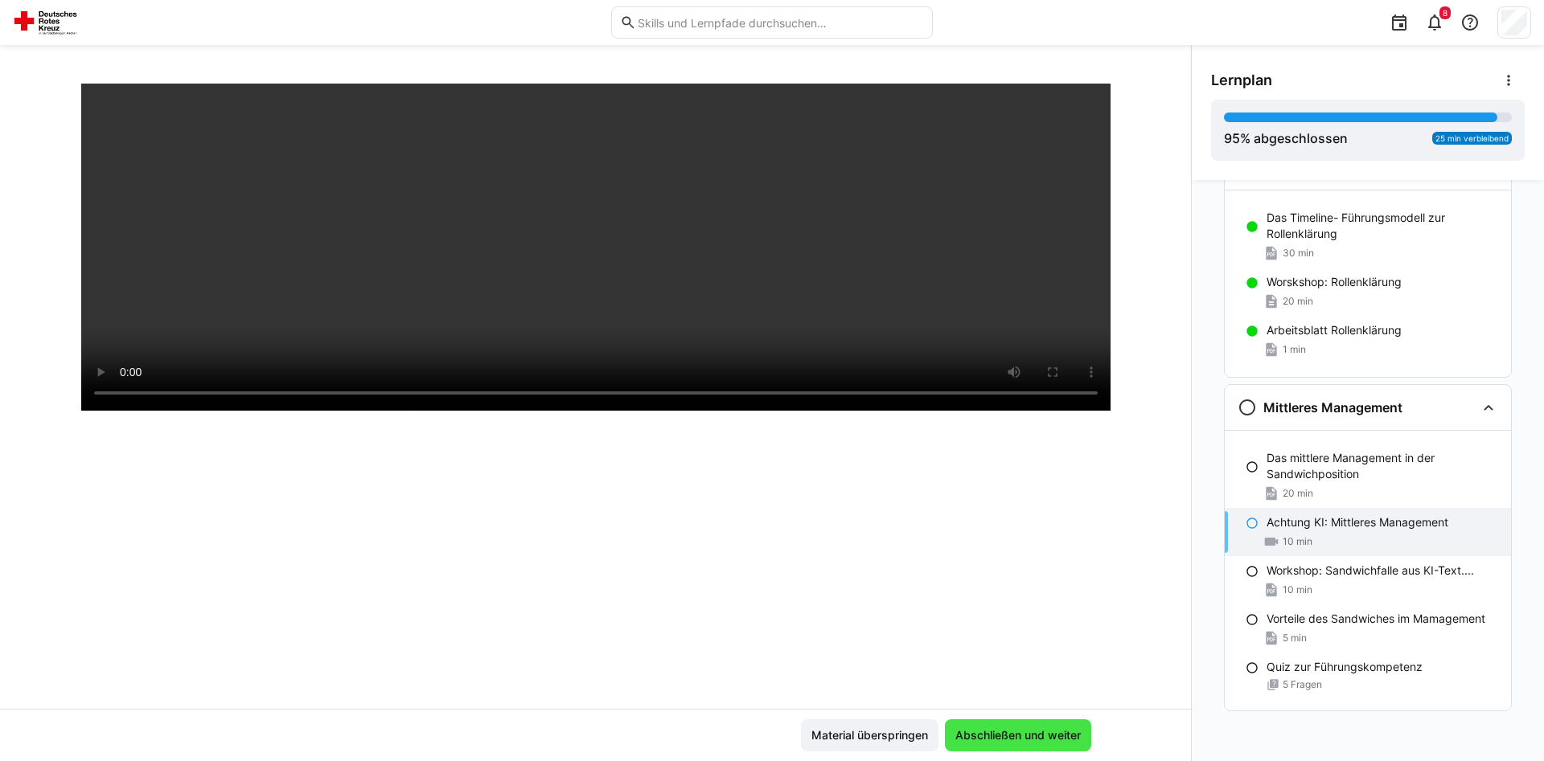
scroll to position [276, 0]
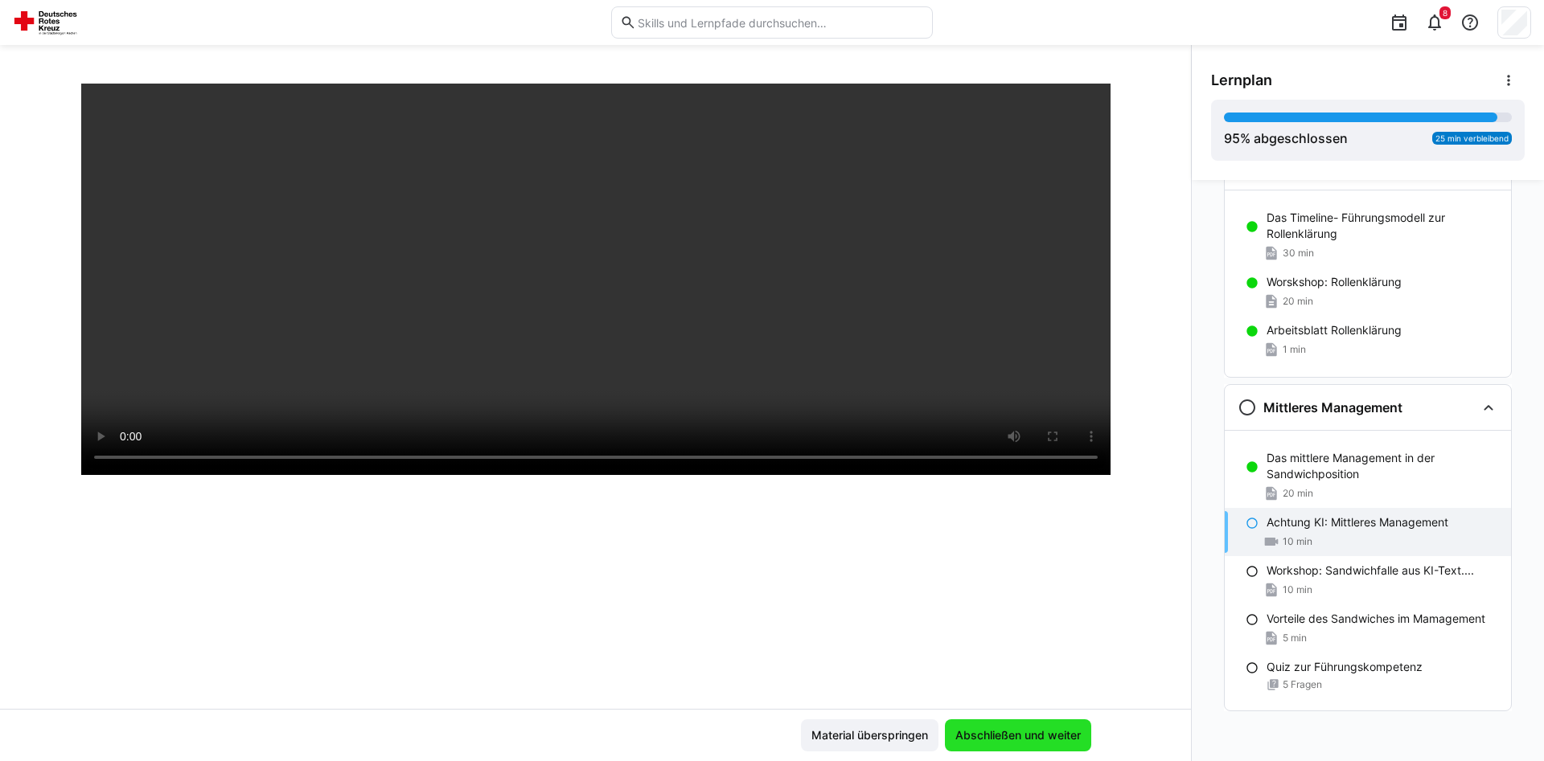
click at [1007, 736] on span "Abschließen und weiter" at bounding box center [1018, 736] width 130 height 16
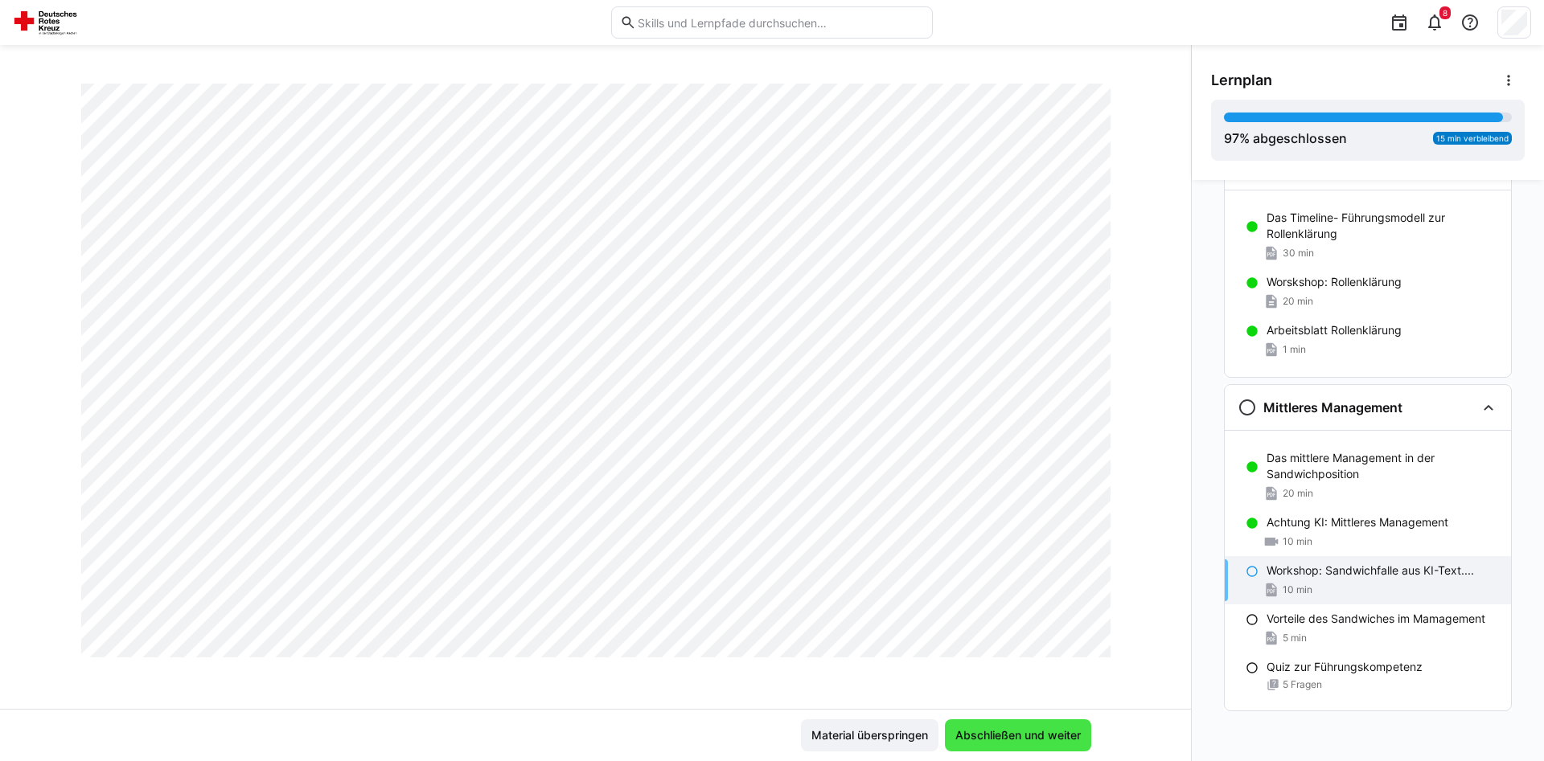
scroll to position [0, 0]
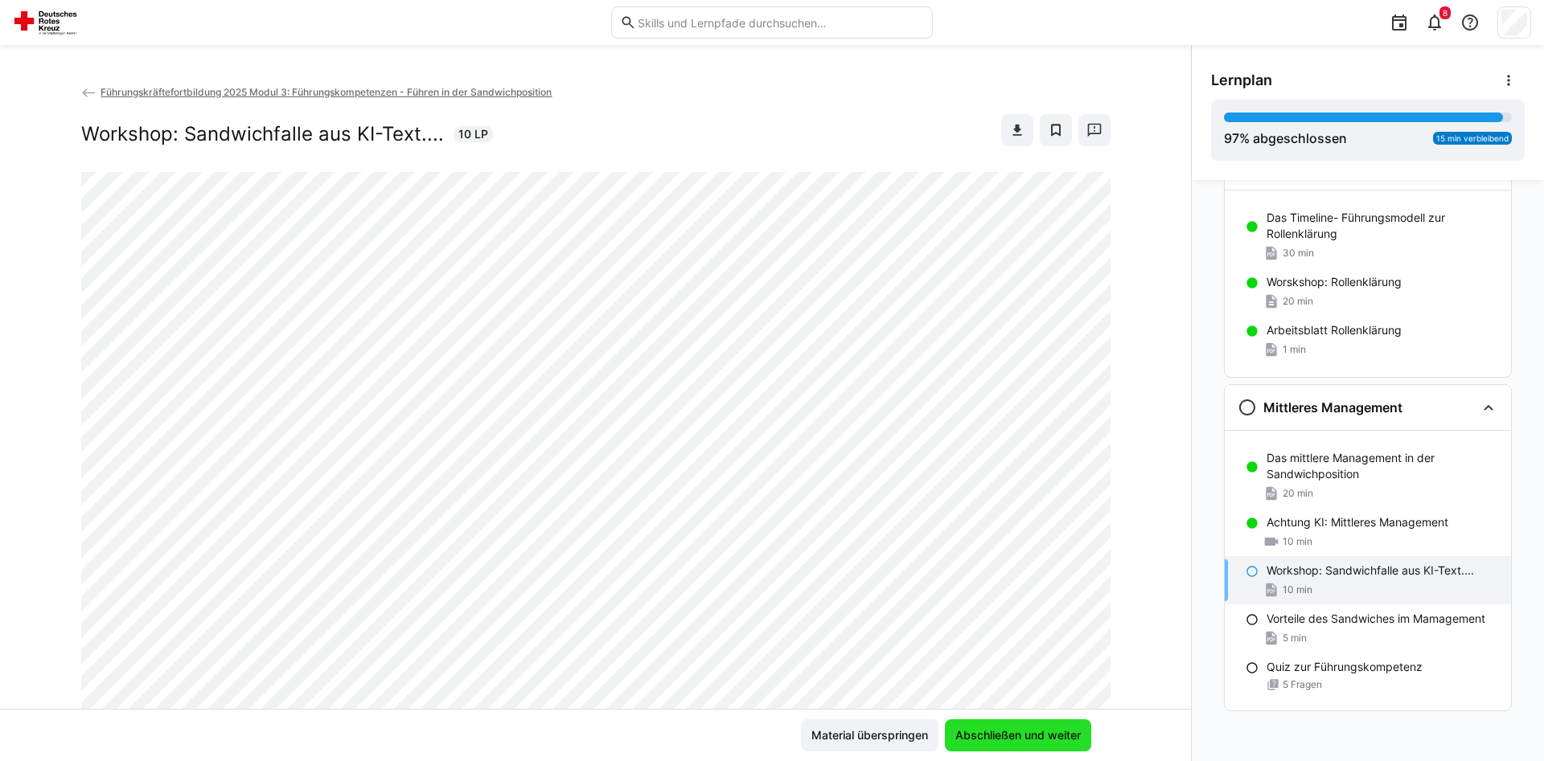
click at [1007, 736] on span "Abschließen und weiter" at bounding box center [1018, 736] width 130 height 16
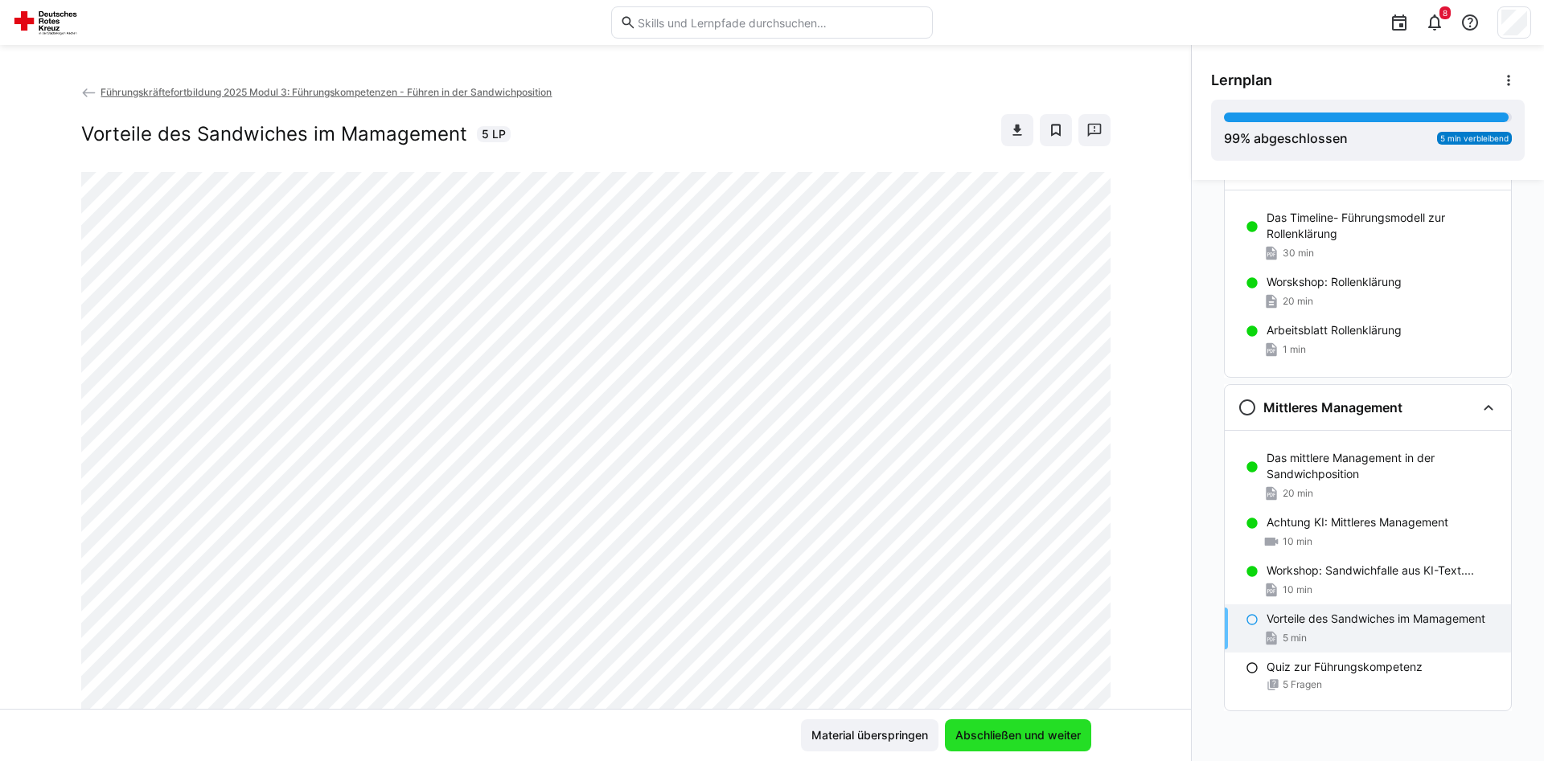
click at [1007, 736] on span "Abschließen und weiter" at bounding box center [1018, 736] width 130 height 16
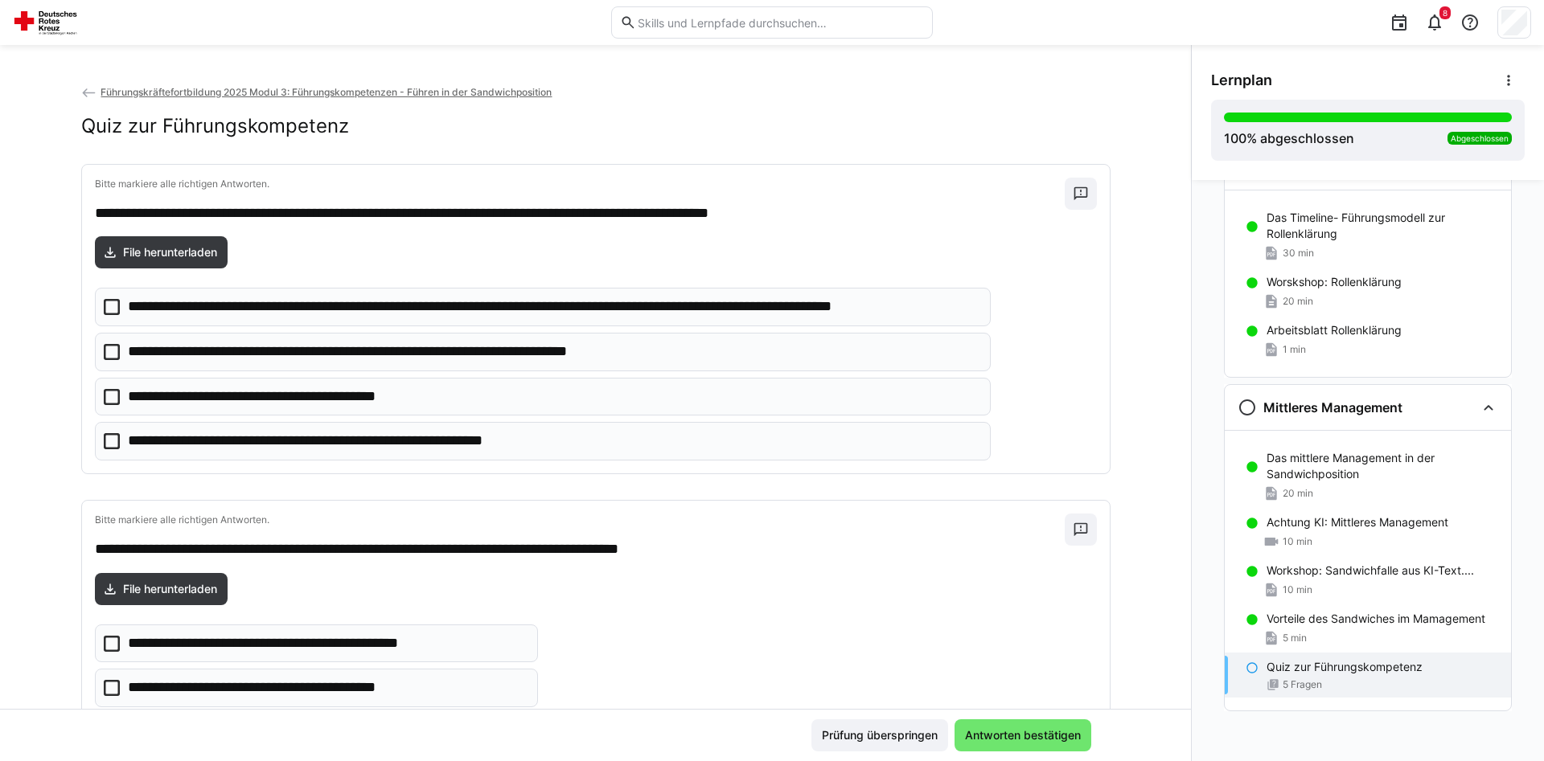
click at [107, 309] on icon at bounding box center [112, 307] width 16 height 16
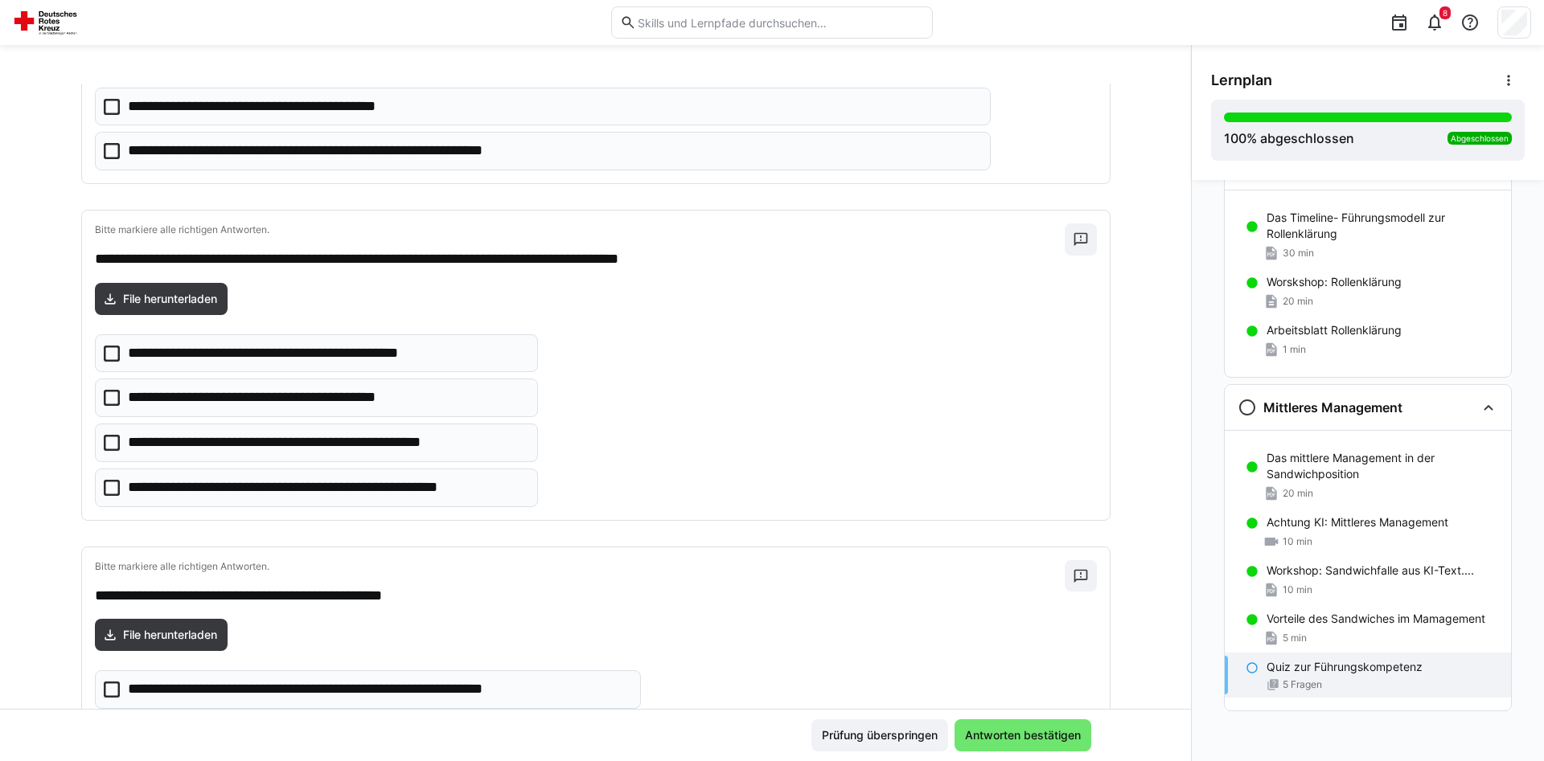
scroll to position [294, 0]
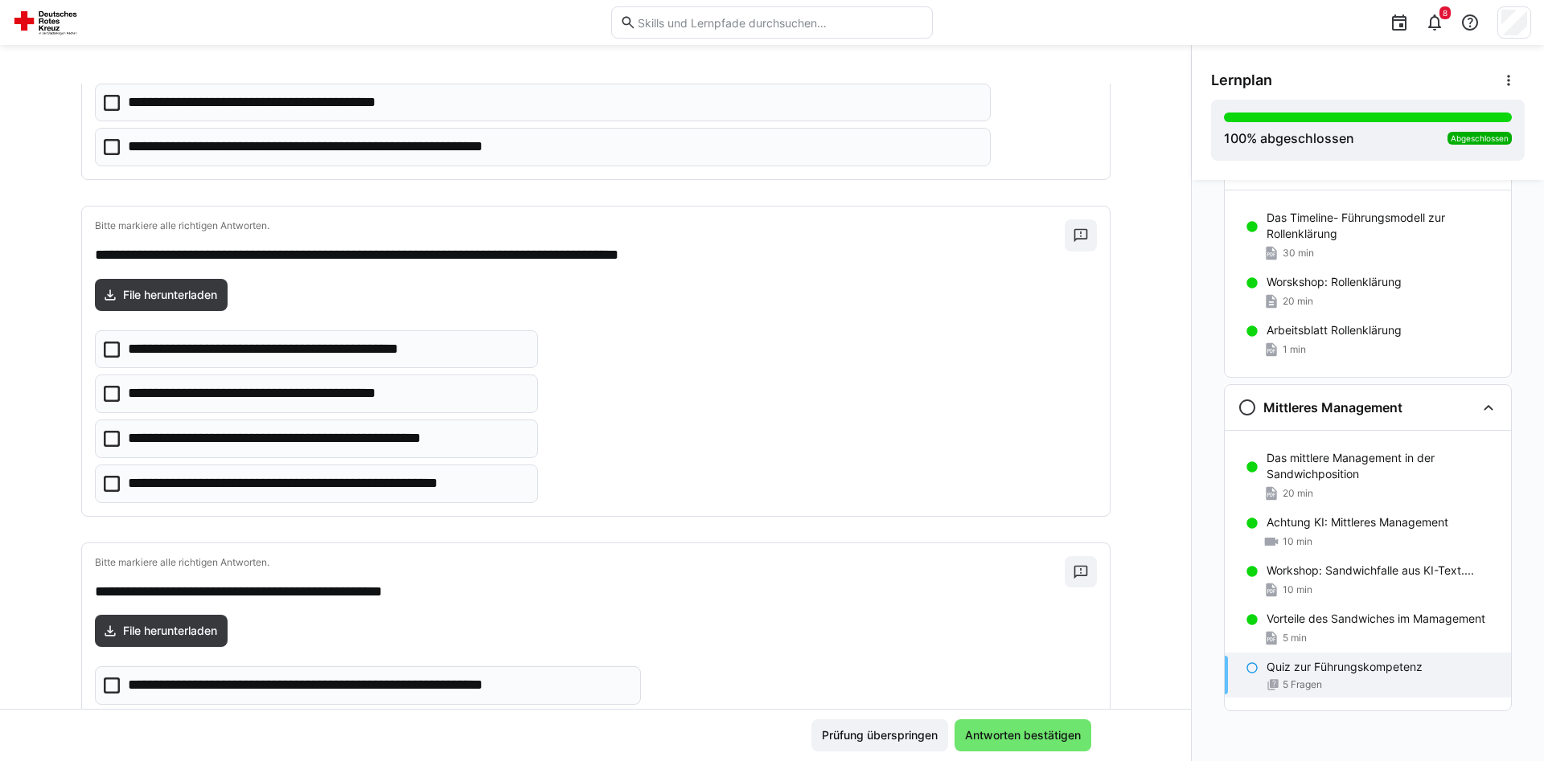
click at [111, 351] on icon at bounding box center [112, 350] width 16 height 16
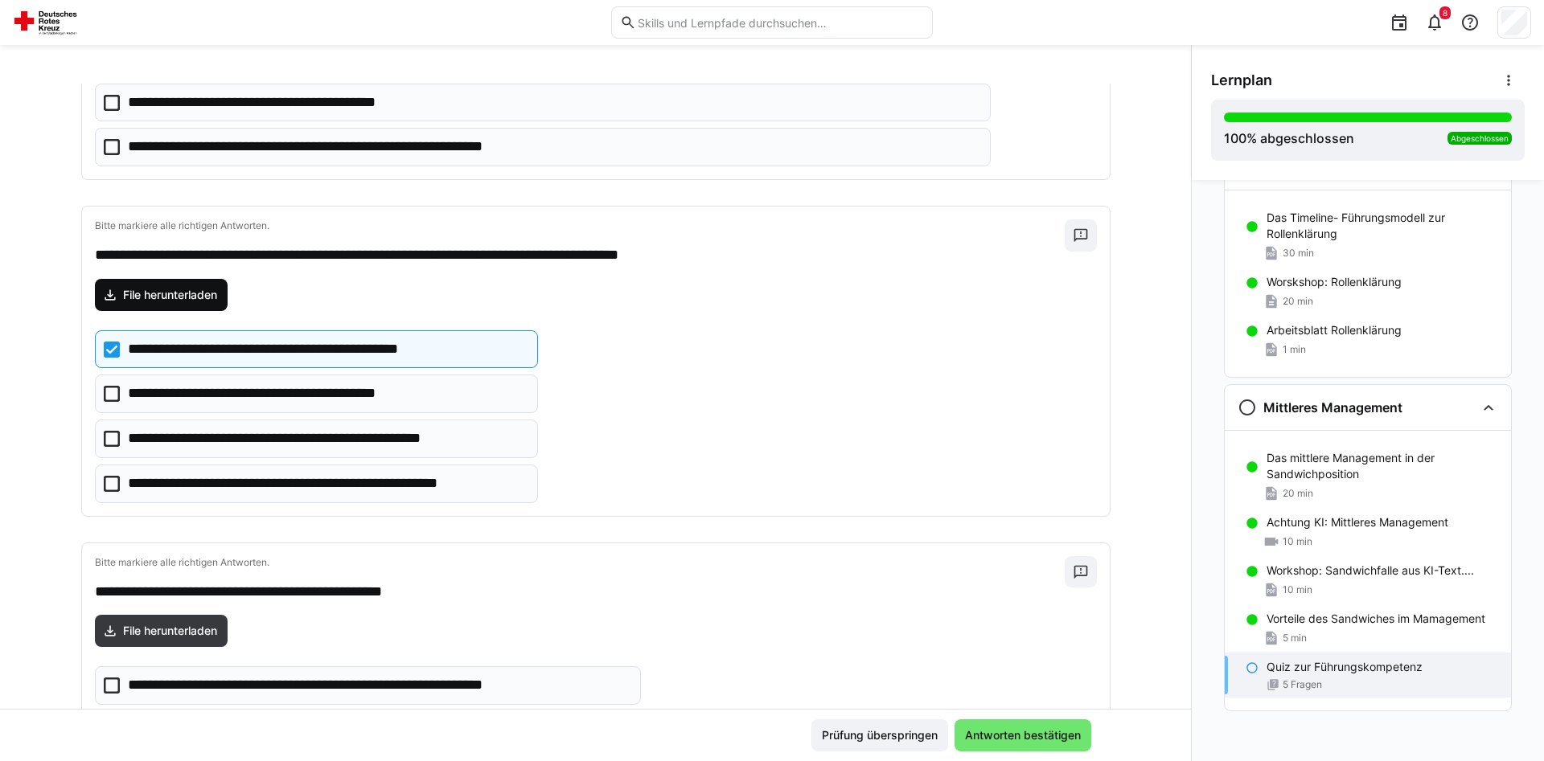
click at [190, 292] on span "File herunterladen" at bounding box center [170, 295] width 99 height 16
click at [107, 484] on icon at bounding box center [112, 484] width 16 height 16
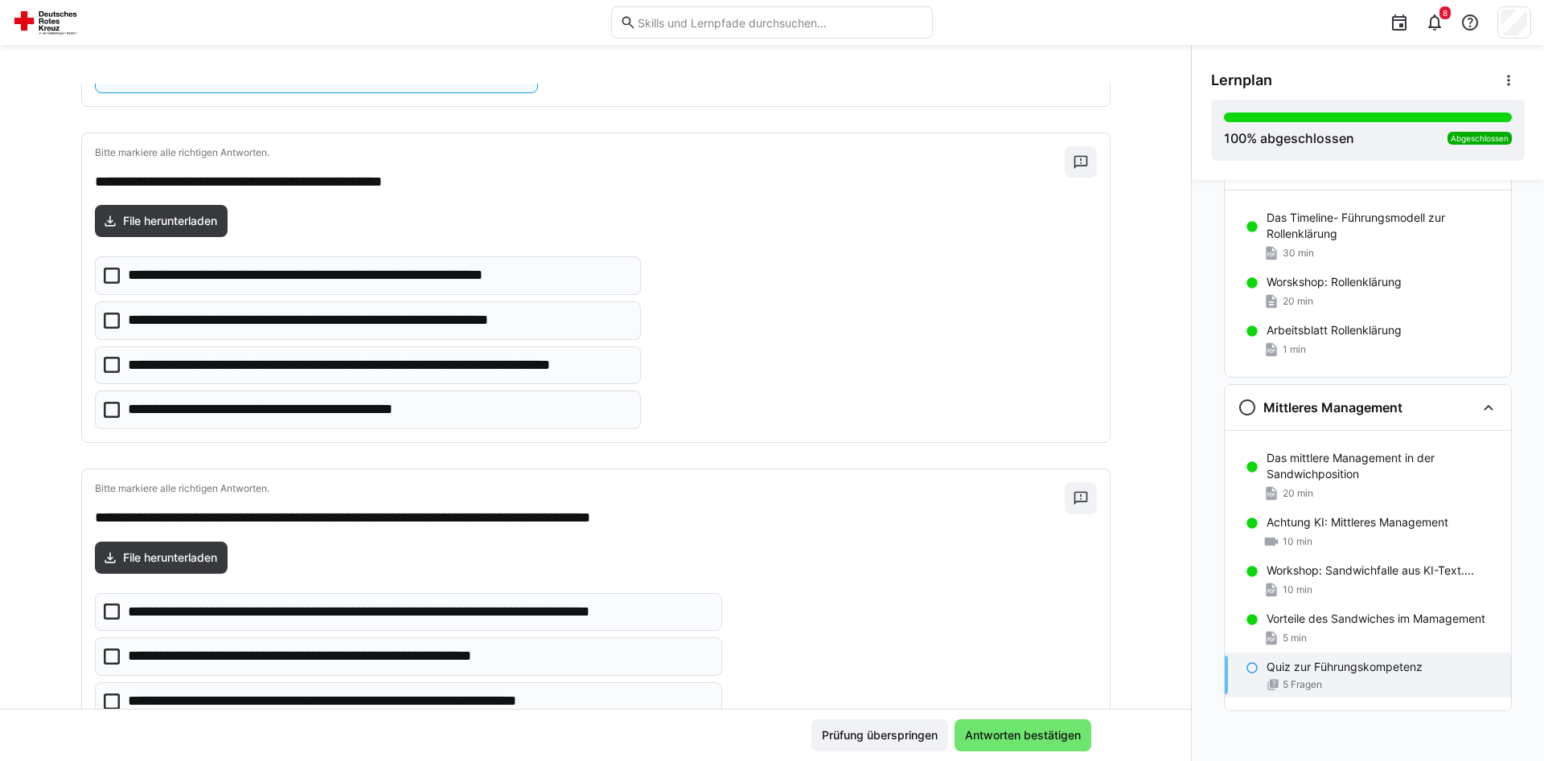
scroll to position [725, 0]
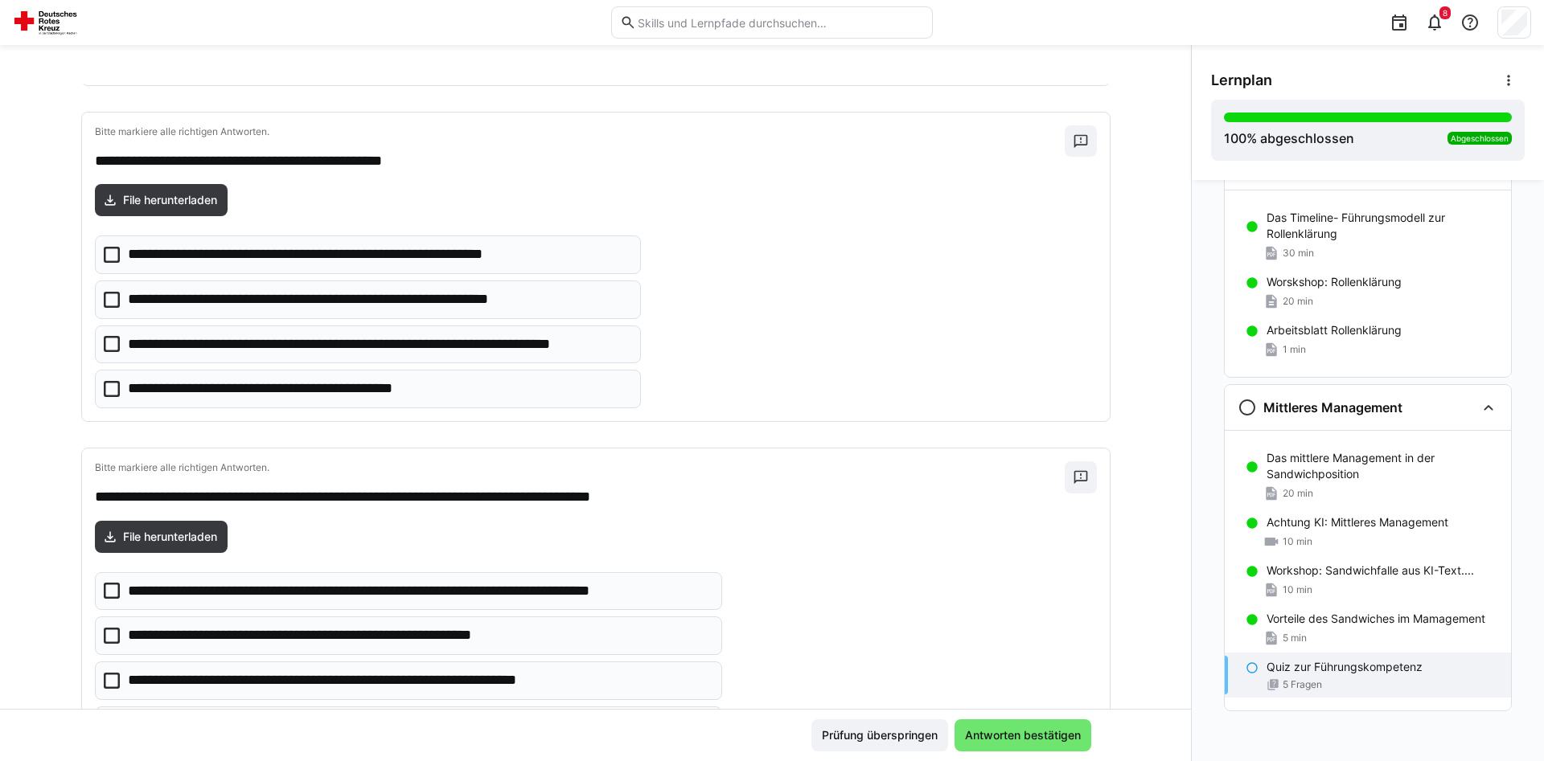
click at [110, 388] on icon at bounding box center [112, 389] width 16 height 16
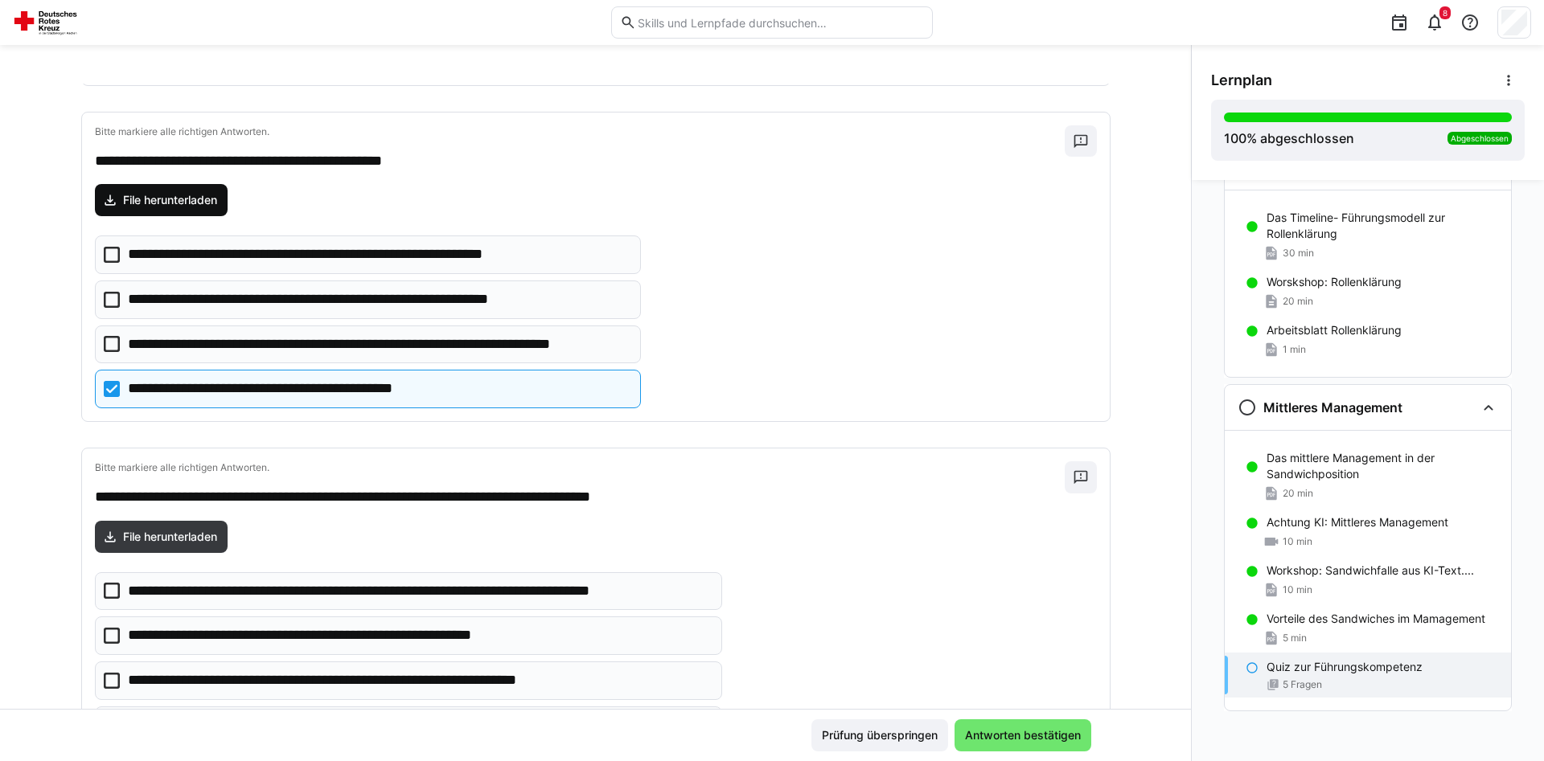
click at [177, 201] on span "File herunterladen" at bounding box center [170, 200] width 99 height 16
click at [110, 344] on icon at bounding box center [112, 344] width 16 height 16
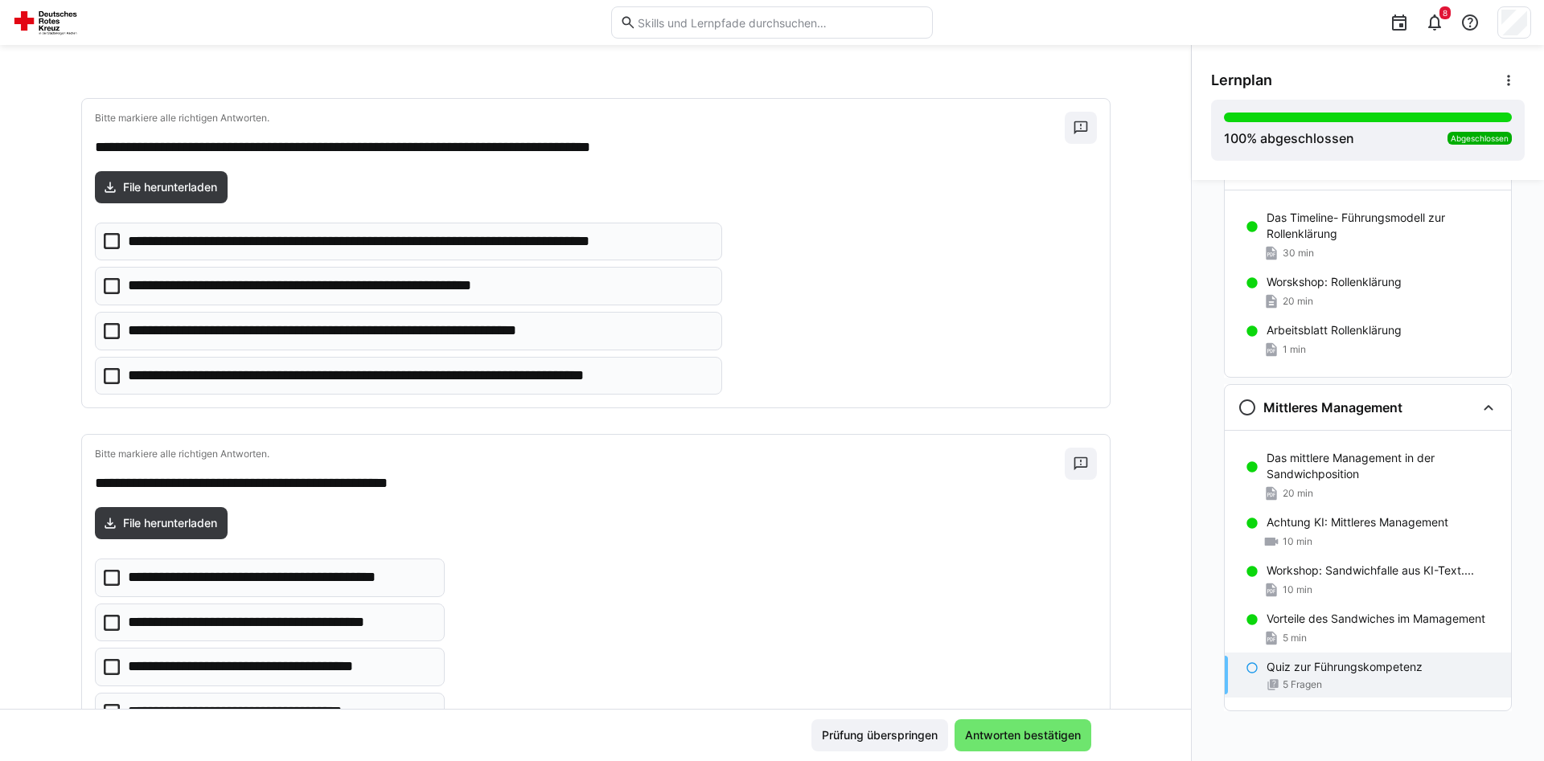
scroll to position [1076, 0]
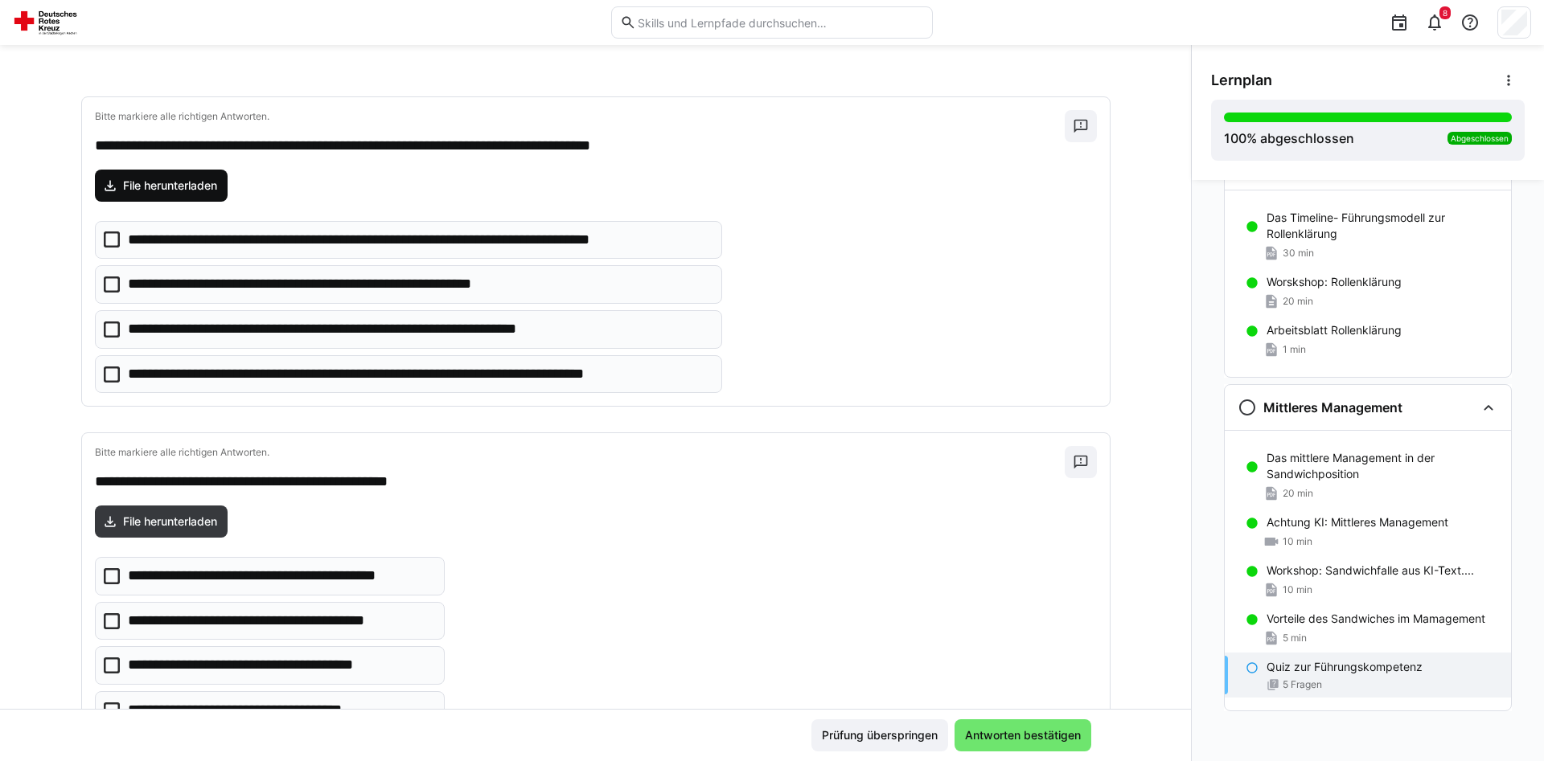
click at [212, 177] on span "File herunterladen" at bounding box center [161, 186] width 133 height 32
click at [109, 374] on icon at bounding box center [112, 375] width 16 height 16
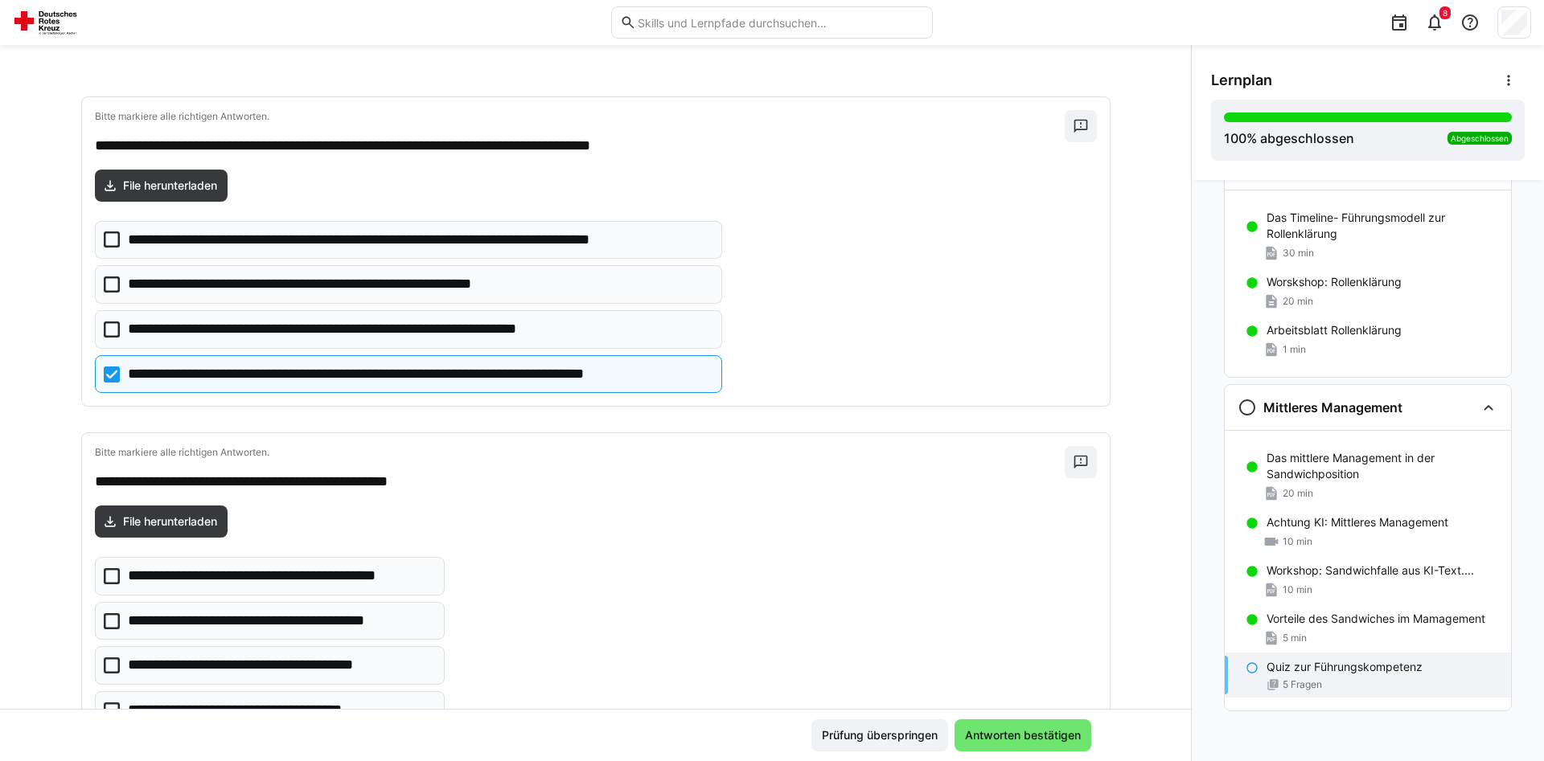
scroll to position [1150, 0]
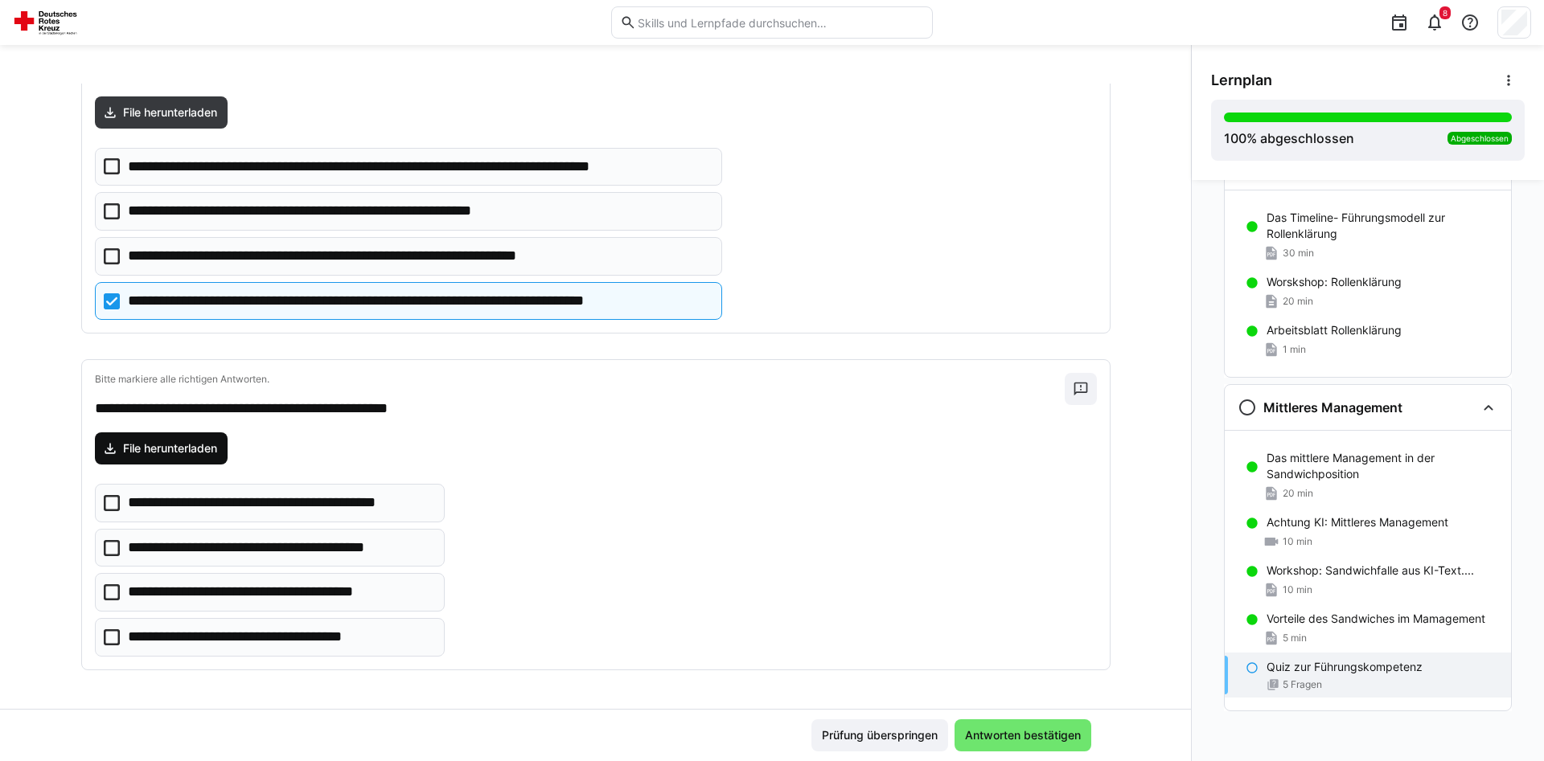
click at [213, 444] on span "File herunterladen" at bounding box center [170, 449] width 99 height 16
click at [110, 641] on icon at bounding box center [112, 637] width 16 height 16
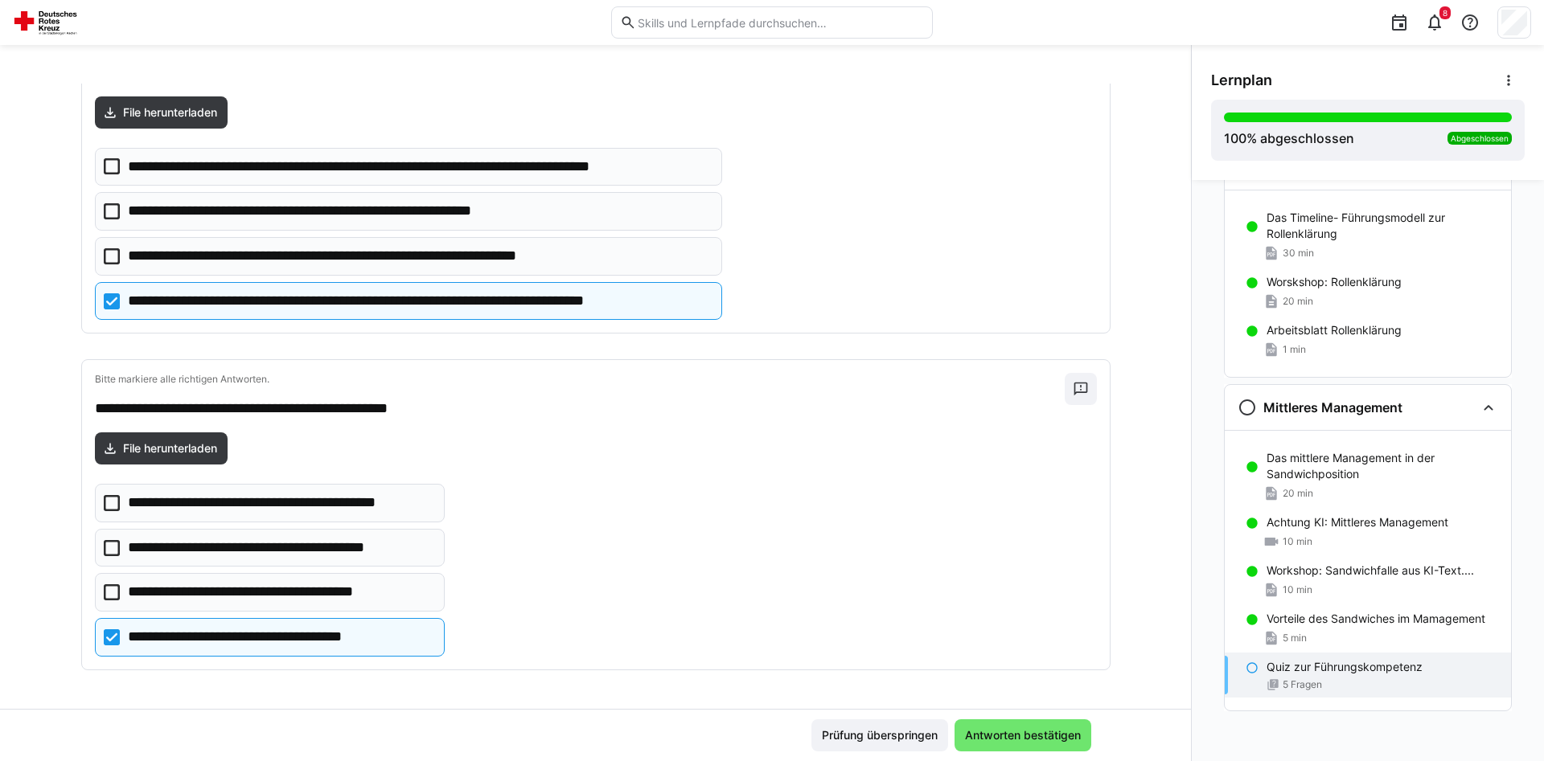
click at [107, 587] on icon at bounding box center [112, 592] width 16 height 16
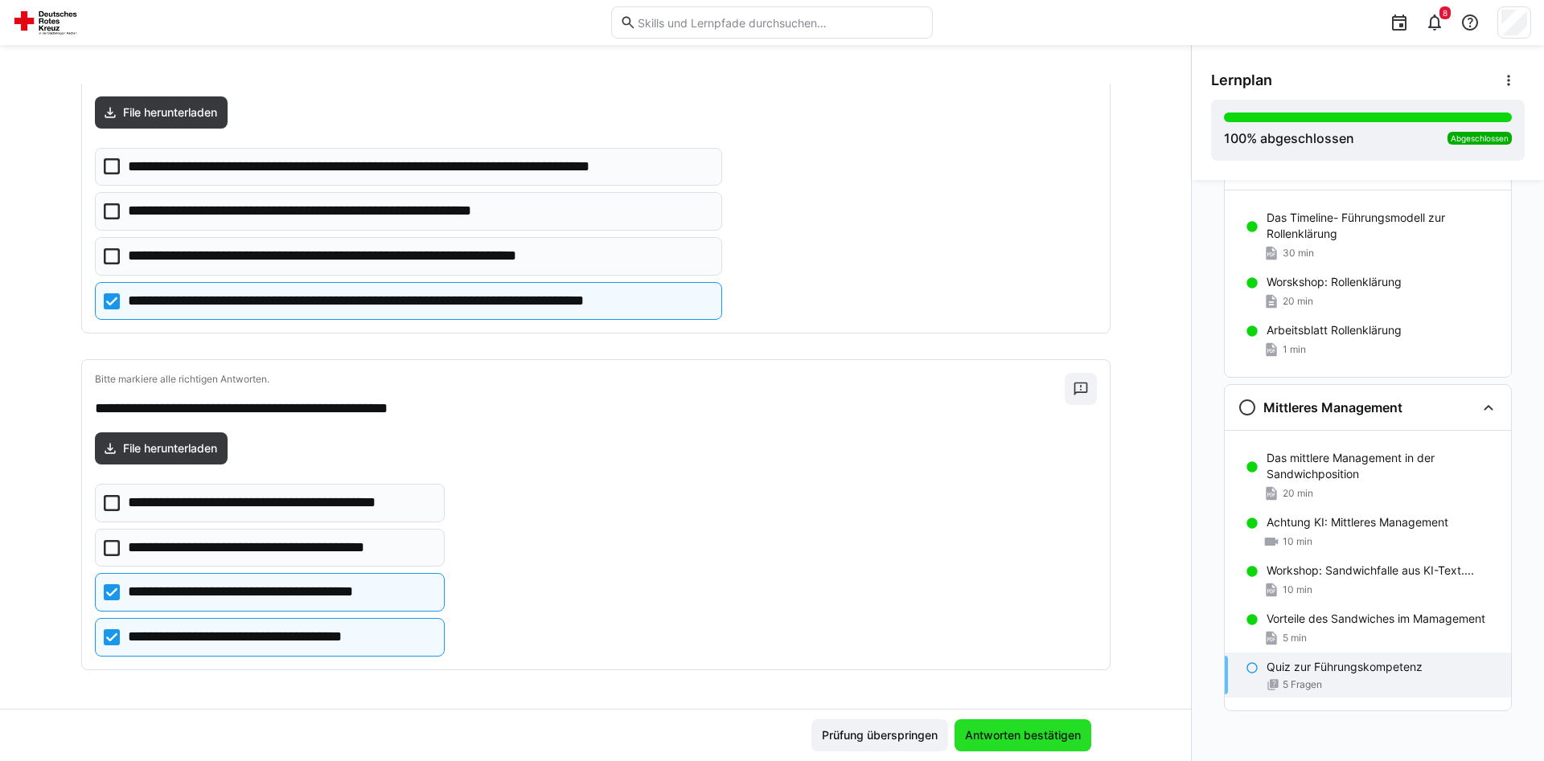
click at [1033, 728] on span "Antworten bestätigen" at bounding box center [1022, 736] width 121 height 16
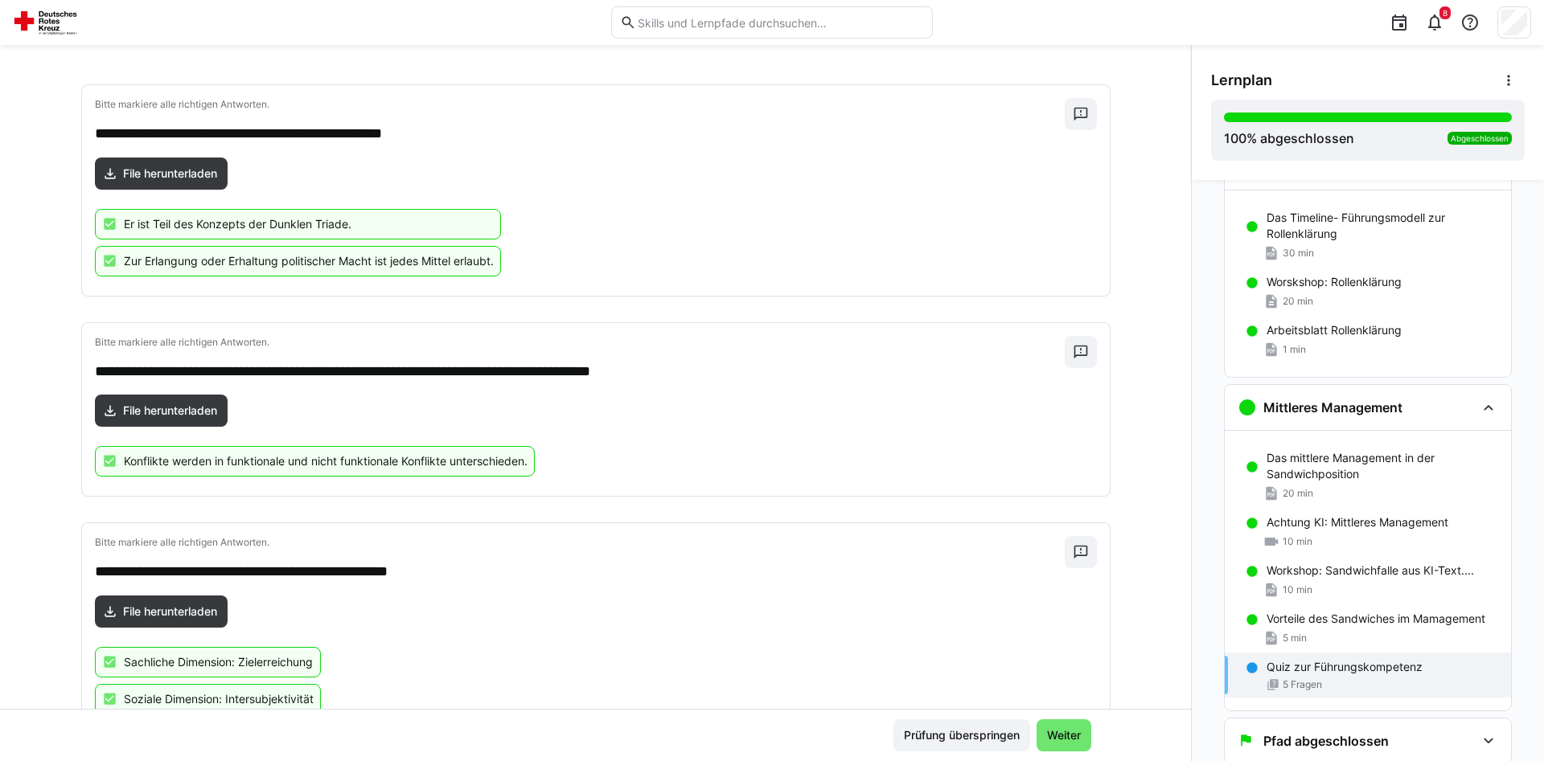
scroll to position [750, 0]
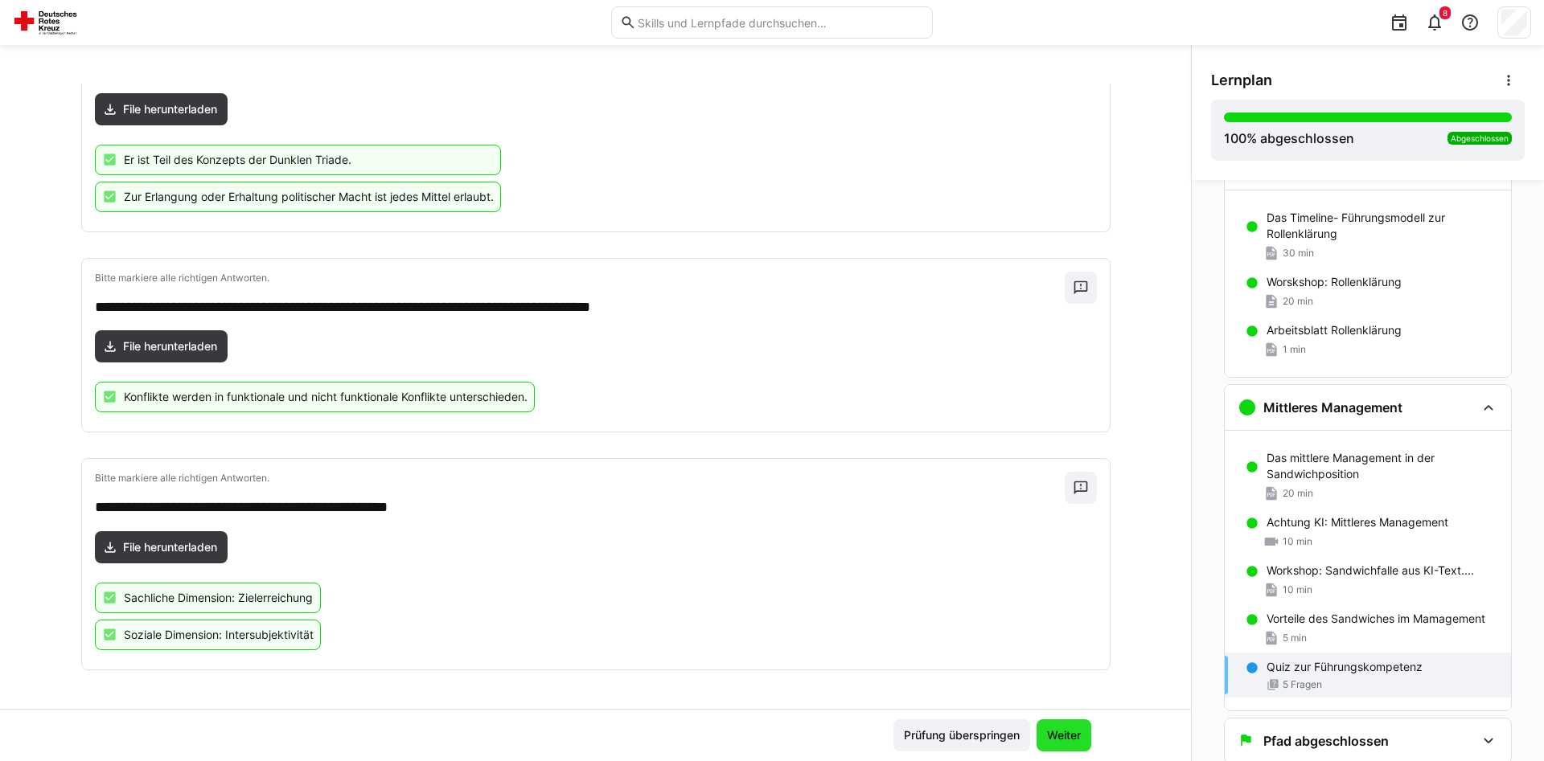
click at [1052, 745] on span "Weiter" at bounding box center [1063, 736] width 55 height 32
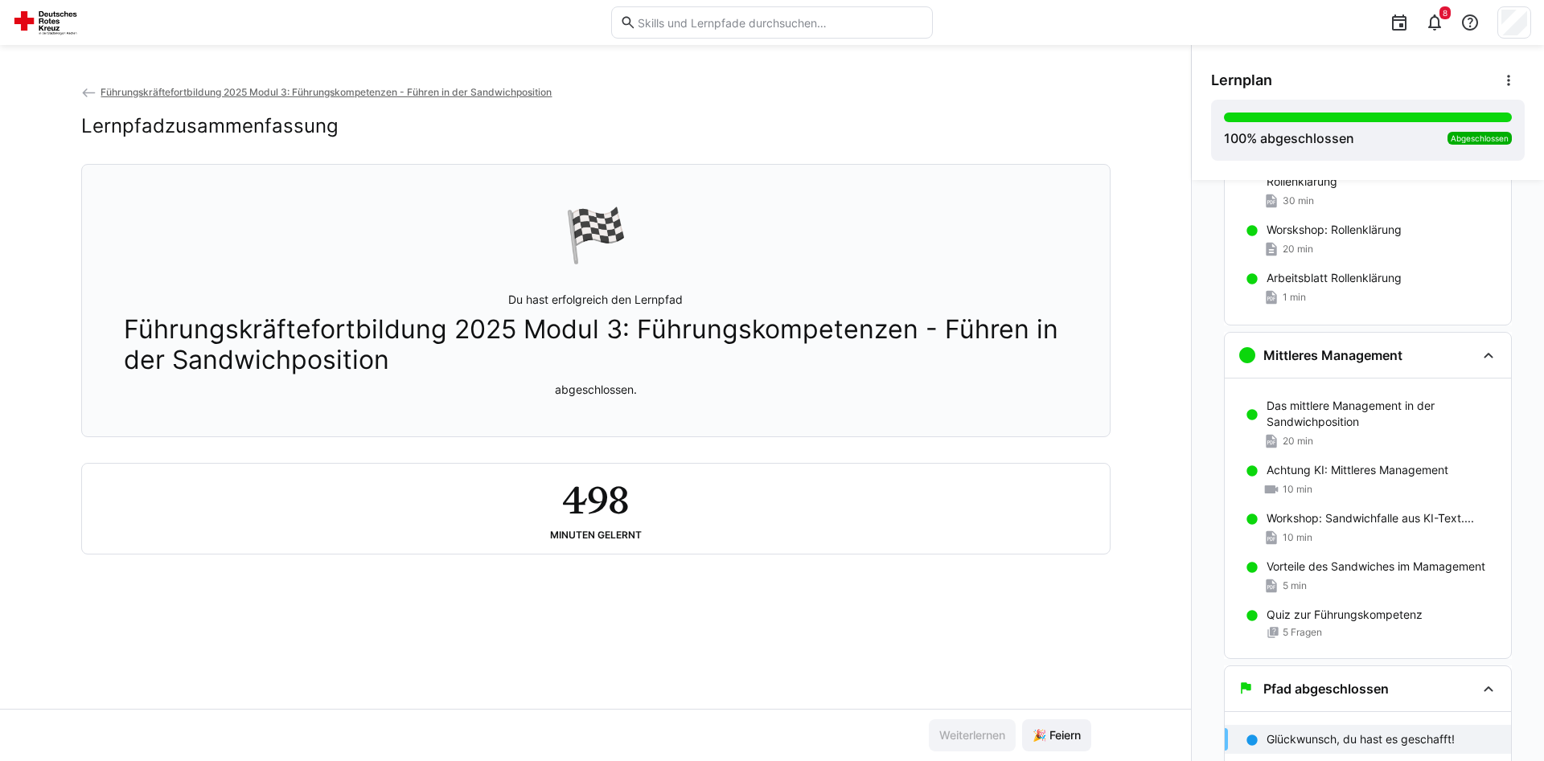
scroll to position [2323, 0]
click at [1052, 745] on span "🎉 Feiern" at bounding box center [1056, 736] width 69 height 32
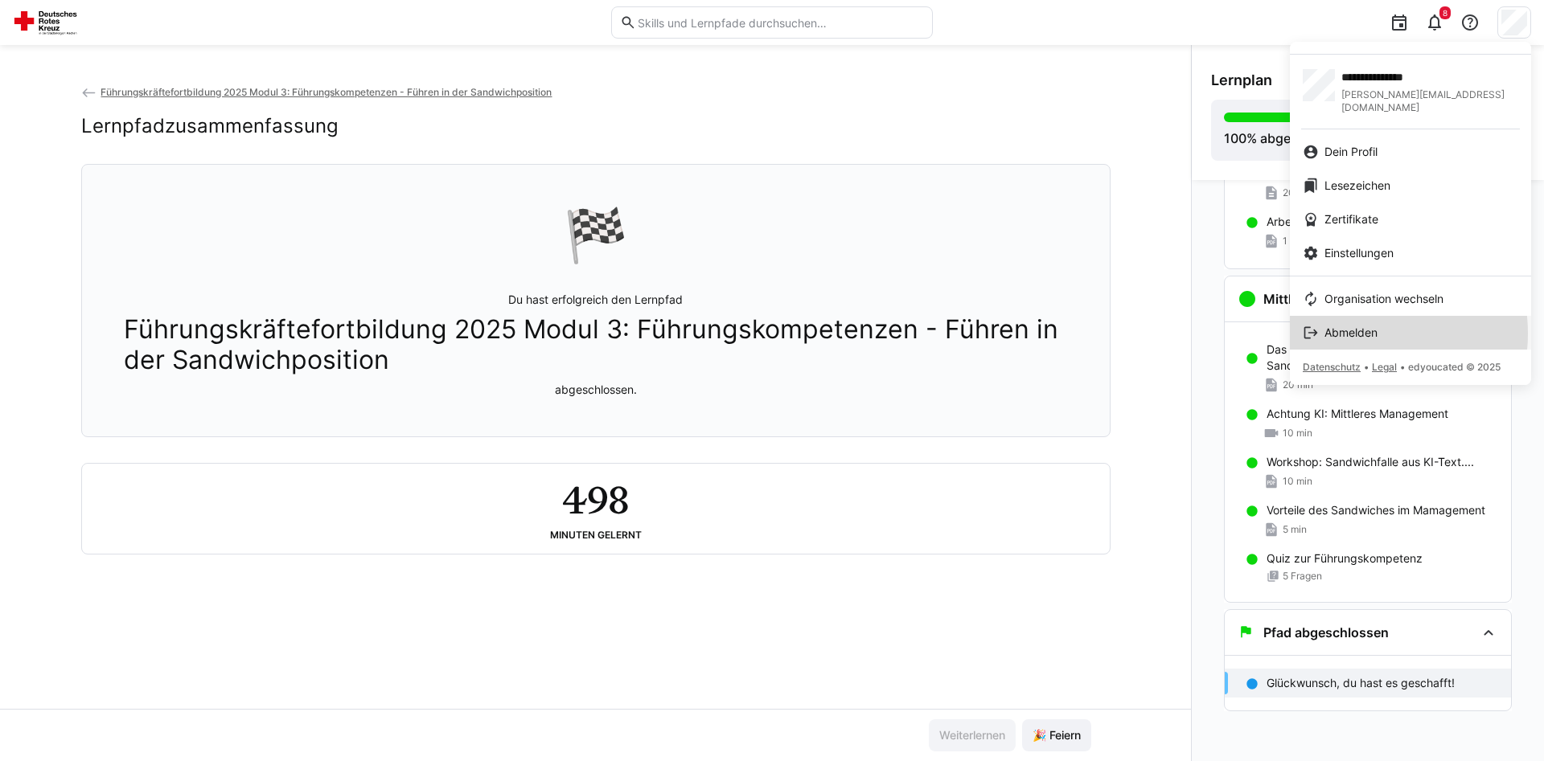
click at [1355, 325] on span "Abmelden" at bounding box center [1350, 333] width 53 height 16
